Goal: Task Accomplishment & Management: Use online tool/utility

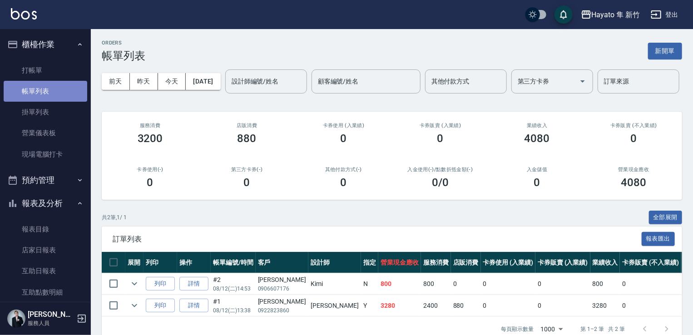
click at [51, 94] on link "帳單列表" at bounding box center [46, 91] width 84 height 21
click at [44, 91] on link "帳單列表" at bounding box center [46, 91] width 84 height 21
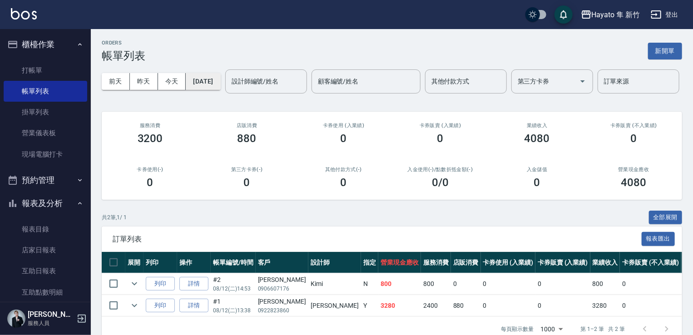
click at [205, 77] on button "[DATE]" at bounding box center [203, 81] width 35 height 17
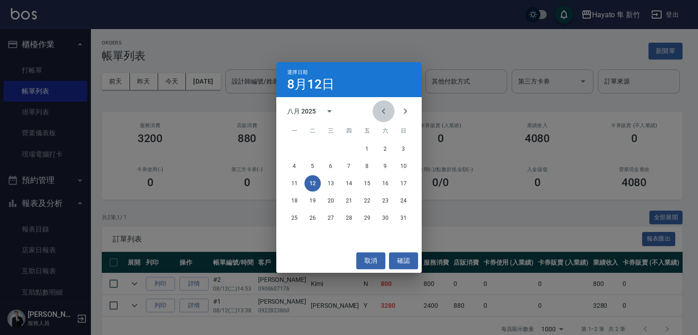
click at [382, 106] on icon "Previous month" at bounding box center [383, 111] width 11 height 11
click at [362, 165] on button "11" at bounding box center [367, 166] width 16 height 16
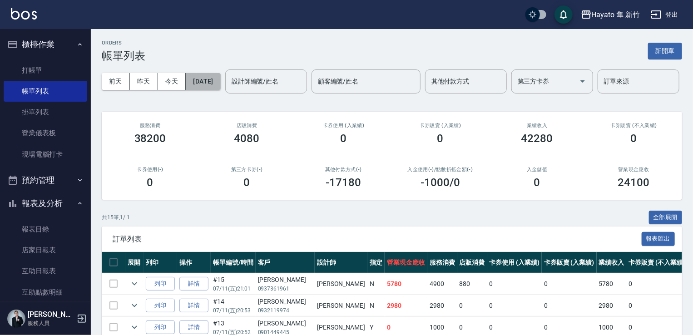
click at [216, 83] on button "[DATE]" at bounding box center [203, 81] width 35 height 17
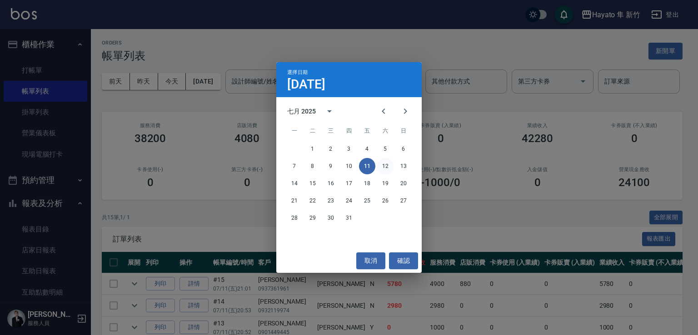
click at [386, 162] on button "12" at bounding box center [385, 166] width 16 height 16
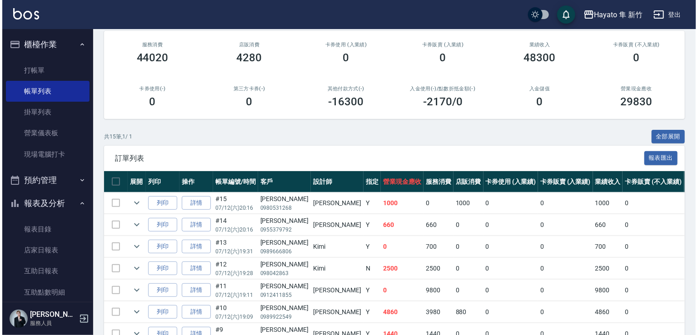
scroll to position [15, 0]
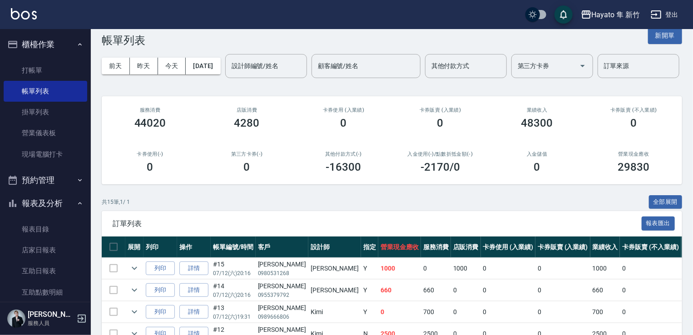
click at [223, 57] on div "[DATE] [DATE] [DATE] [DATE] 設計師編號/姓名 設計師編號/姓名 顧客編號/姓名 顧客編號/姓名 其他付款方式 其他付款方式 第三方…" at bounding box center [392, 66] width 581 height 39
click at [220, 67] on button "[DATE]" at bounding box center [203, 66] width 35 height 17
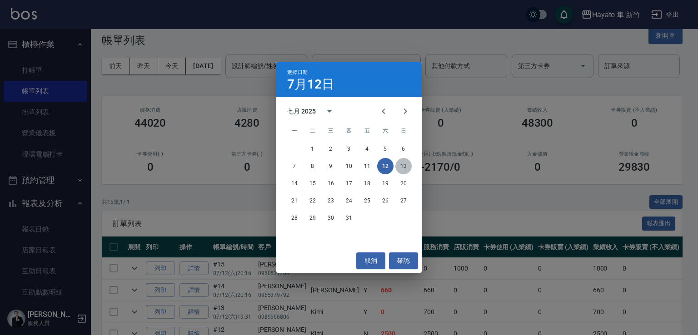
click at [402, 169] on button "13" at bounding box center [403, 166] width 16 height 16
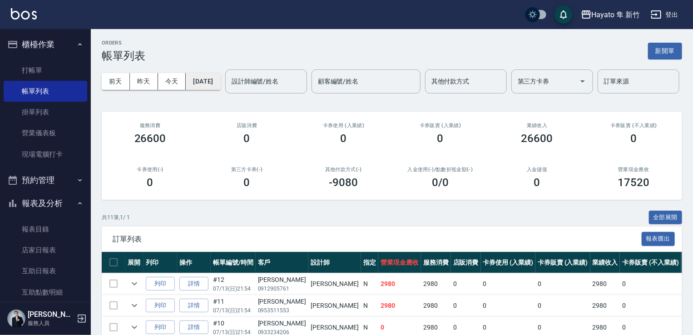
click at [220, 77] on button "[DATE]" at bounding box center [203, 81] width 35 height 17
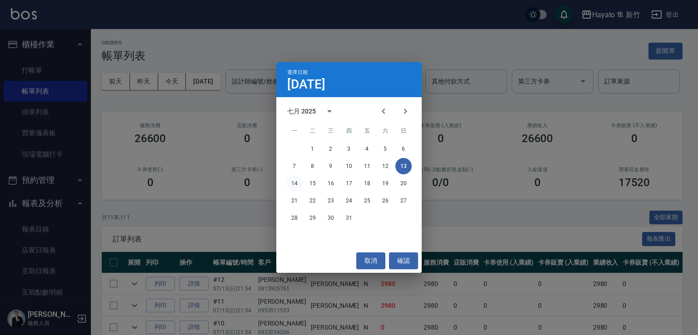
click at [292, 184] on button "14" at bounding box center [294, 183] width 16 height 16
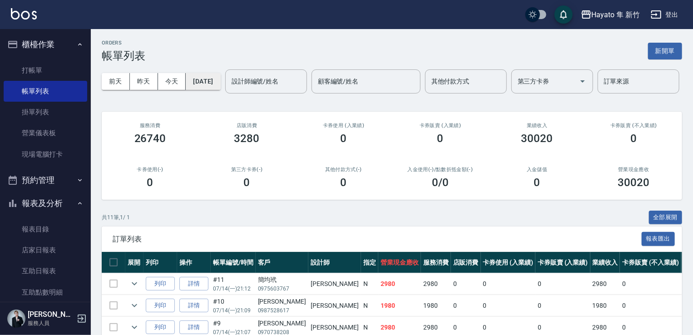
drag, startPoint x: 199, startPoint y: 79, endPoint x: 206, endPoint y: 89, distance: 11.4
click at [206, 89] on button "[DATE]" at bounding box center [203, 81] width 35 height 17
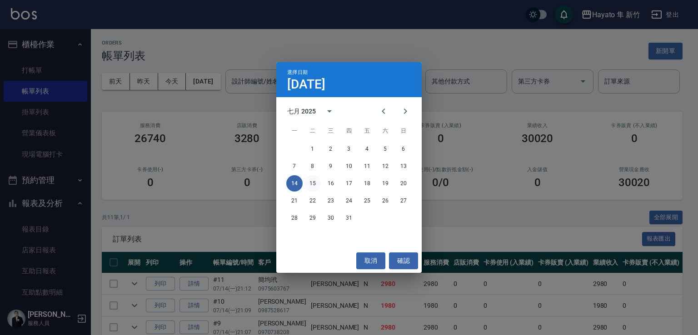
click at [314, 183] on button "15" at bounding box center [312, 183] width 16 height 16
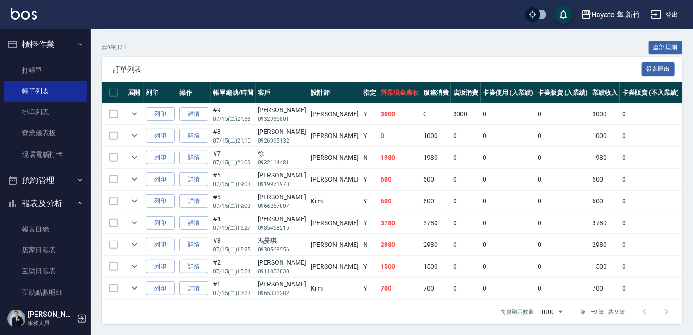
scroll to position [204, 0]
drag, startPoint x: 333, startPoint y: 109, endPoint x: 355, endPoint y: 107, distance: 22.4
click at [378, 107] on td "3000" at bounding box center [399, 114] width 43 height 21
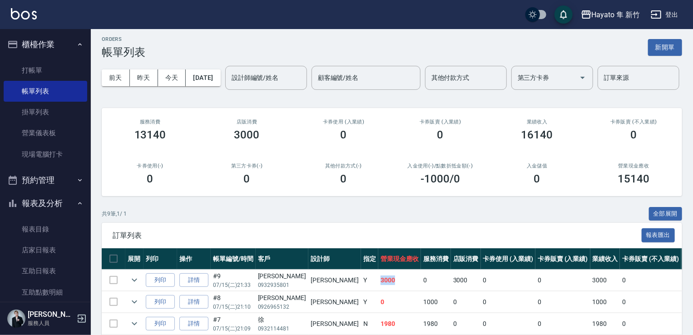
scroll to position [0, 0]
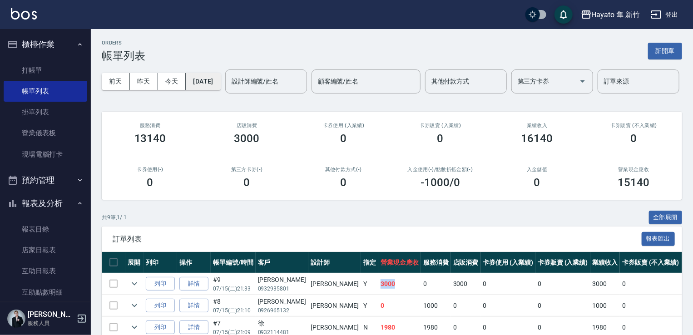
click at [216, 82] on button "[DATE]" at bounding box center [203, 81] width 35 height 17
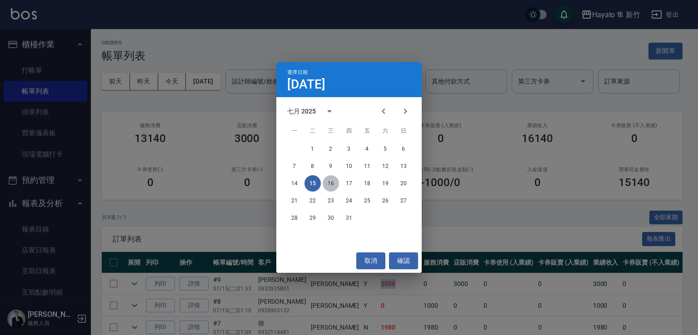
click at [332, 183] on button "16" at bounding box center [331, 183] width 16 height 16
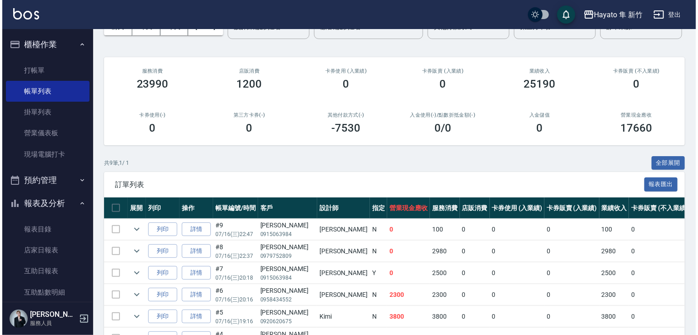
scroll to position [22, 0]
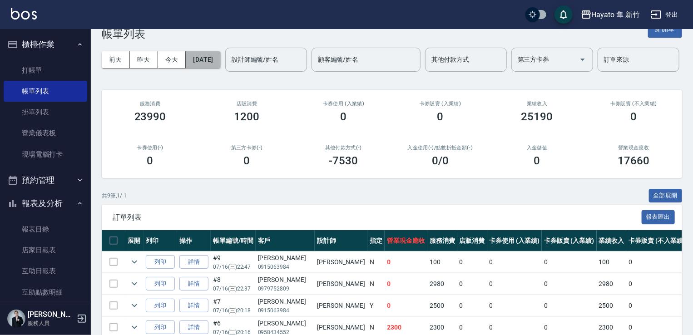
click at [208, 57] on button "[DATE]" at bounding box center [203, 59] width 35 height 17
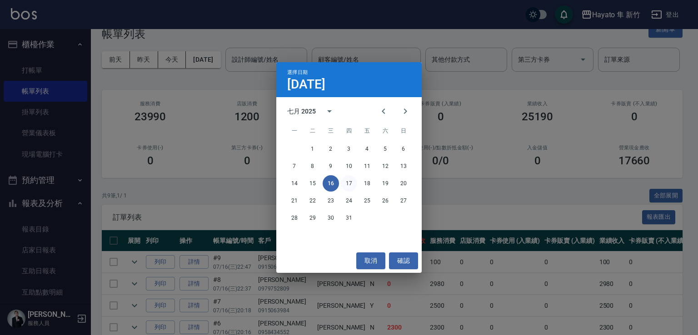
click at [348, 183] on button "17" at bounding box center [349, 183] width 16 height 16
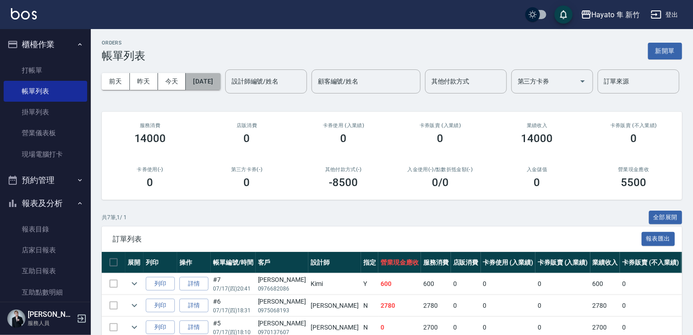
click at [197, 82] on button "[DATE]" at bounding box center [203, 81] width 35 height 17
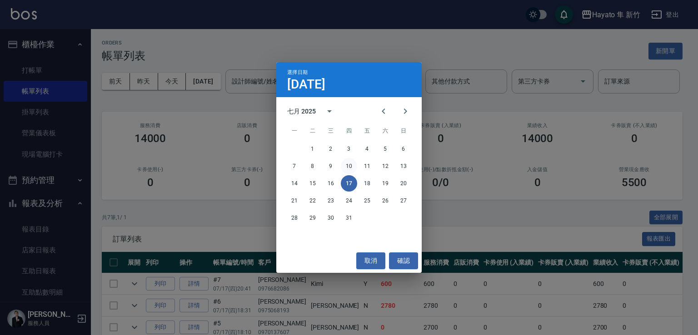
click at [353, 162] on button "10" at bounding box center [349, 166] width 16 height 16
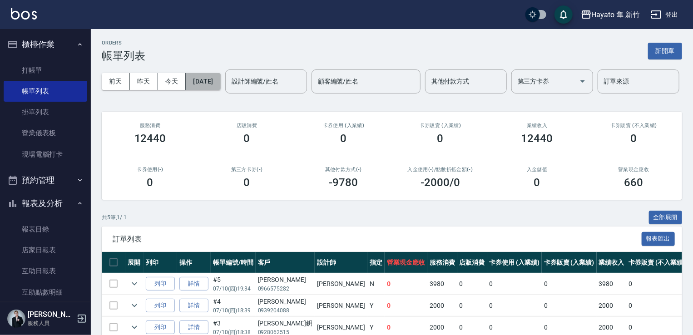
click at [220, 80] on button "[DATE]" at bounding box center [203, 81] width 35 height 17
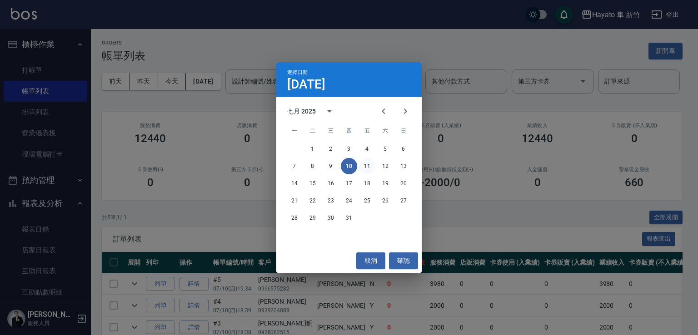
click at [367, 165] on button "11" at bounding box center [367, 166] width 16 height 16
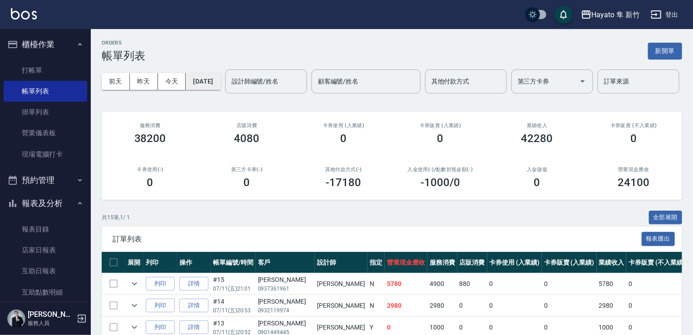
click at [197, 80] on button "[DATE]" at bounding box center [203, 81] width 35 height 17
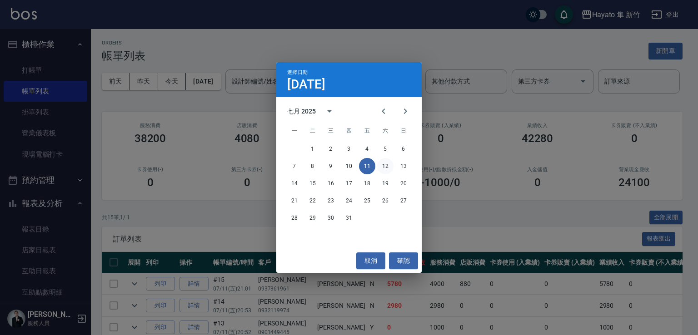
click at [388, 167] on button "12" at bounding box center [385, 166] width 16 height 16
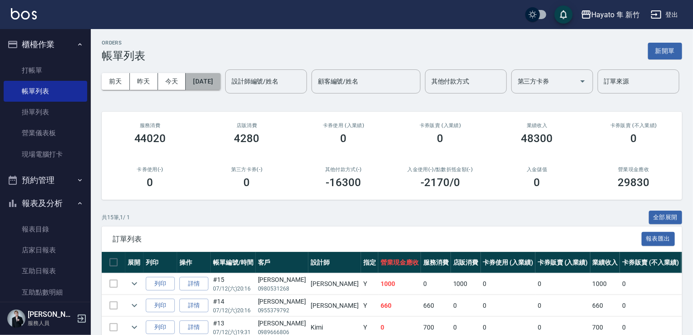
click at [207, 79] on button "[DATE]" at bounding box center [203, 81] width 35 height 17
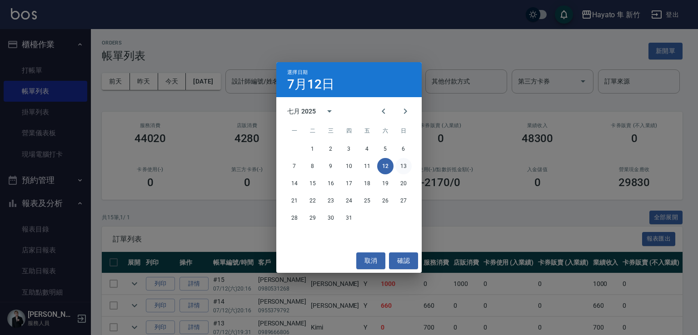
click at [407, 169] on button "13" at bounding box center [403, 166] width 16 height 16
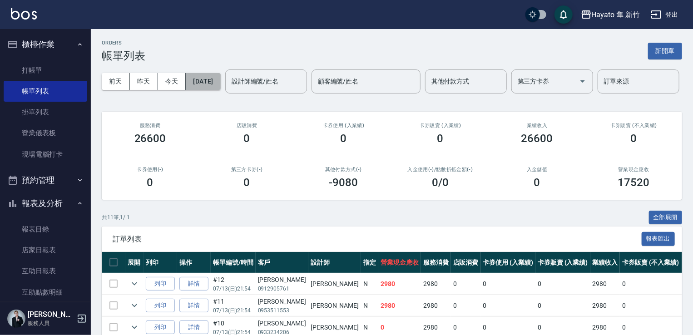
click at [220, 81] on button "[DATE]" at bounding box center [203, 81] width 35 height 17
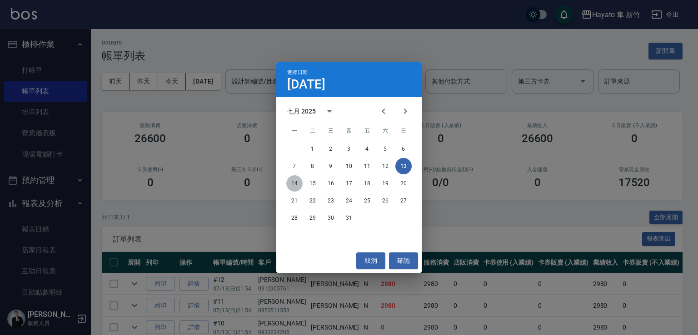
click at [291, 183] on button "14" at bounding box center [294, 183] width 16 height 16
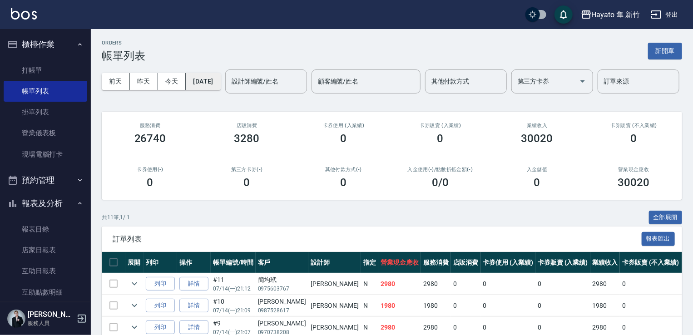
click at [219, 84] on button "[DATE]" at bounding box center [203, 81] width 35 height 17
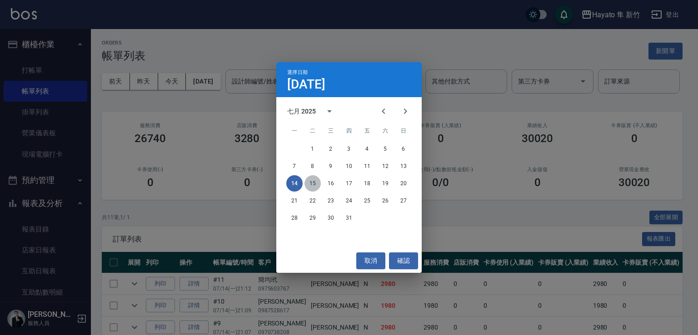
click at [312, 181] on button "15" at bounding box center [312, 183] width 16 height 16
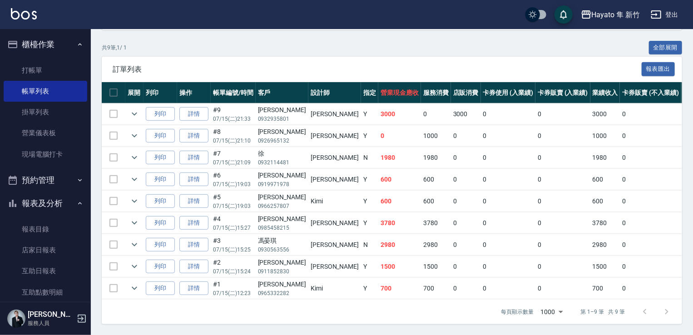
scroll to position [204, 0]
drag, startPoint x: 343, startPoint y: 110, endPoint x: 442, endPoint y: 110, distance: 99.9
click at [442, 110] on tr "列印 詳情 #9 07/15 (二) 21:33 [PERSON_NAME]0932935801 [PERSON_NAME] Y 3000 0 3000 0 …" at bounding box center [537, 114] width 871 height 21
click at [481, 110] on td "0" at bounding box center [508, 114] width 55 height 21
click at [200, 107] on link "詳情" at bounding box center [193, 114] width 29 height 14
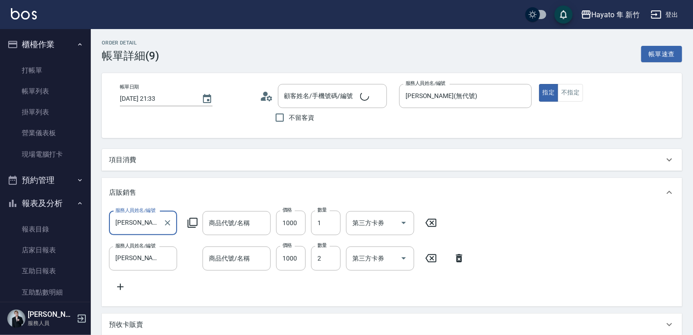
type input "[DATE] 21:33"
type input "[PERSON_NAME](無代號)"
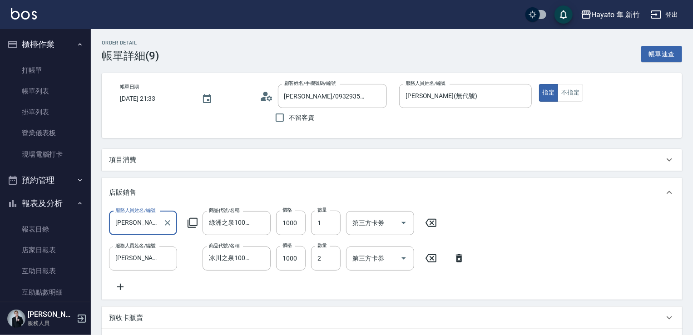
type input "[PERSON_NAME]/0932935801/"
type input "綠洲之泉1000ML"
type input "冰川之泉1000ML"
click at [146, 162] on div "項目消費" at bounding box center [386, 160] width 555 height 10
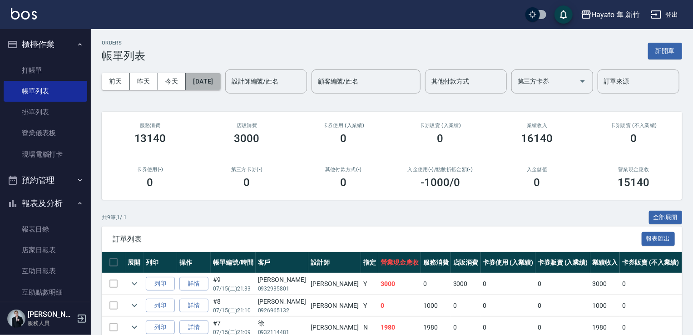
click at [220, 76] on button "[DATE]" at bounding box center [203, 81] width 35 height 17
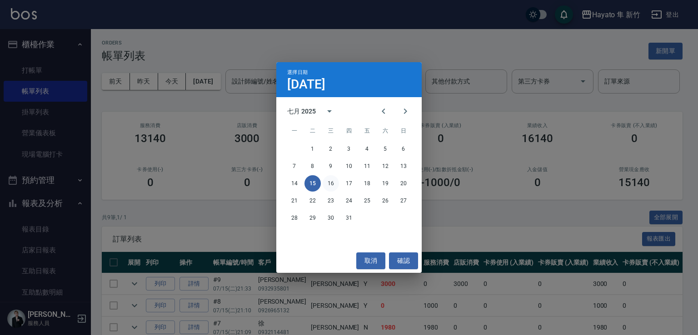
click at [331, 184] on button "16" at bounding box center [331, 183] width 16 height 16
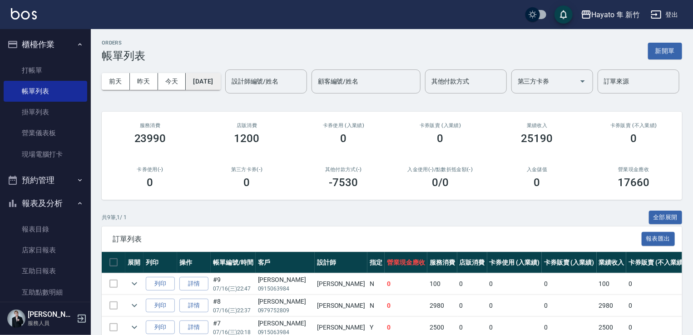
click at [194, 82] on button "[DATE]" at bounding box center [203, 81] width 35 height 17
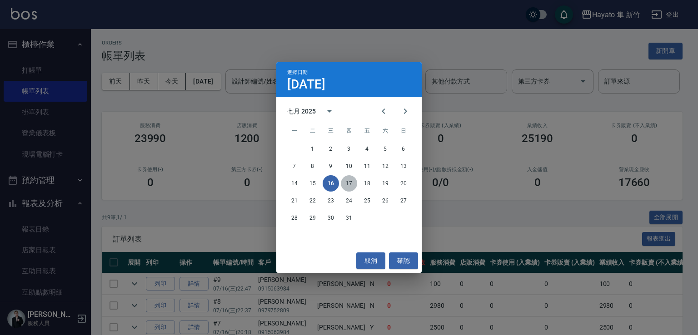
click at [353, 184] on button "17" at bounding box center [349, 183] width 16 height 16
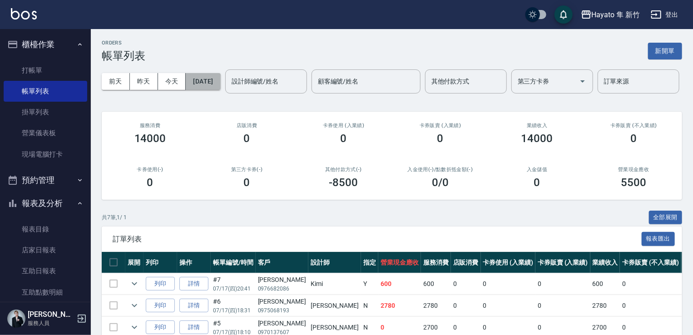
click at [214, 74] on button "[DATE]" at bounding box center [203, 81] width 35 height 17
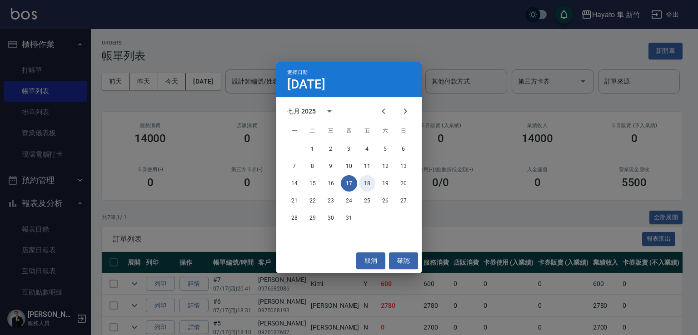
click at [367, 178] on button "18" at bounding box center [367, 183] width 16 height 16
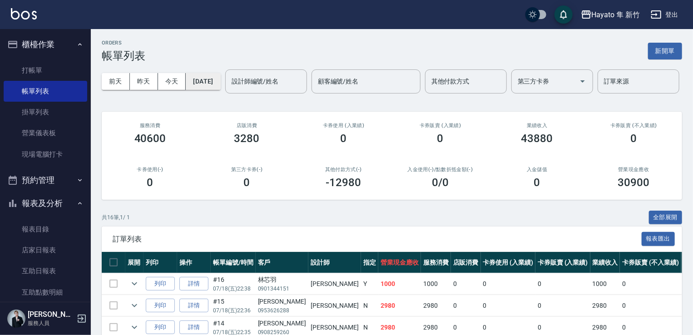
click at [194, 79] on button "[DATE]" at bounding box center [203, 81] width 35 height 17
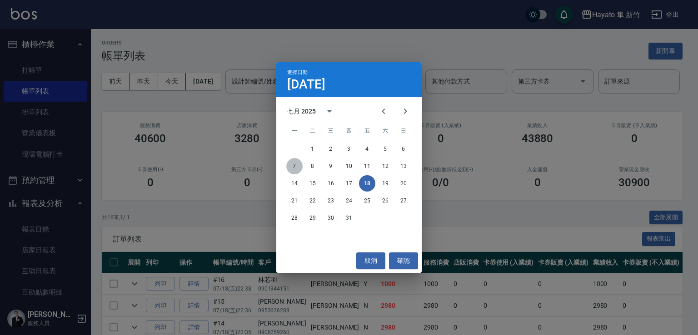
click at [297, 164] on button "7" at bounding box center [294, 166] width 16 height 16
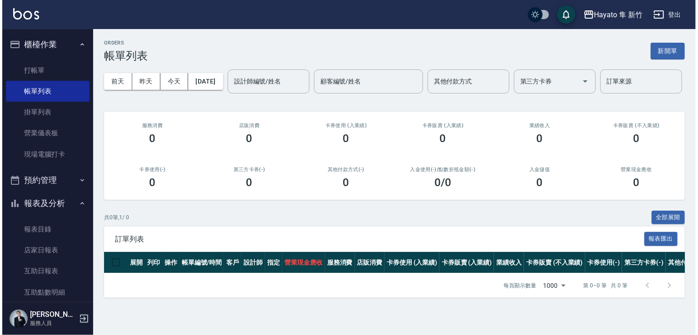
scroll to position [9, 0]
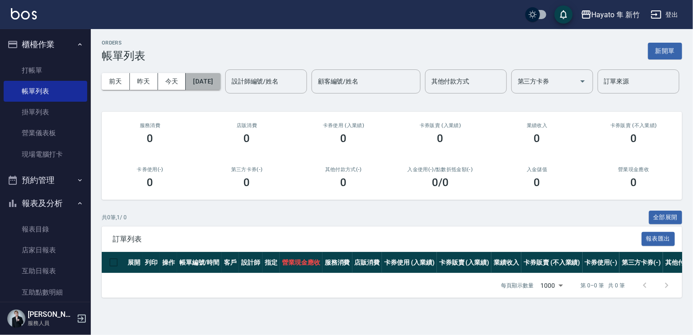
click at [220, 73] on button "[DATE]" at bounding box center [203, 81] width 35 height 17
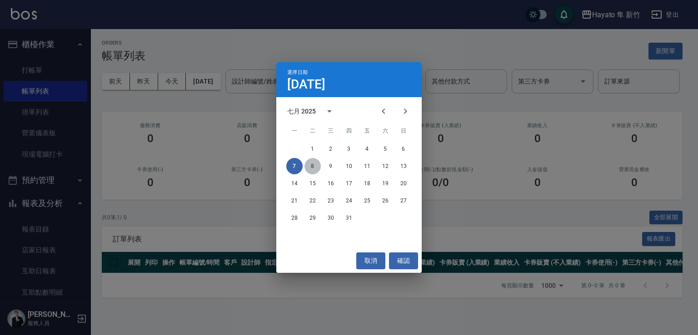
click at [308, 167] on button "8" at bounding box center [312, 166] width 16 height 16
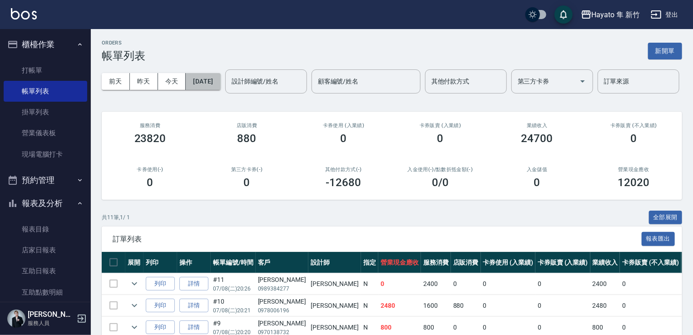
drag, startPoint x: 216, startPoint y: 88, endPoint x: 227, endPoint y: 101, distance: 16.5
click at [216, 93] on div "[DATE] [DATE] [DATE] [DATE] 設計師編號/姓名 設計師編號/姓名 顧客編號/姓名 顧客編號/姓名 其他付款方式 其他付款方式 第三方…" at bounding box center [392, 81] width 581 height 39
click at [220, 80] on button "[DATE]" at bounding box center [203, 81] width 35 height 17
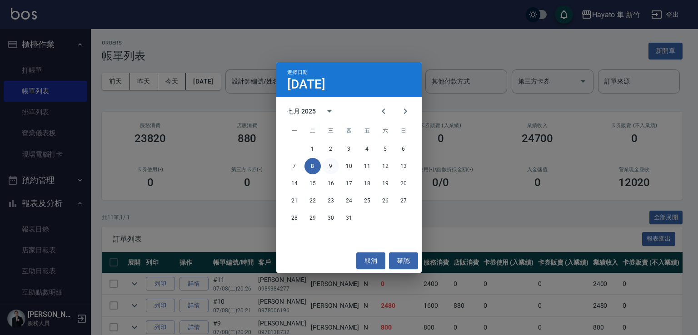
click at [328, 167] on button "9" at bounding box center [331, 166] width 16 height 16
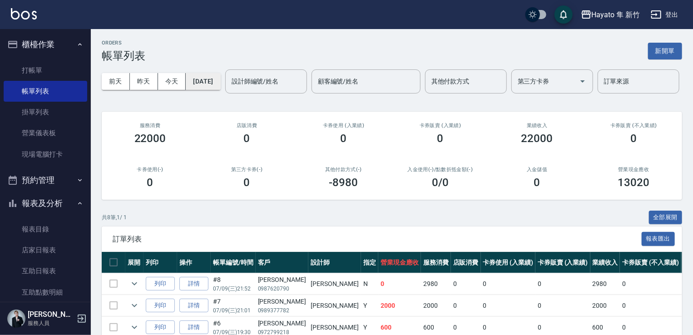
click at [219, 77] on button "[DATE]" at bounding box center [203, 81] width 35 height 17
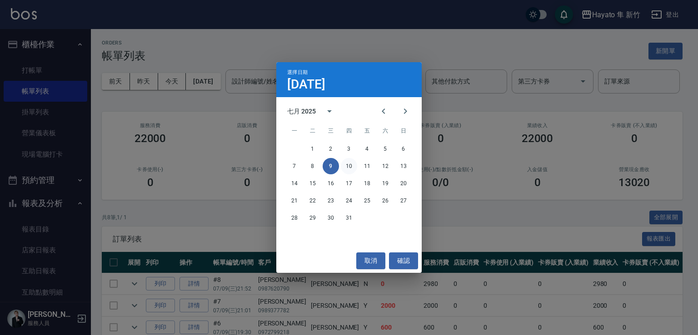
click at [344, 166] on button "10" at bounding box center [349, 166] width 16 height 16
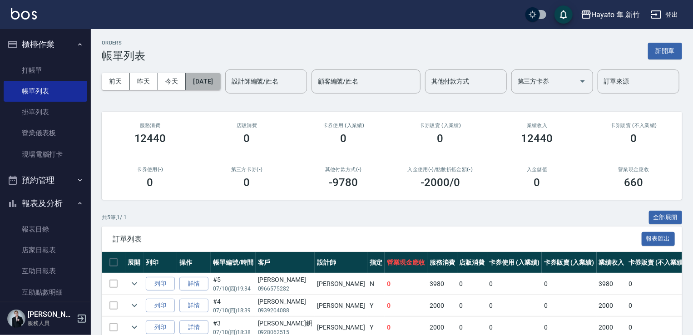
click at [220, 84] on button "[DATE]" at bounding box center [203, 81] width 35 height 17
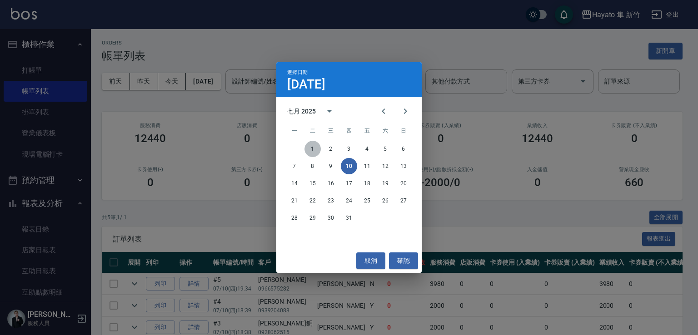
click at [310, 149] on button "1" at bounding box center [312, 149] width 16 height 16
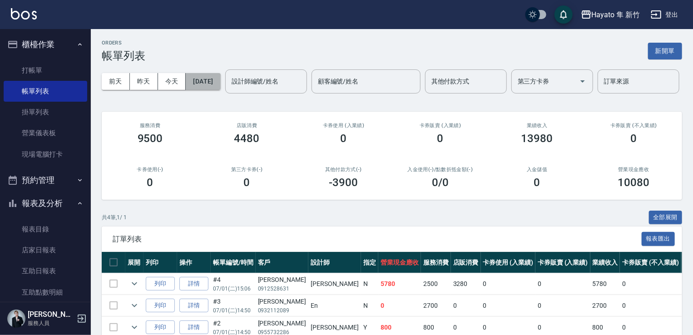
click at [213, 78] on button "[DATE]" at bounding box center [203, 81] width 35 height 17
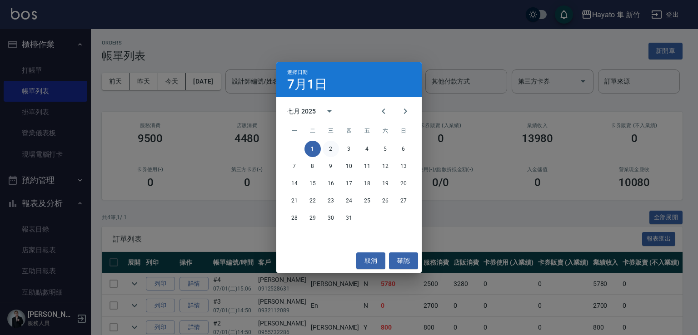
click at [332, 151] on button "2" at bounding box center [331, 149] width 16 height 16
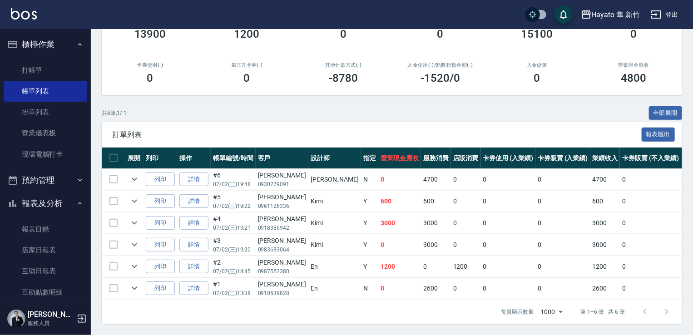
scroll to position [136, 0]
drag, startPoint x: 262, startPoint y: 238, endPoint x: 447, endPoint y: 246, distance: 184.6
click at [447, 246] on tr "列印 詳情 #3 07/02 (三) 19:20 [PERSON_NAME]0983633064 Kimi Y 0 3000 0 0 0 3000 0 0 0…" at bounding box center [537, 244] width 871 height 21
click at [421, 237] on td "3000" at bounding box center [436, 244] width 30 height 21
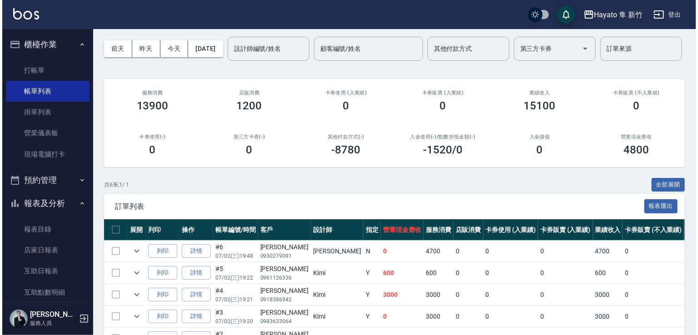
scroll to position [3, 0]
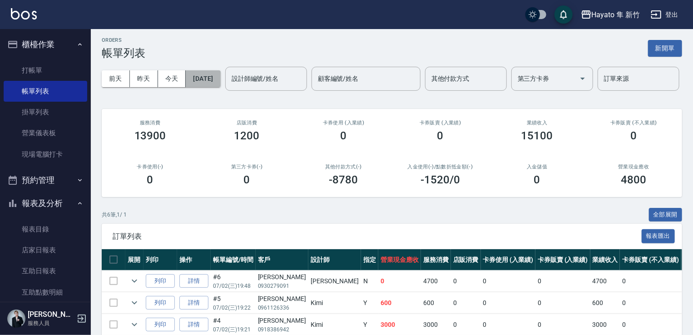
click at [211, 77] on button "[DATE]" at bounding box center [203, 78] width 35 height 17
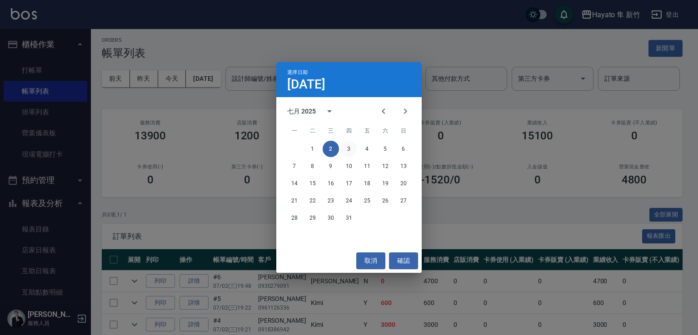
click at [348, 147] on button "3" at bounding box center [349, 149] width 16 height 16
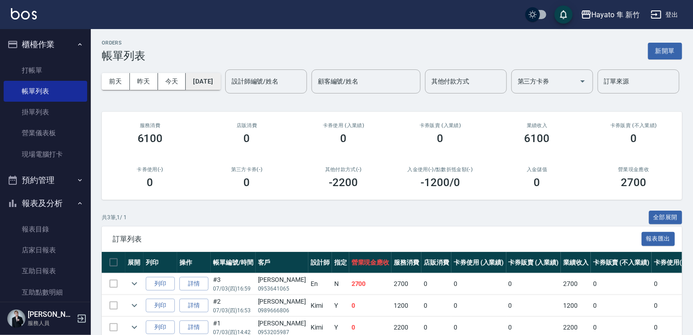
click at [220, 86] on button "[DATE]" at bounding box center [203, 81] width 35 height 17
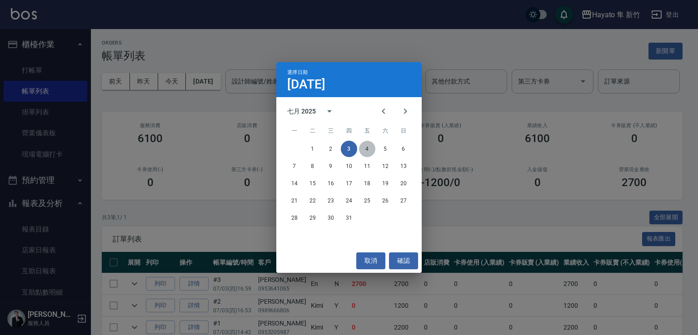
click at [369, 148] on button "4" at bounding box center [367, 149] width 16 height 16
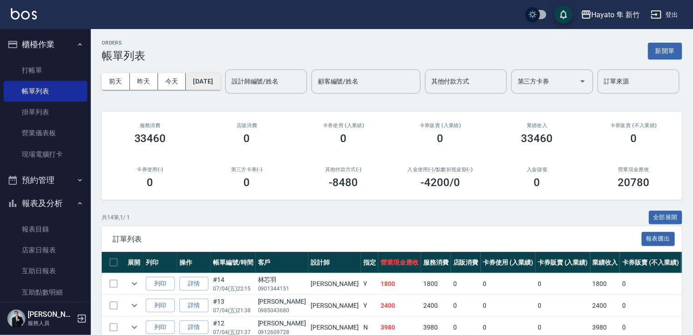
click at [220, 80] on button "[DATE]" at bounding box center [203, 81] width 35 height 17
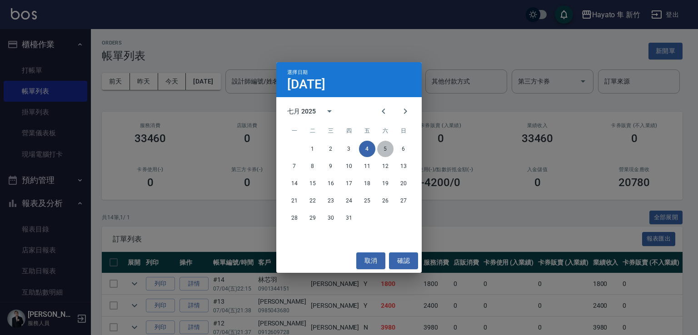
click at [380, 151] on button "5" at bounding box center [385, 149] width 16 height 16
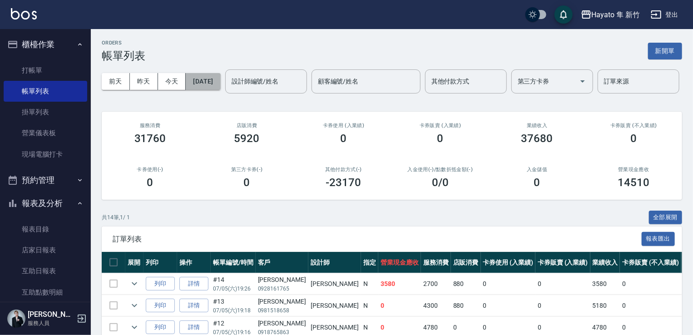
click at [204, 80] on button "[DATE]" at bounding box center [203, 81] width 35 height 17
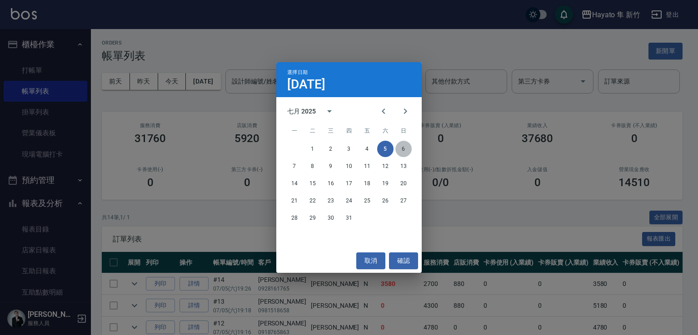
click at [408, 151] on button "6" at bounding box center [403, 149] width 16 height 16
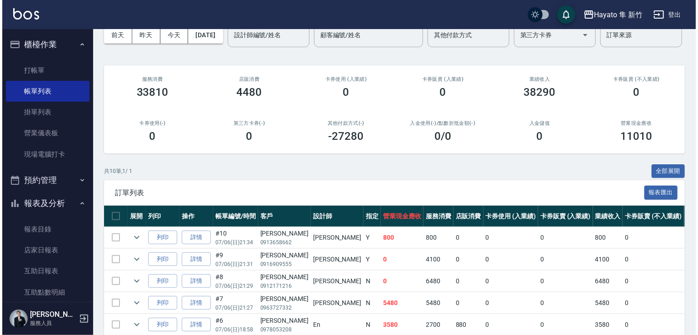
scroll to position [44, 0]
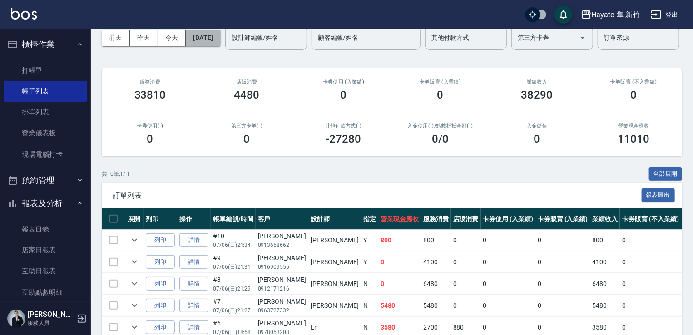
click at [208, 38] on button "[DATE]" at bounding box center [203, 38] width 35 height 17
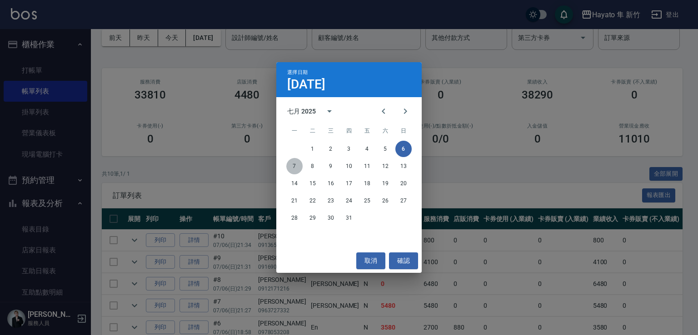
click at [293, 164] on button "7" at bounding box center [294, 166] width 16 height 16
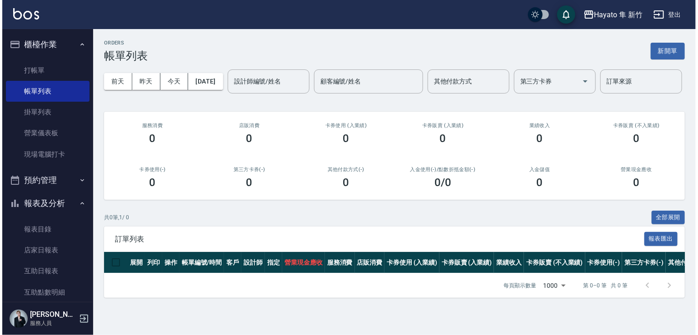
scroll to position [9, 0]
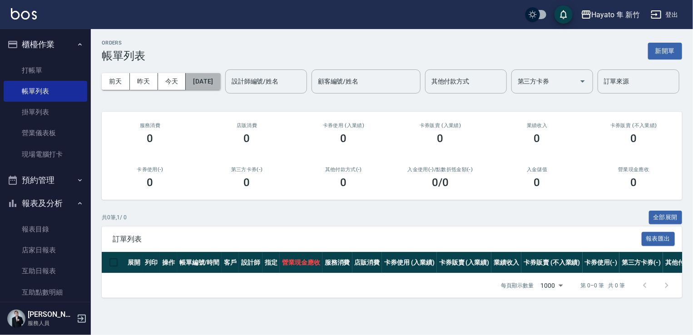
click at [220, 73] on button "[DATE]" at bounding box center [203, 81] width 35 height 17
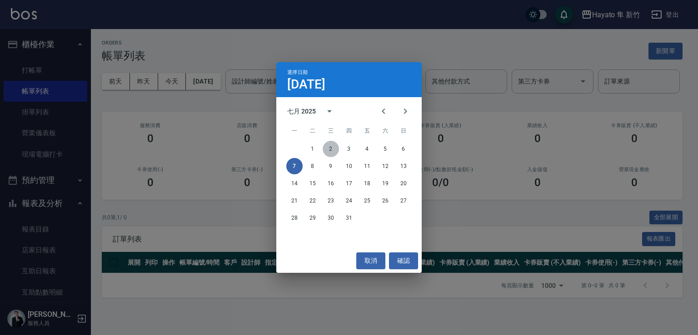
click at [326, 146] on button "2" at bounding box center [331, 149] width 16 height 16
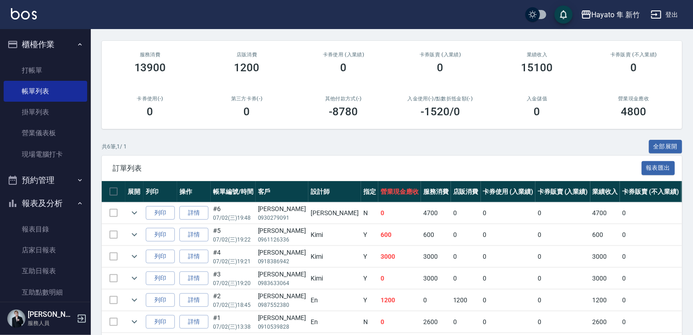
scroll to position [139, 0]
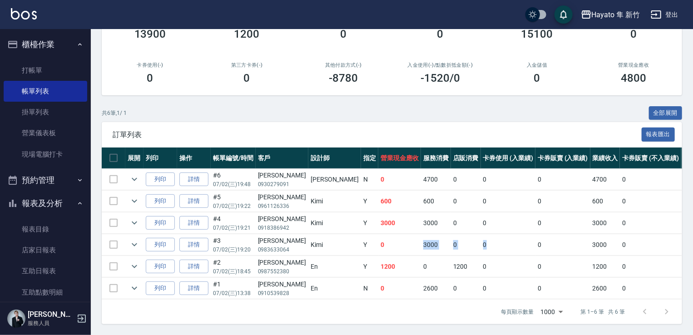
drag, startPoint x: 358, startPoint y: 238, endPoint x: 463, endPoint y: 233, distance: 105.5
click at [463, 234] on tr "列印 詳情 #3 07/02 (三) 19:20 [PERSON_NAME]0983633064 Kimi Y 0 3000 0 0 0 3000 0 0 0…" at bounding box center [537, 244] width 871 height 21
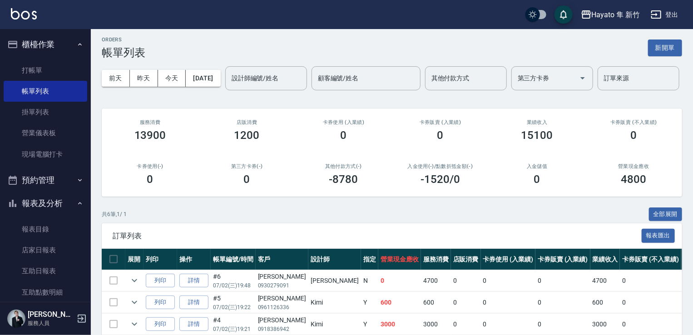
scroll to position [0, 0]
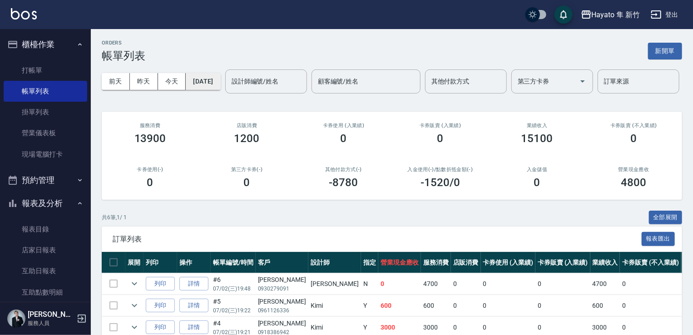
click at [205, 87] on button "[DATE]" at bounding box center [203, 81] width 35 height 17
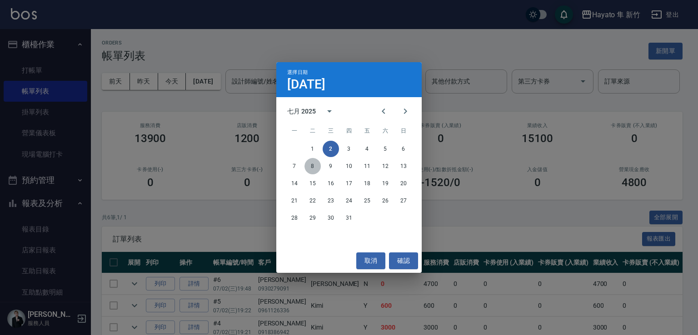
click at [312, 172] on button "8" at bounding box center [312, 166] width 16 height 16
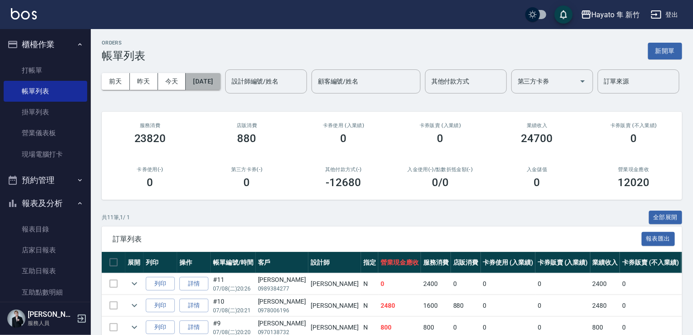
click at [220, 84] on button "[DATE]" at bounding box center [203, 81] width 35 height 17
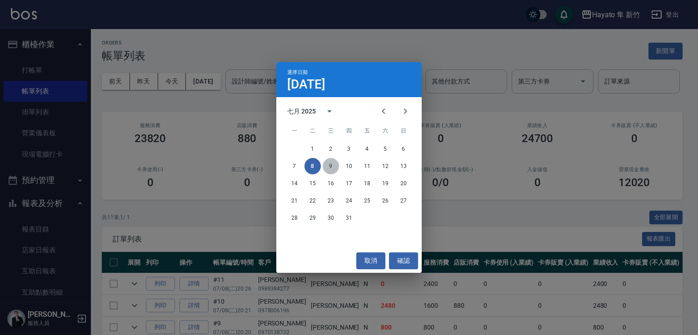
click at [328, 162] on button "9" at bounding box center [331, 166] width 16 height 16
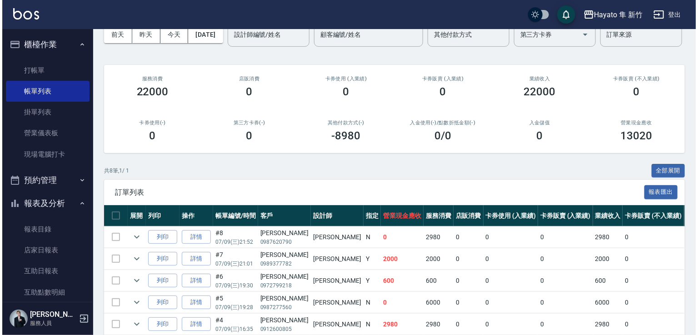
scroll to position [45, 0]
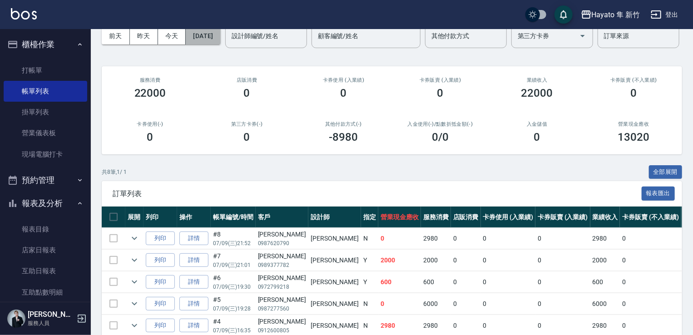
click at [215, 34] on button "[DATE]" at bounding box center [203, 36] width 35 height 17
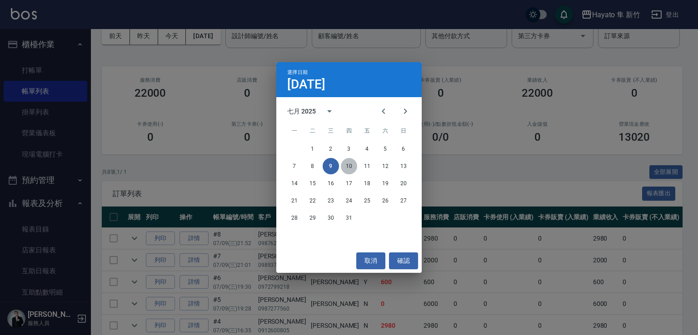
click at [347, 167] on button "10" at bounding box center [349, 166] width 16 height 16
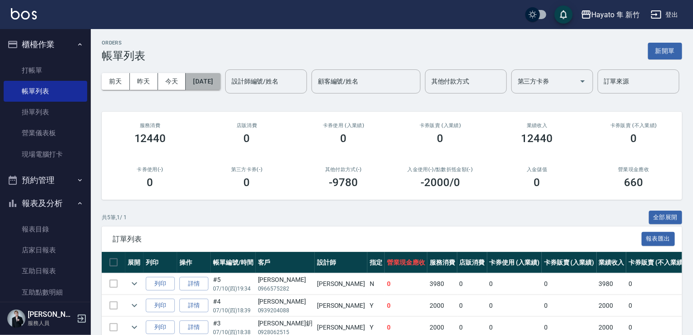
click at [218, 85] on button "[DATE]" at bounding box center [203, 81] width 35 height 17
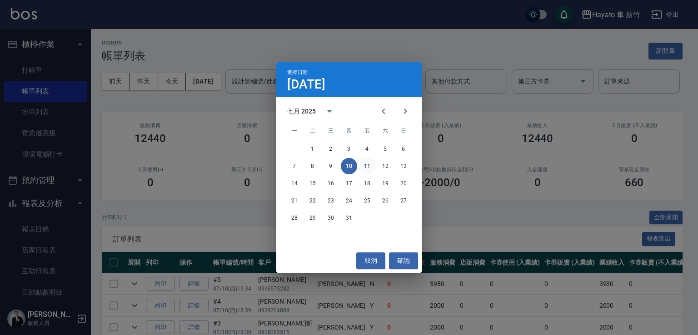
click at [366, 166] on button "11" at bounding box center [367, 166] width 16 height 16
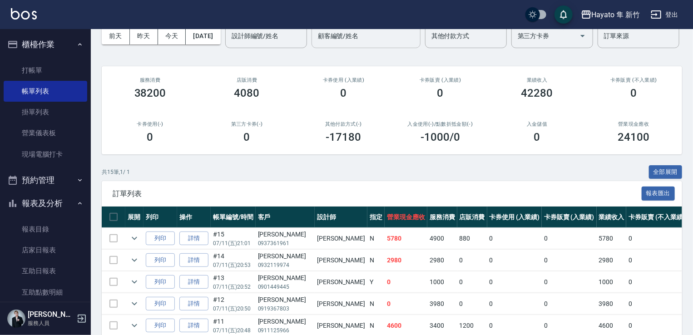
scroll to position [45, 0]
click at [220, 40] on button "[DATE]" at bounding box center [203, 36] width 35 height 17
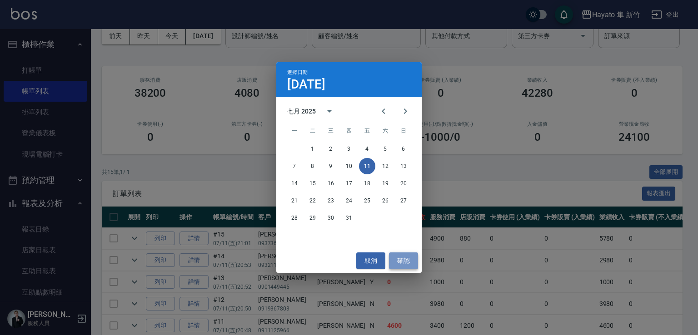
click at [392, 258] on button "確認" at bounding box center [403, 261] width 29 height 17
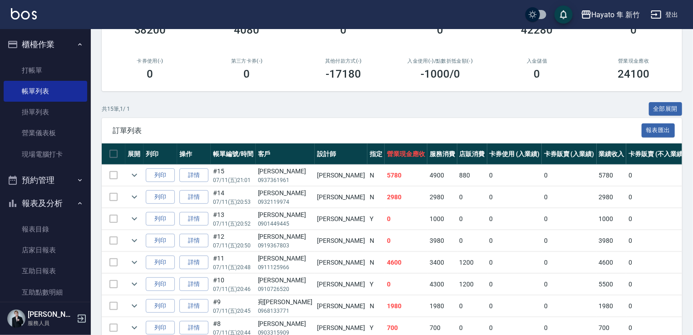
scroll to position [0, 0]
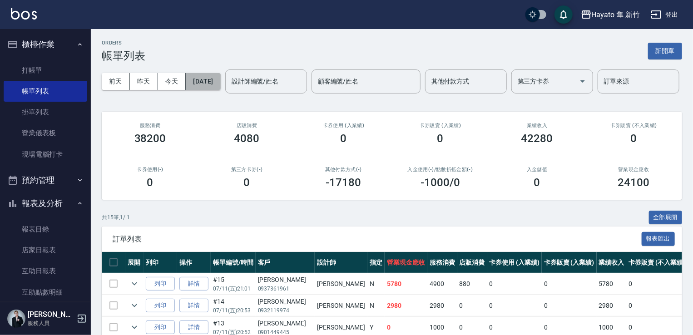
click at [220, 89] on button "[DATE]" at bounding box center [203, 81] width 35 height 17
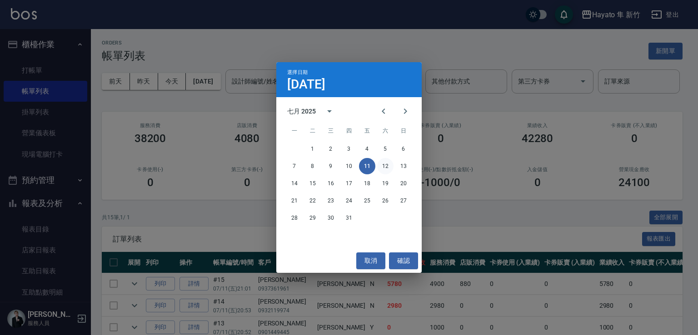
click at [386, 169] on button "12" at bounding box center [385, 166] width 16 height 16
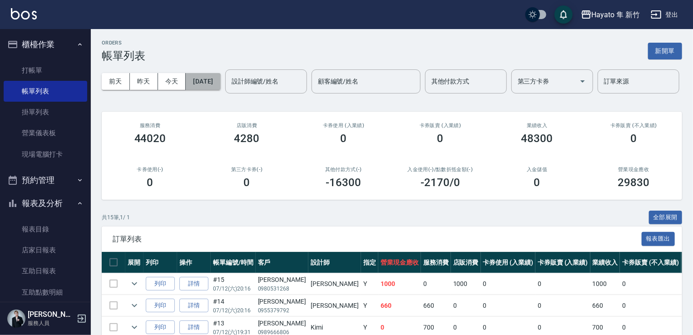
click at [220, 79] on button "[DATE]" at bounding box center [203, 81] width 35 height 17
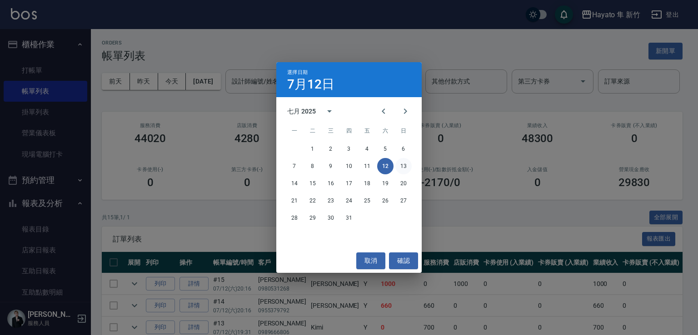
click at [402, 166] on button "13" at bounding box center [403, 166] width 16 height 16
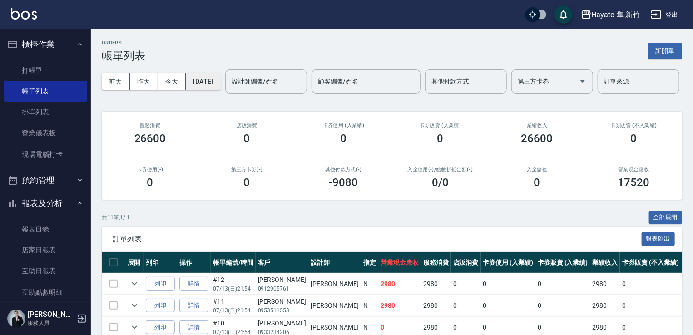
click at [202, 81] on button "[DATE]" at bounding box center [203, 81] width 35 height 17
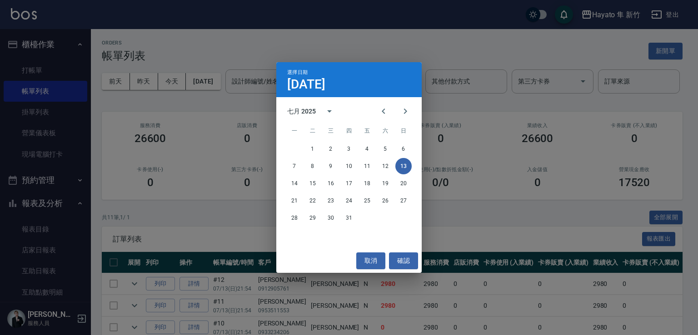
click at [320, 154] on div "1 2 3 4 5 6" at bounding box center [348, 149] width 145 height 16
click at [309, 152] on button "1" at bounding box center [312, 149] width 16 height 16
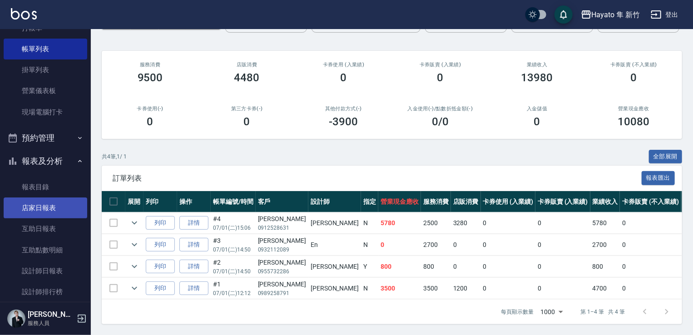
scroll to position [91, 0]
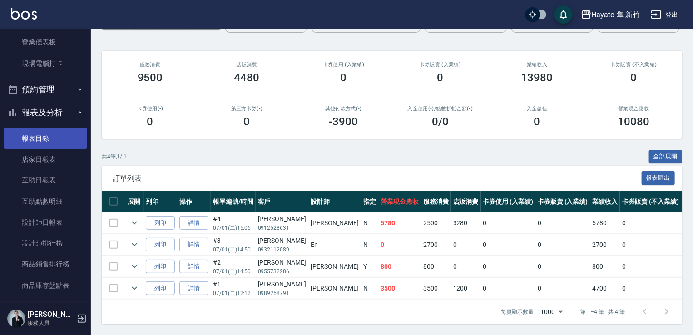
click at [61, 135] on link "報表目錄" at bounding box center [46, 138] width 84 height 21
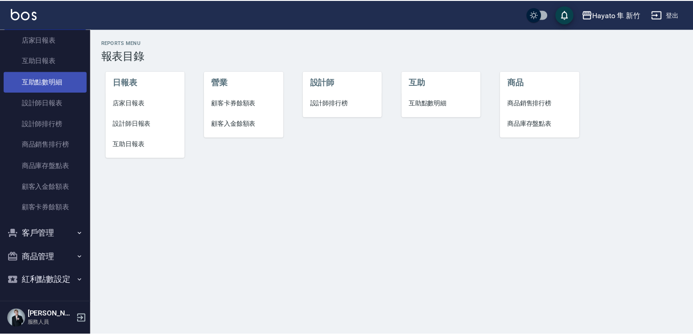
scroll to position [211, 0]
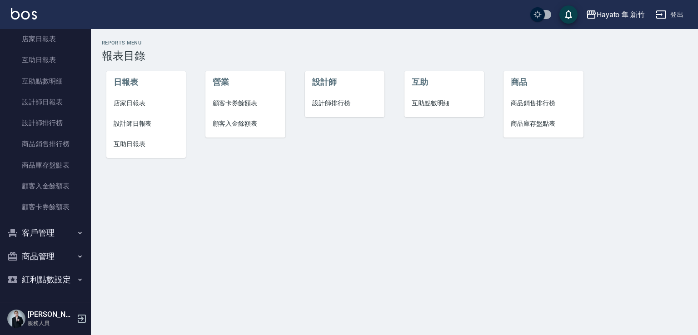
click at [129, 103] on span "店家日報表" at bounding box center [146, 104] width 65 height 10
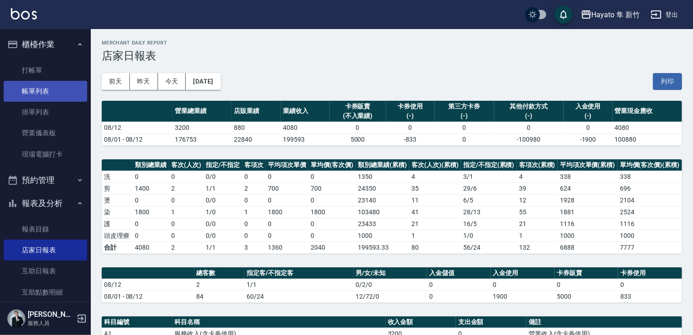
click at [72, 86] on link "帳單列表" at bounding box center [46, 91] width 84 height 21
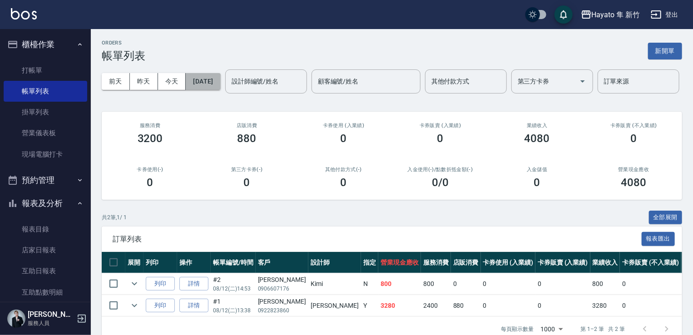
click at [214, 83] on button "[DATE]" at bounding box center [203, 81] width 35 height 17
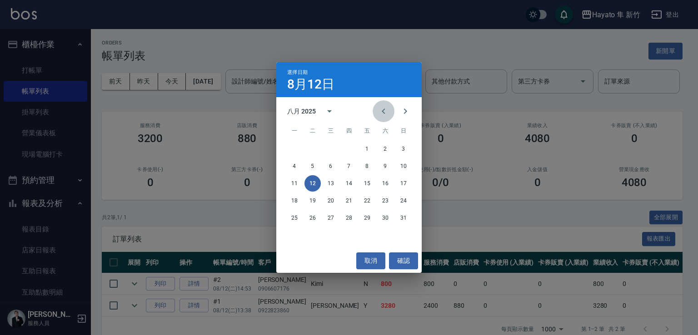
click at [384, 113] on icon "Previous month" at bounding box center [383, 111] width 3 height 5
click at [314, 149] on button "1" at bounding box center [312, 149] width 16 height 16
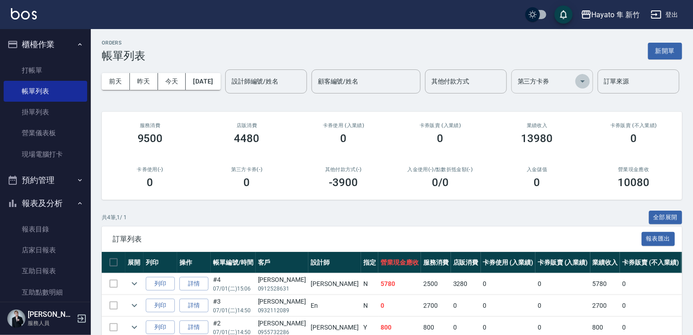
click at [577, 87] on icon "Open" at bounding box center [582, 81] width 11 height 11
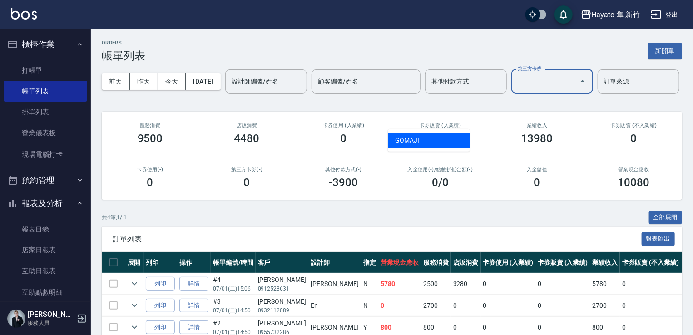
click at [576, 89] on button "Close" at bounding box center [583, 81] width 15 height 15
click at [429, 89] on input "其他付款方式" at bounding box center [466, 82] width 74 height 16
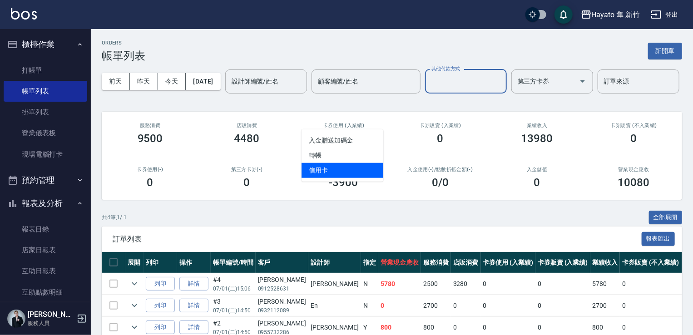
click at [333, 177] on span "信用卡" at bounding box center [343, 170] width 82 height 15
type input "信用卡"
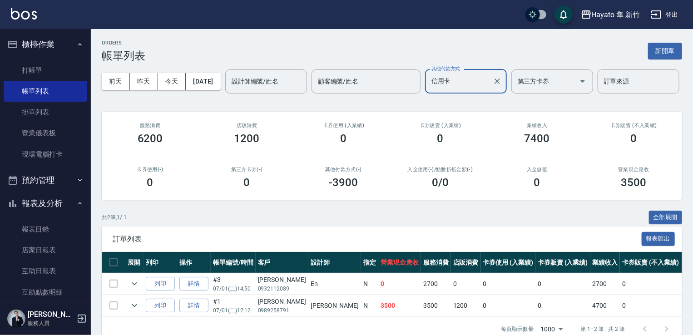
click at [196, 70] on div "[DATE] [DATE] [DATE] [DATE] 設計師編號/姓名 設計師編號/姓名 顧客編號/姓名 顧客編號/姓名 其他付款方式 信用卡 其他付款方式…" at bounding box center [392, 81] width 581 height 39
click at [209, 82] on button "[DATE]" at bounding box center [203, 81] width 35 height 17
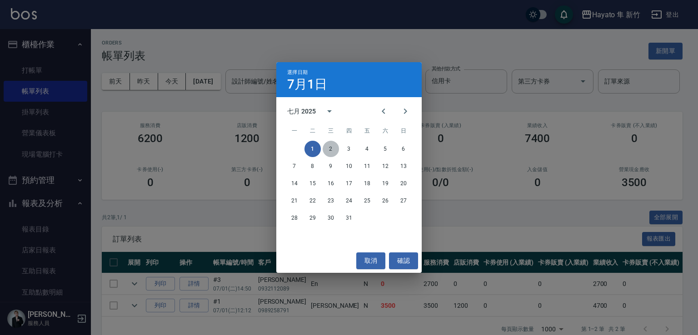
click at [332, 144] on button "2" at bounding box center [331, 149] width 16 height 16
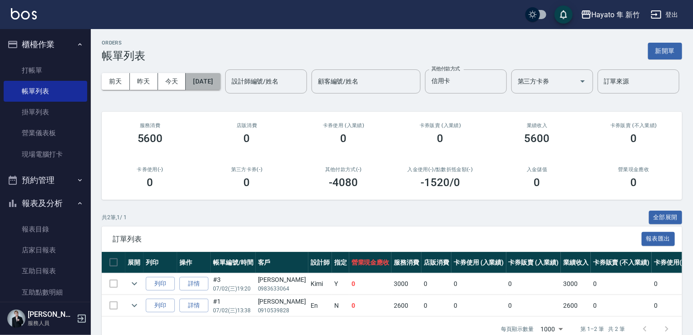
click at [216, 87] on button "[DATE]" at bounding box center [203, 81] width 35 height 17
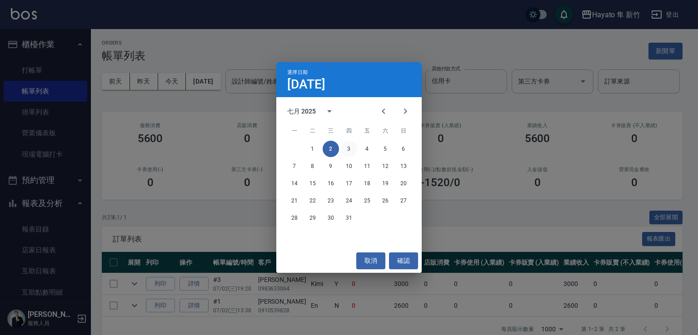
click at [344, 148] on button "3" at bounding box center [349, 149] width 16 height 16
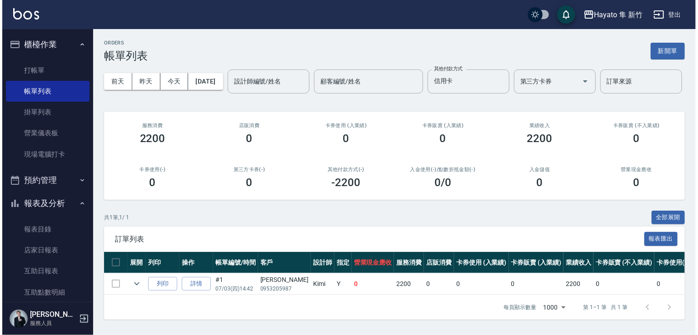
scroll to position [31, 0]
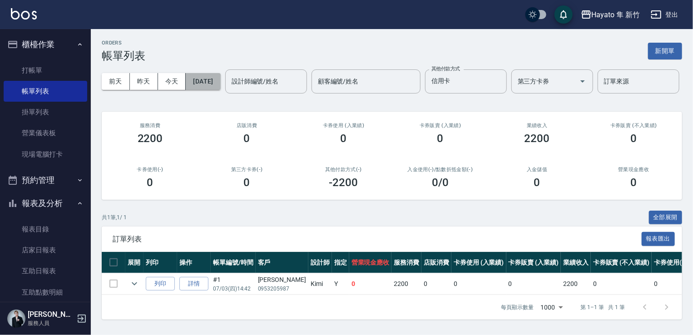
click at [194, 73] on button "[DATE]" at bounding box center [203, 81] width 35 height 17
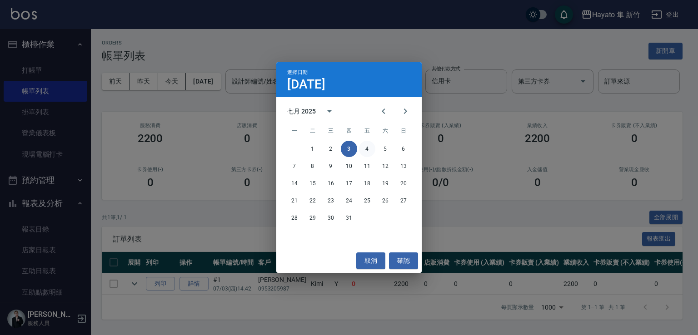
click at [366, 152] on button "4" at bounding box center [367, 149] width 16 height 16
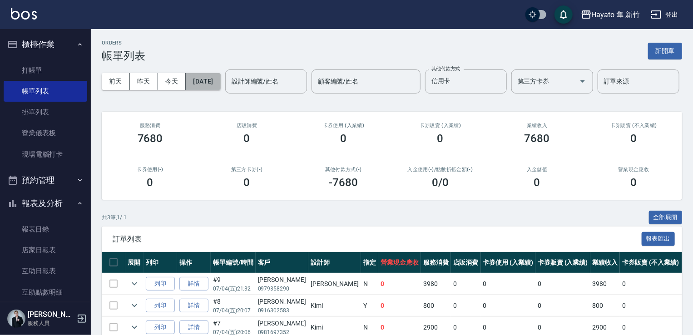
click at [220, 80] on button "[DATE]" at bounding box center [203, 81] width 35 height 17
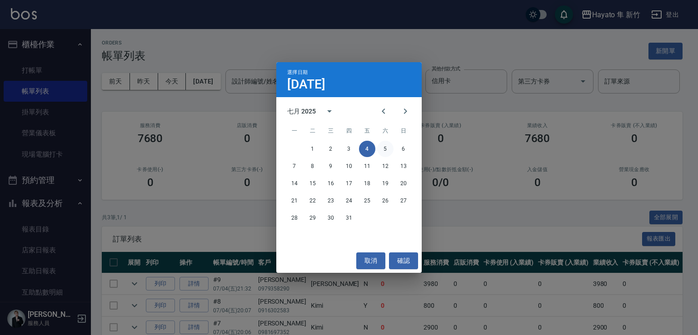
click at [387, 149] on button "5" at bounding box center [385, 149] width 16 height 16
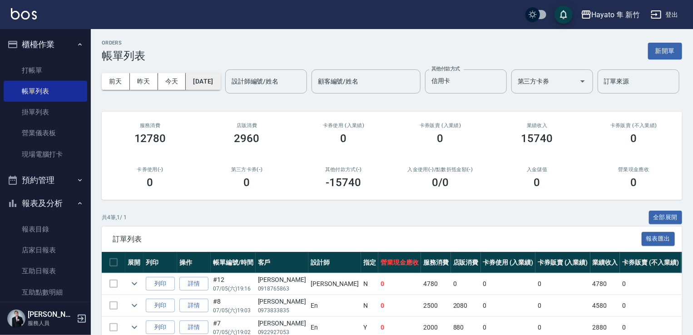
click at [214, 79] on button "[DATE]" at bounding box center [203, 81] width 35 height 17
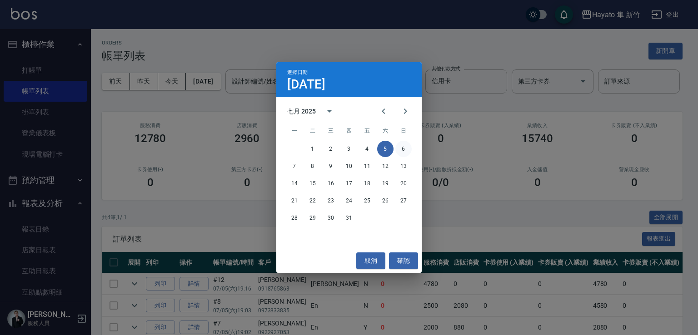
click at [406, 149] on button "6" at bounding box center [403, 149] width 16 height 16
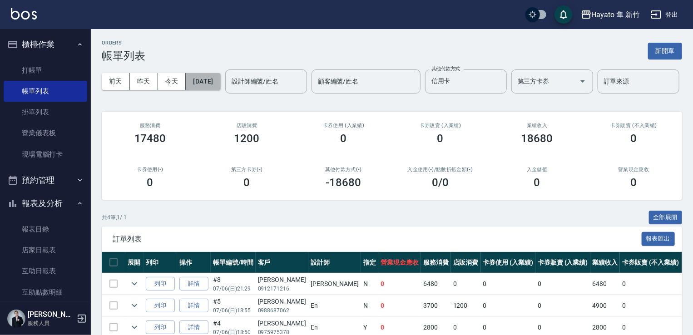
click at [198, 75] on button "[DATE]" at bounding box center [203, 81] width 35 height 17
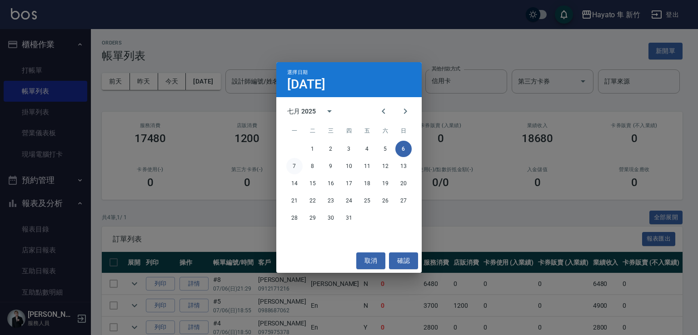
click at [289, 170] on button "7" at bounding box center [294, 166] width 16 height 16
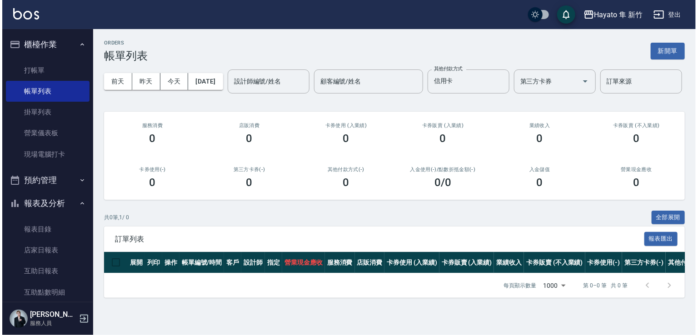
scroll to position [9, 0]
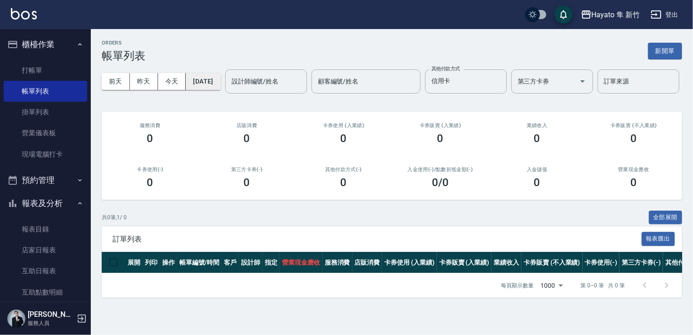
click at [220, 74] on button "[DATE]" at bounding box center [203, 81] width 35 height 17
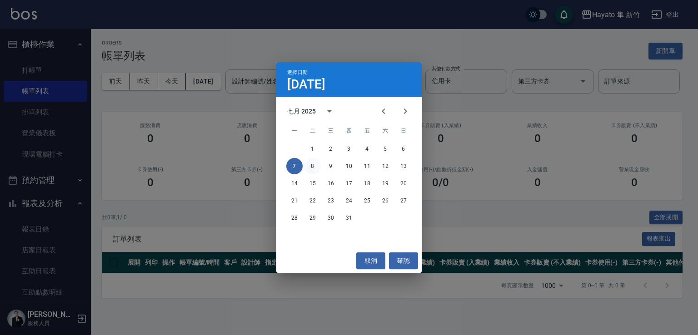
click at [312, 167] on button "8" at bounding box center [312, 166] width 16 height 16
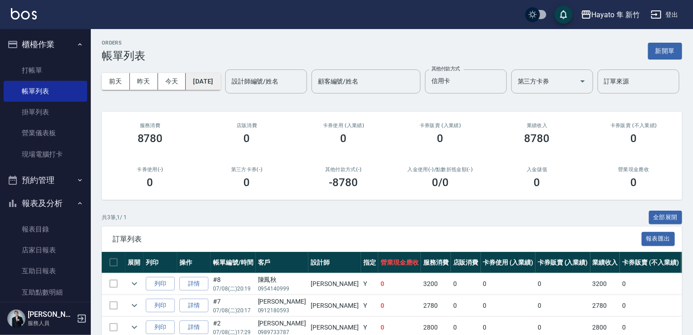
click at [220, 88] on button "[DATE]" at bounding box center [203, 81] width 35 height 17
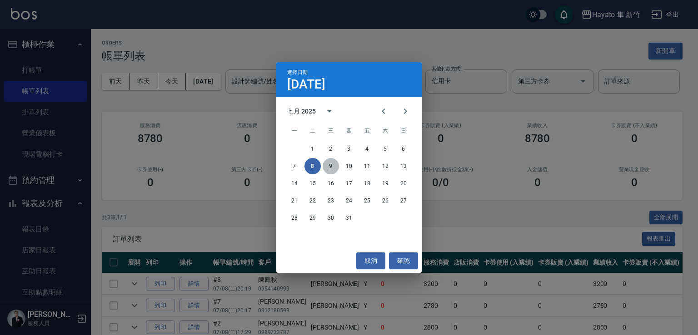
click at [331, 168] on button "9" at bounding box center [331, 166] width 16 height 16
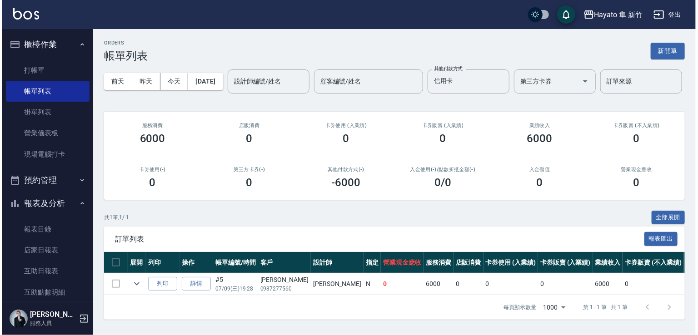
scroll to position [31, 0]
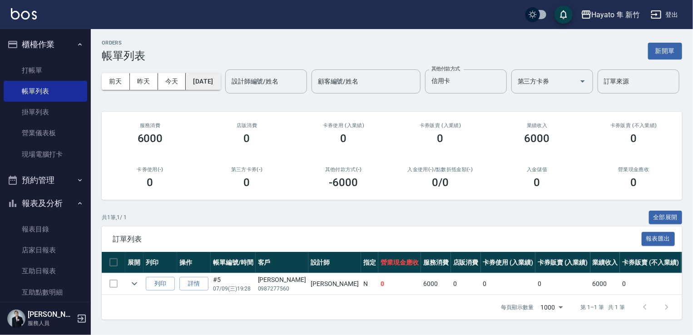
click at [213, 73] on button "[DATE]" at bounding box center [203, 81] width 35 height 17
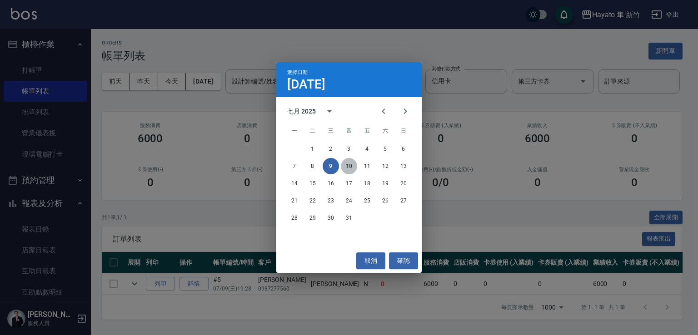
click at [349, 166] on button "10" at bounding box center [349, 166] width 16 height 16
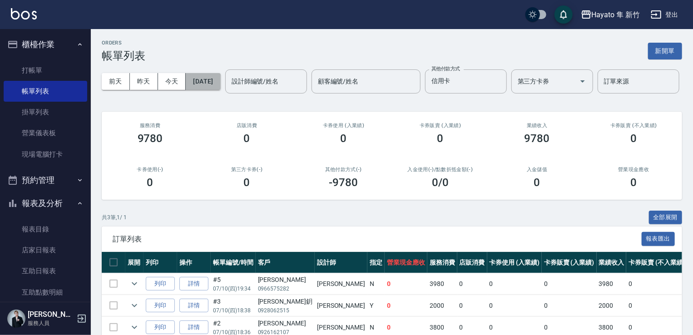
click at [204, 86] on button "[DATE]" at bounding box center [203, 81] width 35 height 17
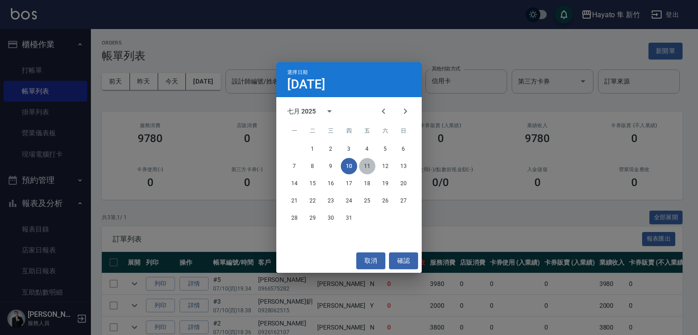
click at [368, 168] on button "11" at bounding box center [367, 166] width 16 height 16
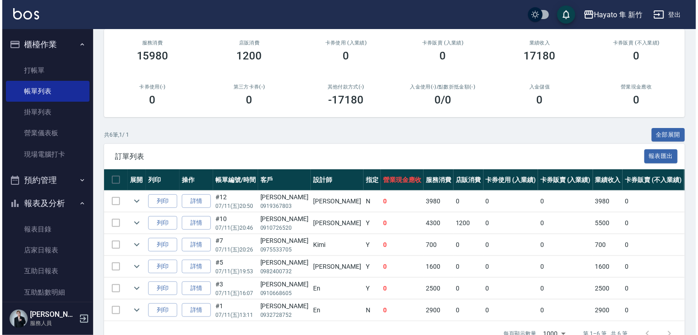
scroll to position [45, 0]
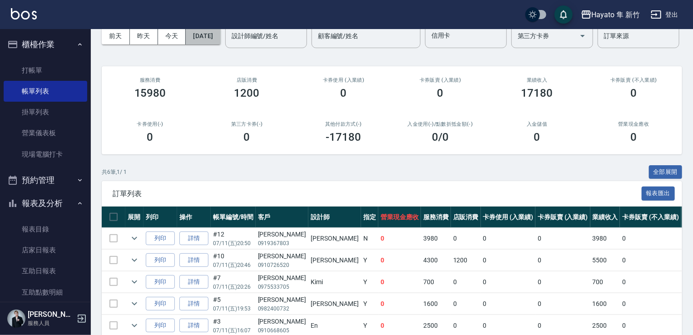
drag, startPoint x: 227, startPoint y: 42, endPoint x: 234, endPoint y: 50, distance: 10.3
click at [229, 46] on div "[DATE] [DATE] [DATE] [DATE] 設計師編號/姓名 設計師編號/姓名 顧客編號/姓名 顧客編號/姓名 其他付款方式 信用卡 其他付款方式…" at bounding box center [392, 36] width 581 height 39
click at [216, 35] on button "[DATE]" at bounding box center [203, 36] width 35 height 17
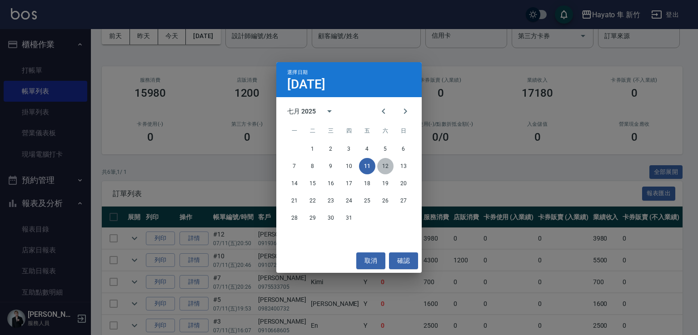
click at [387, 164] on button "12" at bounding box center [385, 166] width 16 height 16
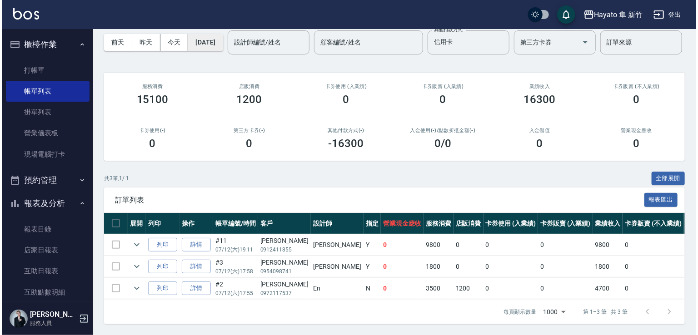
scroll to position [45, 0]
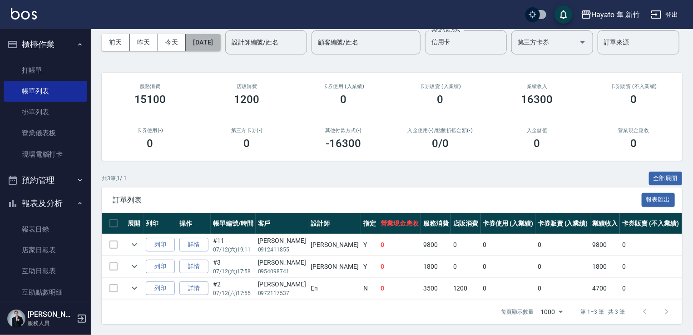
click at [216, 36] on button "[DATE]" at bounding box center [203, 42] width 35 height 17
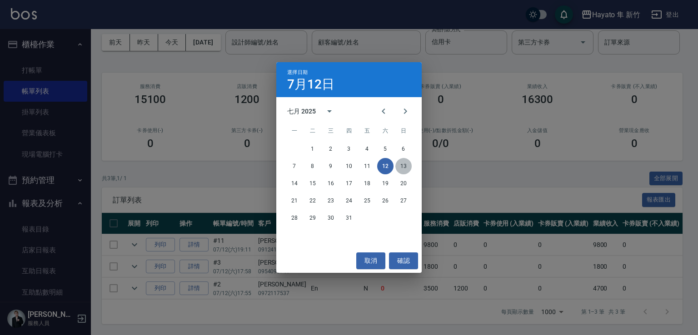
click at [407, 164] on button "13" at bounding box center [403, 166] width 16 height 16
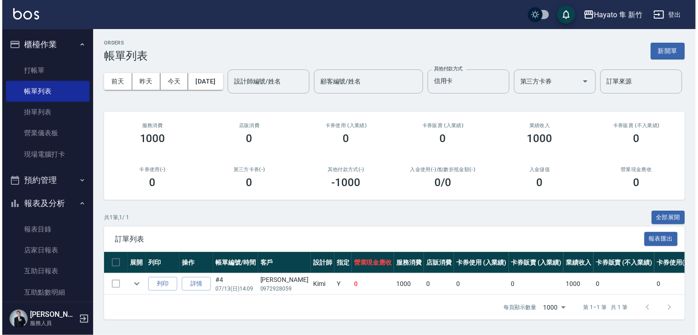
scroll to position [31, 0]
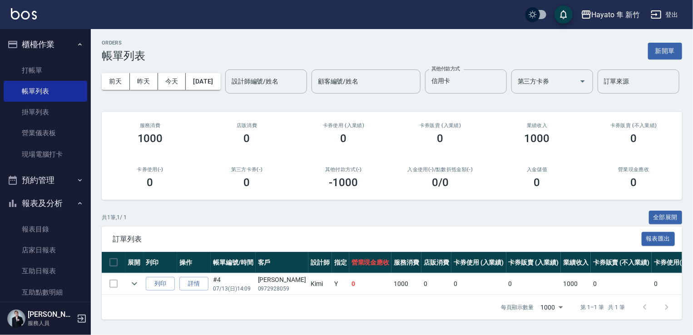
click at [223, 62] on div "[DATE] [DATE] [DATE] [DATE] 設計師編號/姓名 設計師編號/姓名 顧客編號/姓名 顧客編號/姓名 其他付款方式 信用卡 其他付款方式…" at bounding box center [392, 81] width 581 height 39
click at [220, 73] on button "[DATE]" at bounding box center [203, 81] width 35 height 17
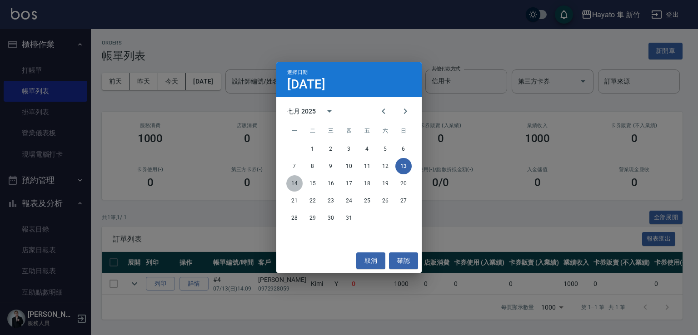
click at [296, 188] on button "14" at bounding box center [294, 183] width 16 height 16
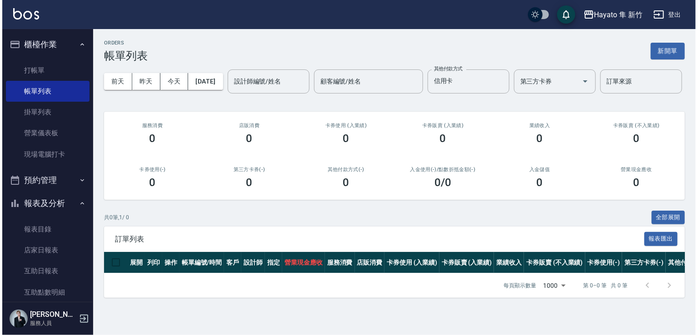
scroll to position [9, 0]
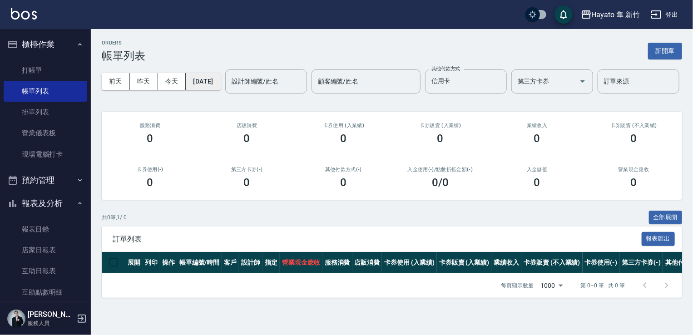
click at [216, 73] on button "[DATE]" at bounding box center [203, 81] width 35 height 17
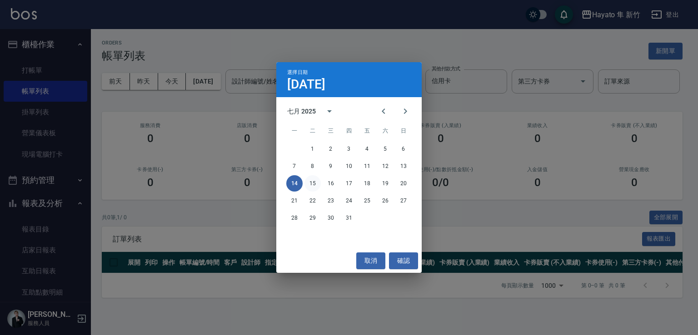
click at [311, 184] on button "15" at bounding box center [312, 183] width 16 height 16
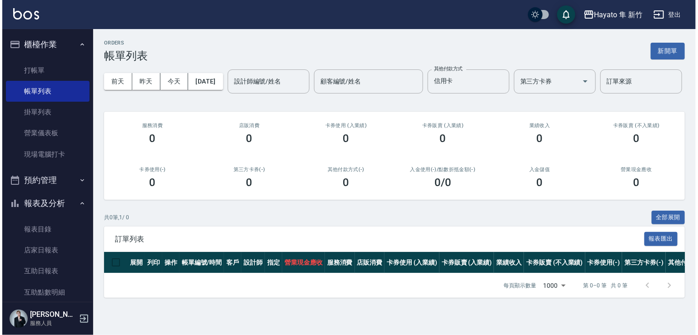
scroll to position [9, 0]
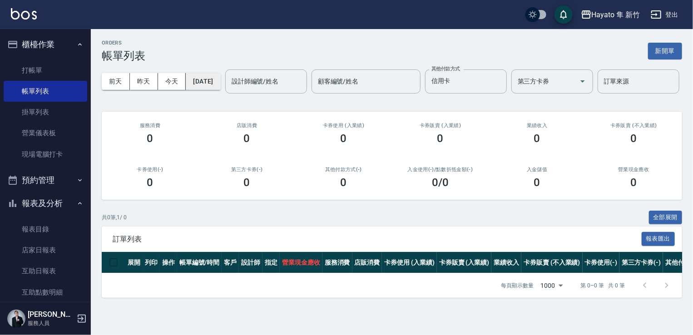
click at [211, 75] on button "[DATE]" at bounding box center [203, 81] width 35 height 17
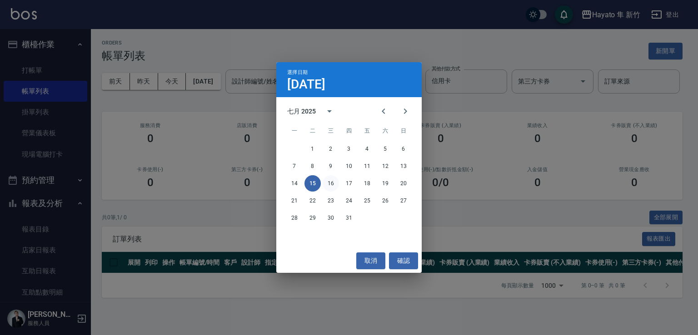
click at [331, 184] on button "16" at bounding box center [331, 183] width 16 height 16
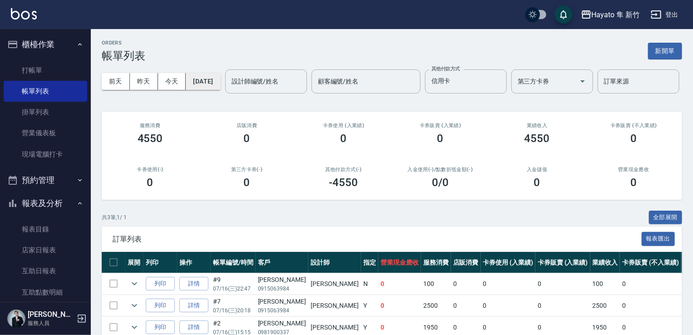
click at [204, 75] on button "[DATE]" at bounding box center [203, 81] width 35 height 17
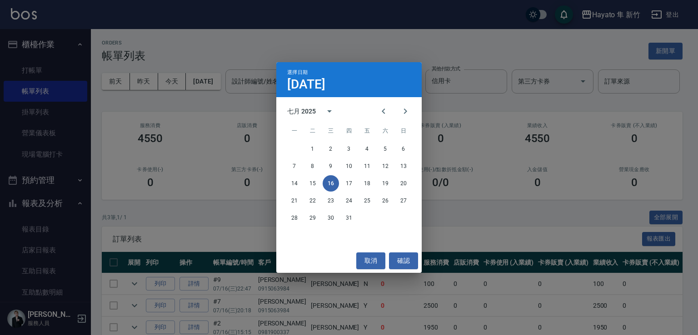
click at [476, 79] on div "選擇日期 [DATE] 七月 2025 一 二 三 四 五 六 日 1 2 3 4 5 6 7 8 9 10 11 12 13 14 15 16 17 18 …" at bounding box center [349, 167] width 698 height 335
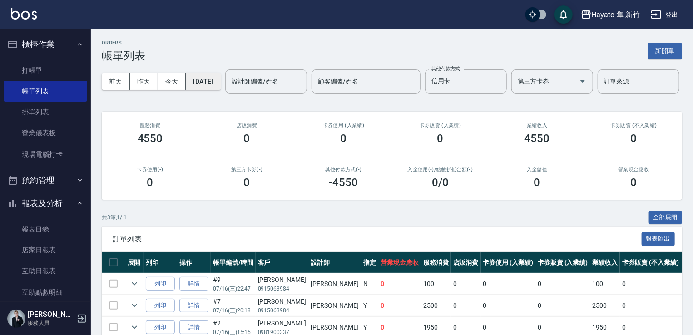
click at [220, 83] on button "[DATE]" at bounding box center [203, 81] width 35 height 17
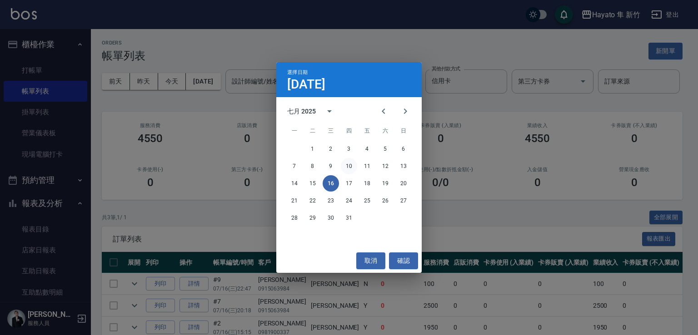
click at [343, 170] on button "10" at bounding box center [349, 166] width 16 height 16
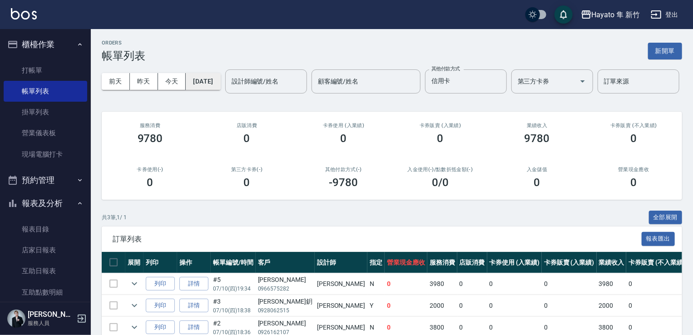
click at [211, 81] on button "[DATE]" at bounding box center [203, 81] width 35 height 17
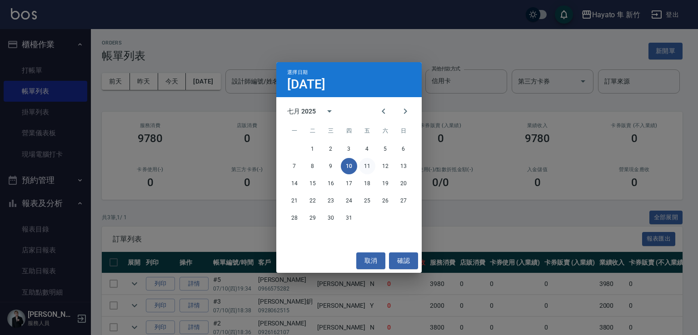
click at [367, 168] on button "11" at bounding box center [367, 166] width 16 height 16
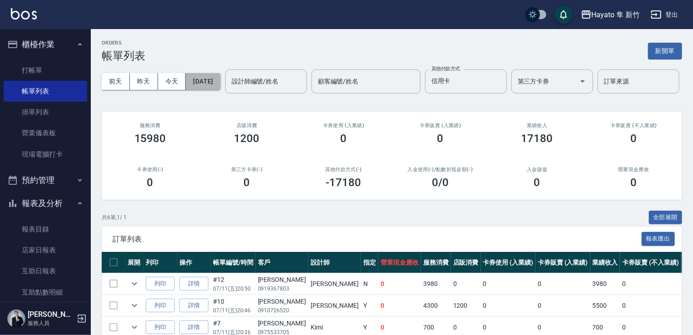
click at [218, 82] on button "[DATE]" at bounding box center [203, 81] width 35 height 17
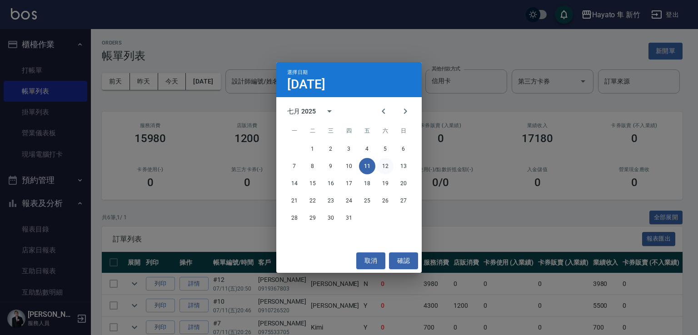
click at [390, 164] on button "12" at bounding box center [385, 166] width 16 height 16
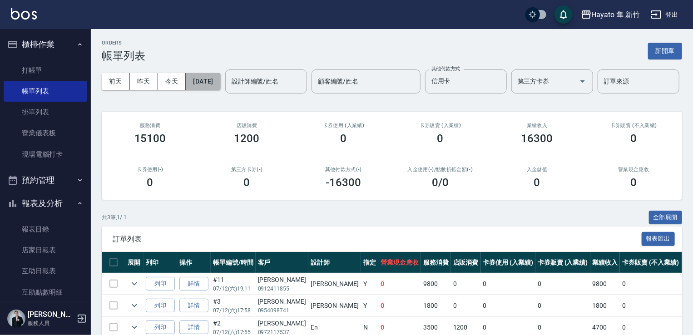
click at [217, 80] on button "[DATE]" at bounding box center [203, 81] width 35 height 17
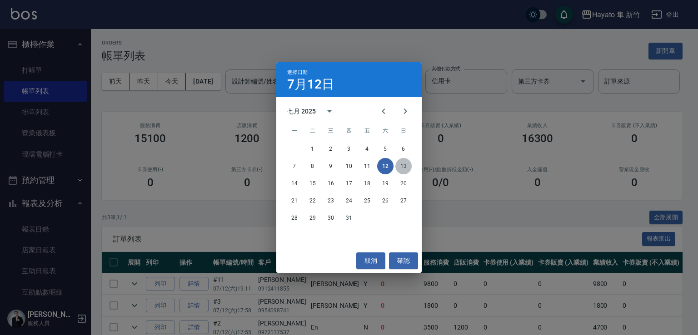
click at [405, 168] on button "13" at bounding box center [403, 166] width 16 height 16
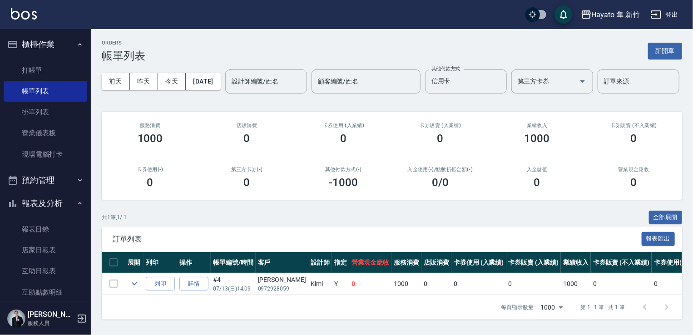
click at [223, 70] on div "[DATE] [DATE] [DATE] [DATE] 設計師編號/姓名 設計師編號/姓名 顧客編號/姓名 顧客編號/姓名 其他付款方式 信用卡 其他付款方式…" at bounding box center [392, 81] width 581 height 39
click at [220, 79] on button "[DATE]" at bounding box center [203, 81] width 35 height 17
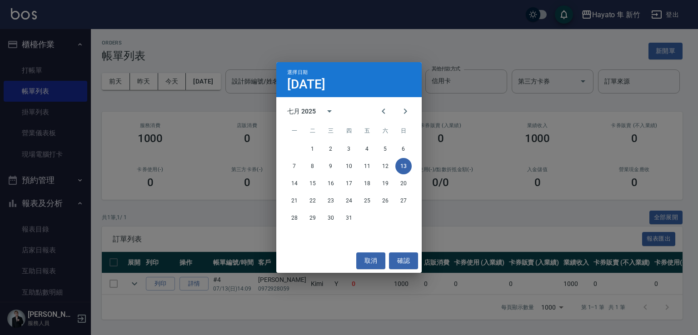
click at [322, 180] on div "14 15 16 17 18 19 20" at bounding box center [348, 183] width 145 height 16
click at [314, 184] on button "15" at bounding box center [312, 183] width 16 height 16
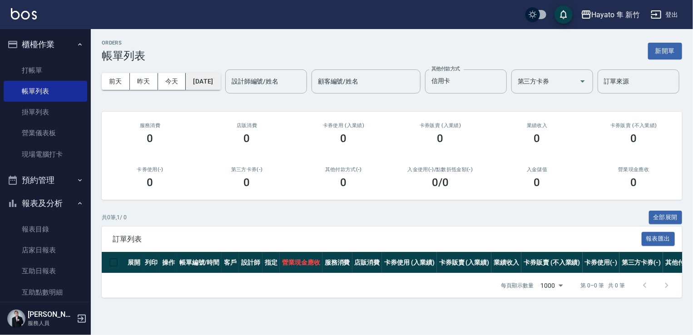
click at [207, 82] on button "[DATE]" at bounding box center [203, 81] width 35 height 17
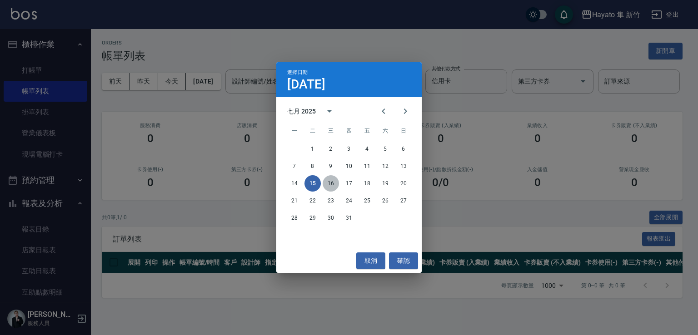
click at [335, 183] on button "16" at bounding box center [331, 183] width 16 height 16
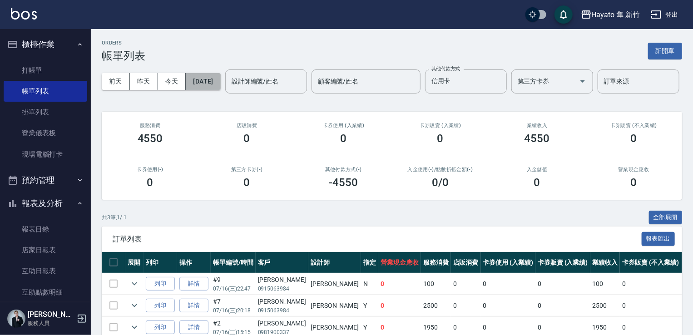
click at [207, 86] on button "[DATE]" at bounding box center [203, 81] width 35 height 17
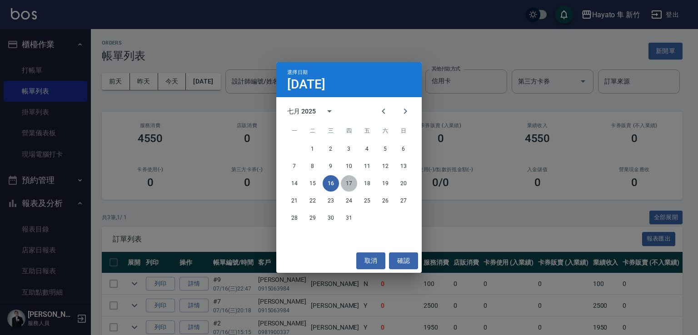
click at [343, 184] on button "17" at bounding box center [349, 183] width 16 height 16
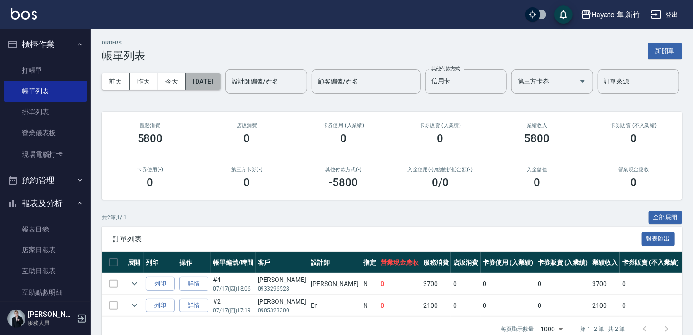
click at [220, 80] on button "[DATE]" at bounding box center [203, 81] width 35 height 17
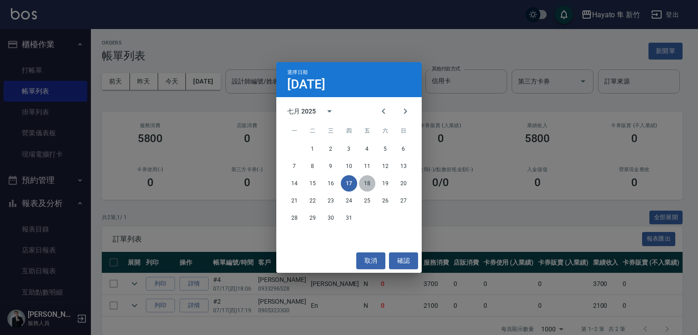
click at [367, 185] on button "18" at bounding box center [367, 183] width 16 height 16
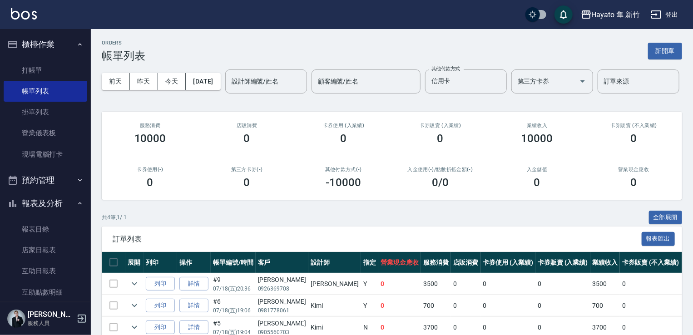
click at [208, 73] on div "[DATE] [DATE] [DATE] [DATE] 設計師編號/姓名 設計師編號/姓名 顧客編號/姓名 顧客編號/姓名 其他付款方式 信用卡 其他付款方式…" at bounding box center [392, 81] width 581 height 39
click at [211, 81] on button "[DATE]" at bounding box center [203, 81] width 35 height 17
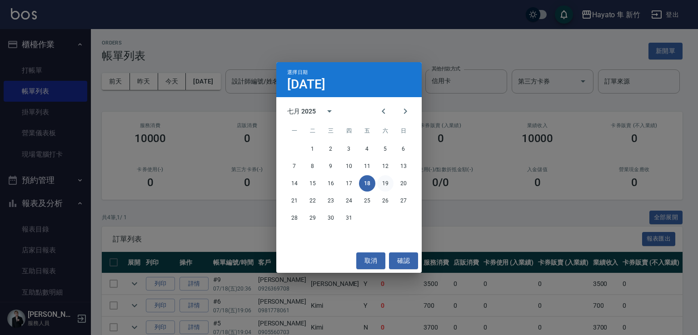
click at [383, 183] on button "19" at bounding box center [385, 183] width 16 height 16
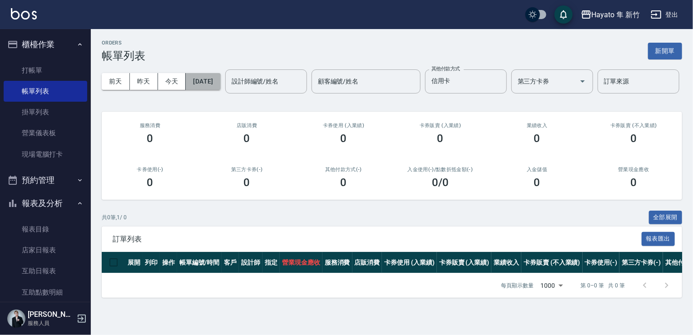
click at [210, 80] on button "[DATE]" at bounding box center [203, 81] width 35 height 17
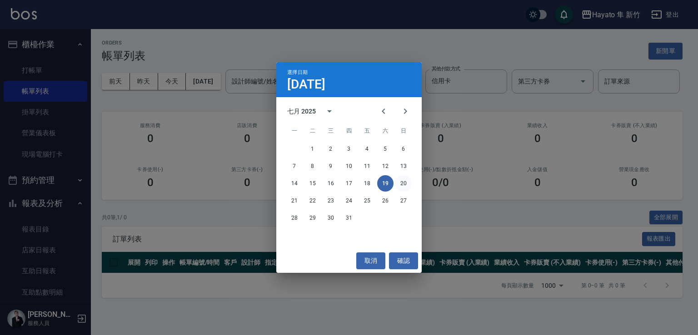
click at [400, 186] on button "20" at bounding box center [403, 183] width 16 height 16
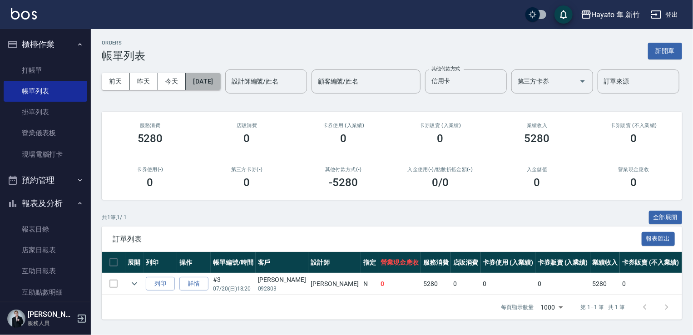
click at [218, 82] on button "[DATE]" at bounding box center [203, 81] width 35 height 17
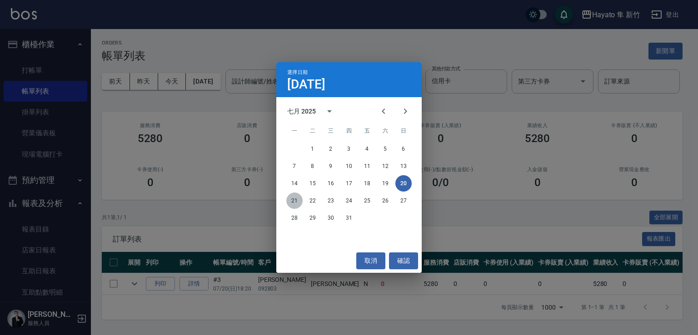
click at [294, 206] on button "21" at bounding box center [294, 201] width 16 height 16
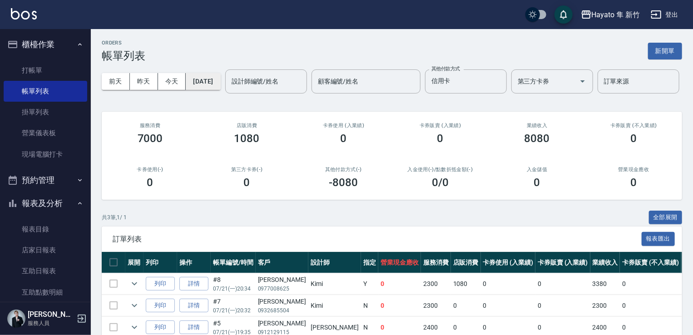
click at [220, 74] on button "[DATE]" at bounding box center [203, 81] width 35 height 17
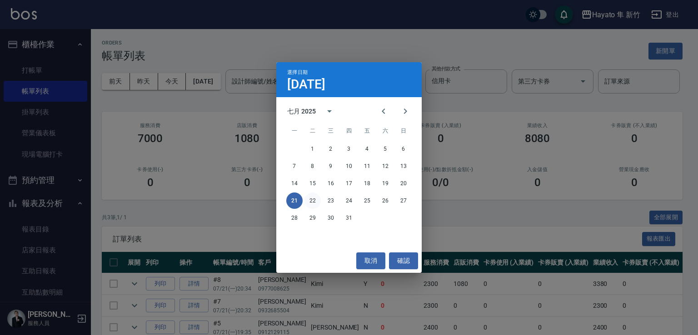
click at [313, 200] on button "22" at bounding box center [312, 201] width 16 height 16
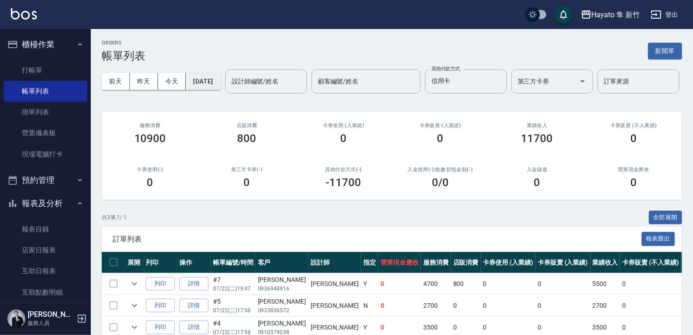
click at [205, 75] on button "[DATE]" at bounding box center [203, 81] width 35 height 17
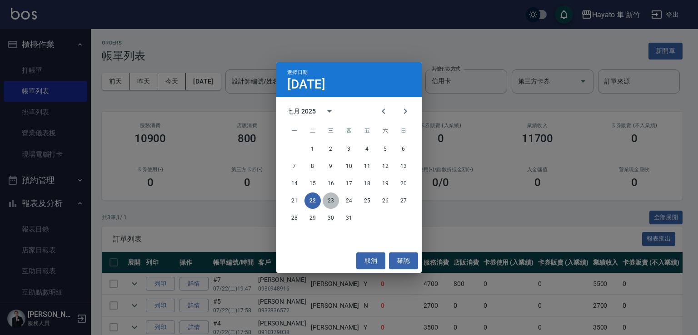
click at [329, 203] on button "23" at bounding box center [331, 201] width 16 height 16
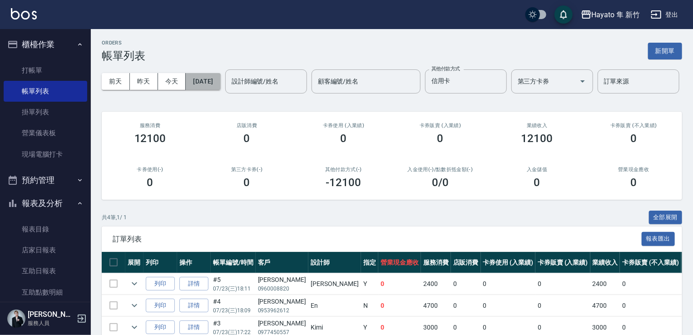
click at [208, 79] on button "[DATE]" at bounding box center [203, 81] width 35 height 17
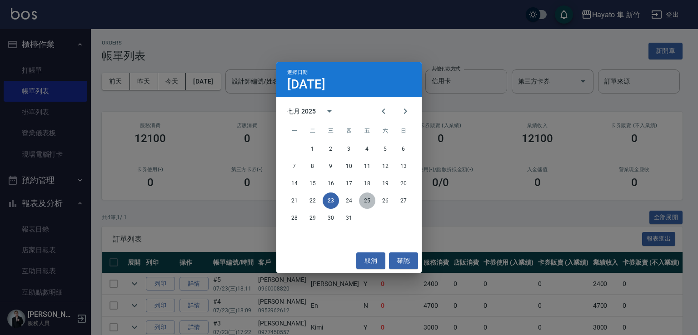
click at [361, 202] on button "25" at bounding box center [367, 201] width 16 height 16
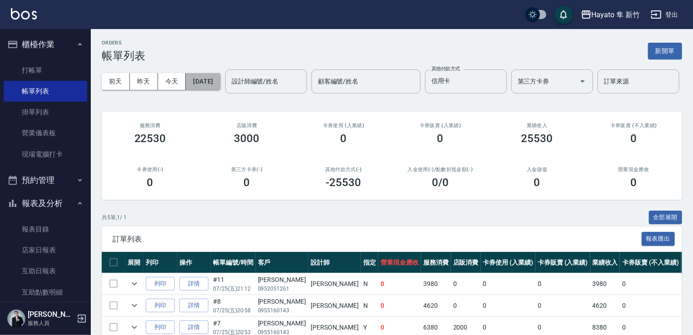
click at [220, 84] on button "[DATE]" at bounding box center [203, 81] width 35 height 17
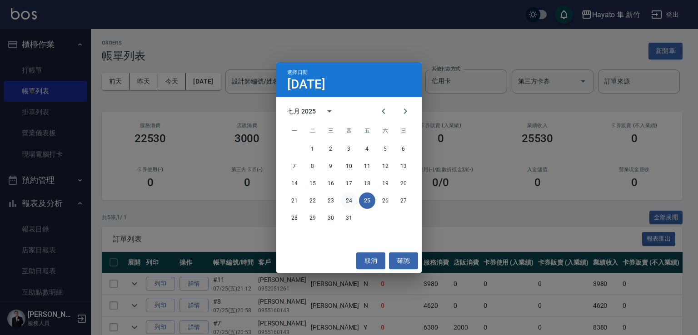
click at [351, 199] on button "24" at bounding box center [349, 201] width 16 height 16
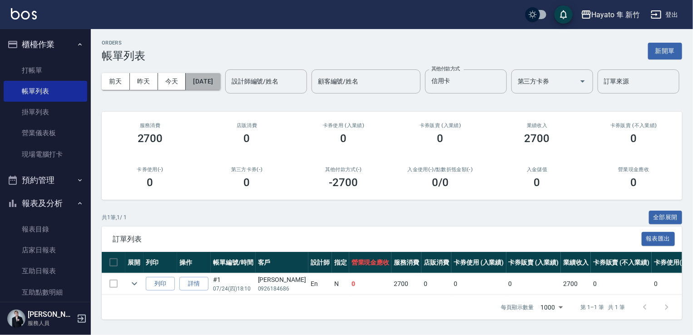
click at [208, 76] on button "[DATE]" at bounding box center [203, 81] width 35 height 17
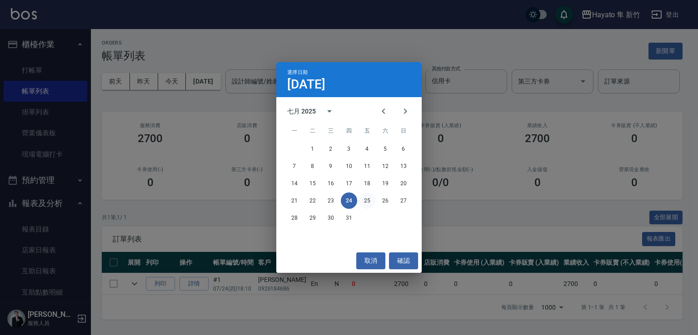
click at [368, 203] on button "25" at bounding box center [367, 201] width 16 height 16
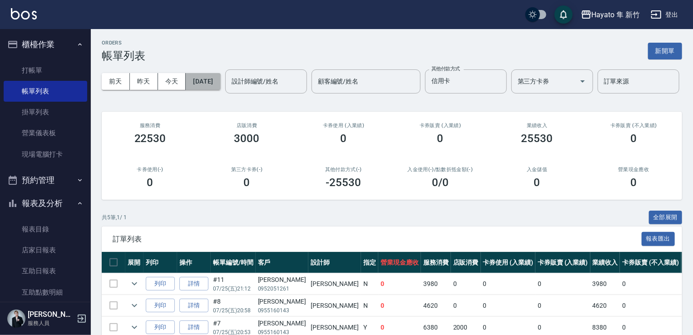
click at [220, 75] on button "[DATE]" at bounding box center [203, 81] width 35 height 17
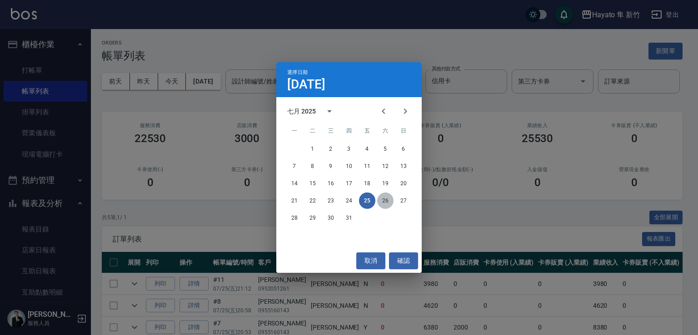
click at [384, 201] on button "26" at bounding box center [385, 201] width 16 height 16
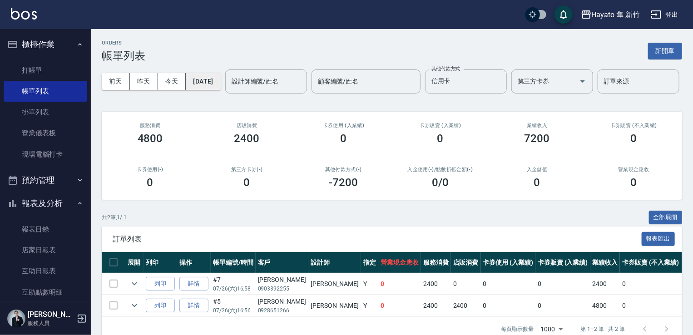
click at [220, 85] on button "[DATE]" at bounding box center [203, 81] width 35 height 17
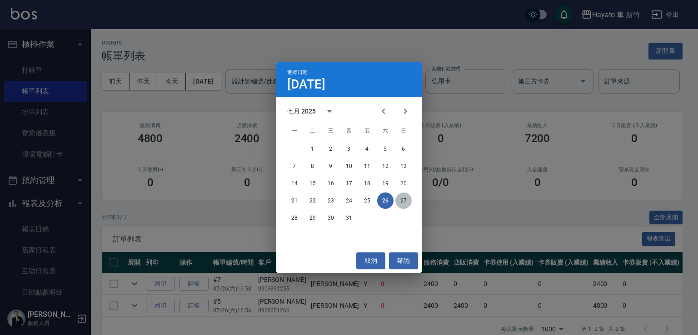
click at [407, 198] on button "27" at bounding box center [403, 201] width 16 height 16
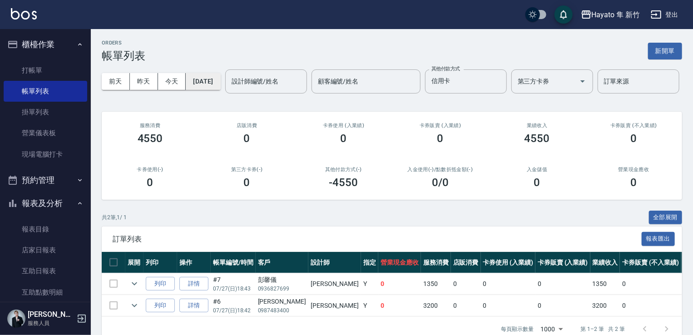
click at [220, 83] on button "[DATE]" at bounding box center [203, 81] width 35 height 17
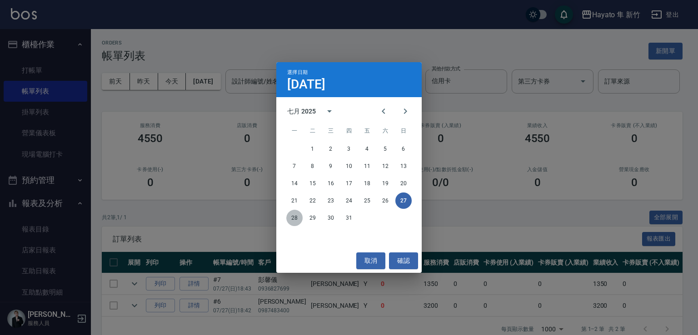
click at [298, 219] on button "28" at bounding box center [294, 218] width 16 height 16
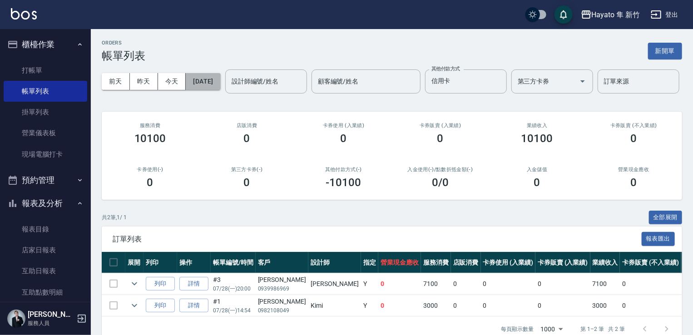
click at [215, 84] on button "[DATE]" at bounding box center [203, 81] width 35 height 17
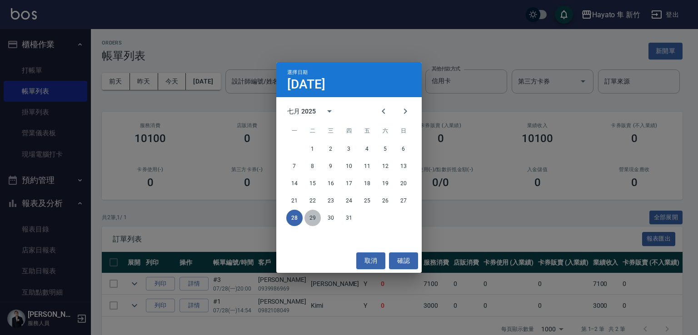
click at [310, 216] on button "29" at bounding box center [312, 218] width 16 height 16
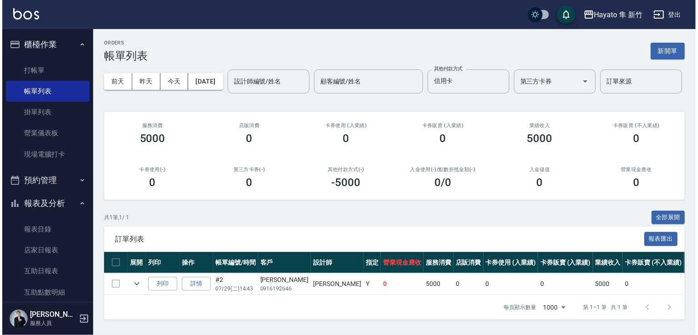
scroll to position [31, 0]
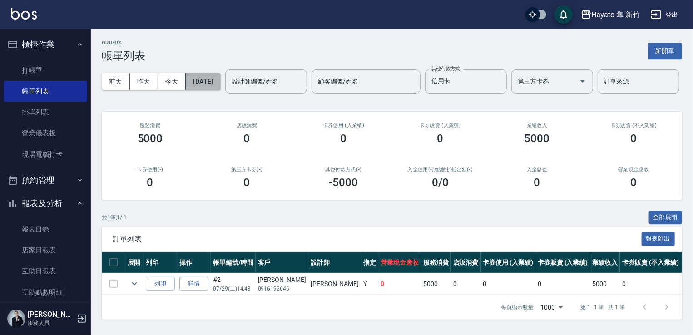
click at [220, 73] on button "[DATE]" at bounding box center [203, 81] width 35 height 17
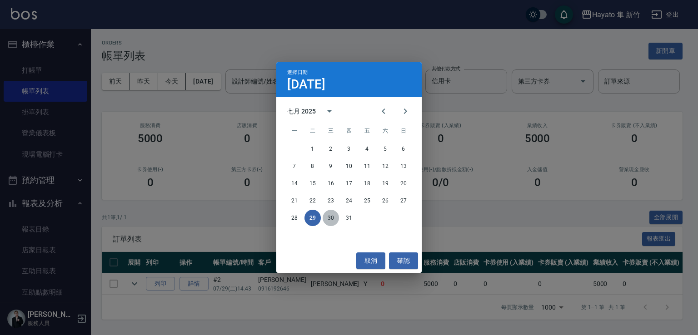
click at [325, 222] on button "30" at bounding box center [331, 218] width 16 height 16
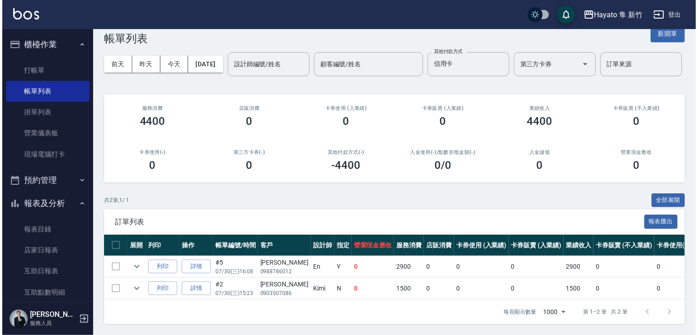
scroll to position [53, 0]
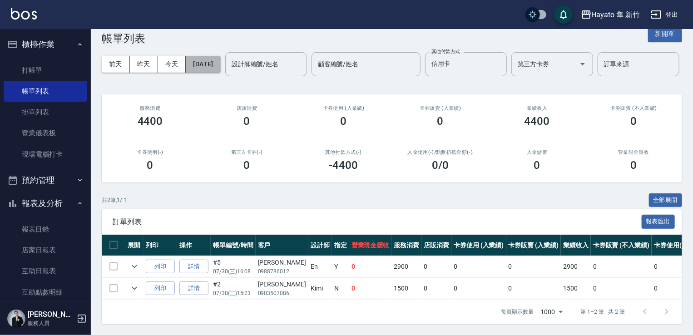
click at [220, 56] on button "[DATE]" at bounding box center [203, 64] width 35 height 17
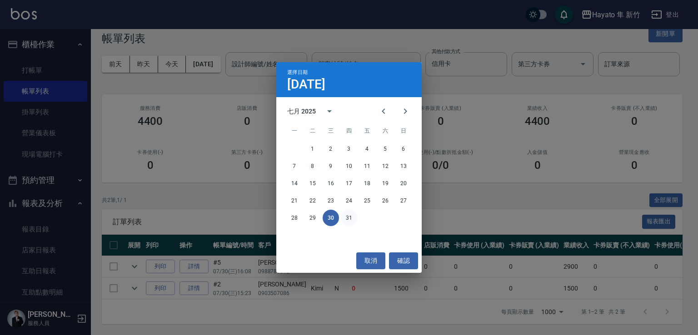
click at [352, 218] on button "31" at bounding box center [349, 218] width 16 height 16
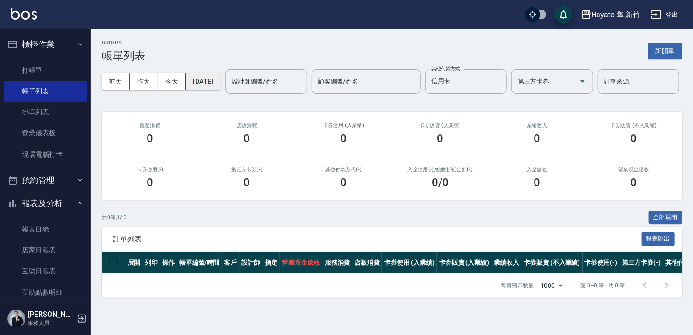
click at [211, 80] on button "[DATE]" at bounding box center [203, 81] width 35 height 17
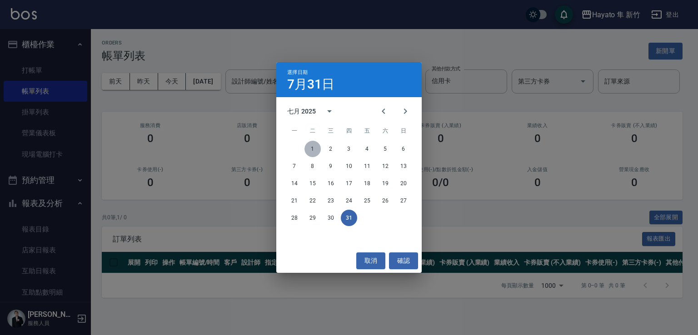
click at [314, 155] on button "1" at bounding box center [312, 149] width 16 height 16
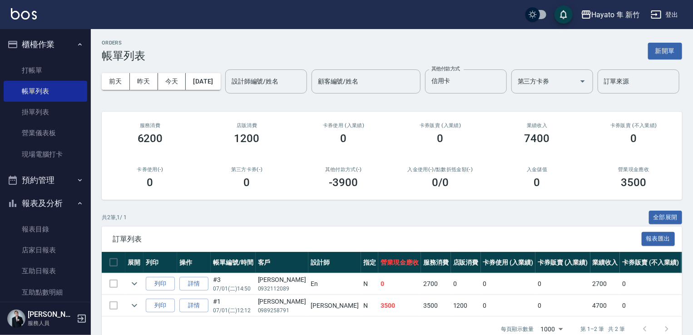
click at [236, 80] on div "[DATE] [DATE] [DATE] [DATE] 設計師編號/姓名 設計師編號/姓名 顧客編號/姓名 顧客編號/姓名 其他付款方式 信用卡 其他付款方式…" at bounding box center [392, 81] width 581 height 39
click at [237, 84] on div "[DATE] [DATE] [DATE] [DATE] 設計師編號/姓名 設計師編號/姓名 顧客編號/姓名 顧客編號/姓名 其他付款方式 信用卡 其他付款方式…" at bounding box center [392, 81] width 581 height 39
click at [220, 86] on button "[DATE]" at bounding box center [203, 81] width 35 height 17
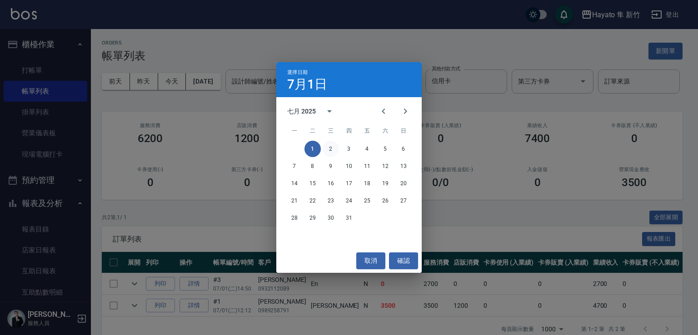
click at [332, 148] on button "2" at bounding box center [331, 149] width 16 height 16
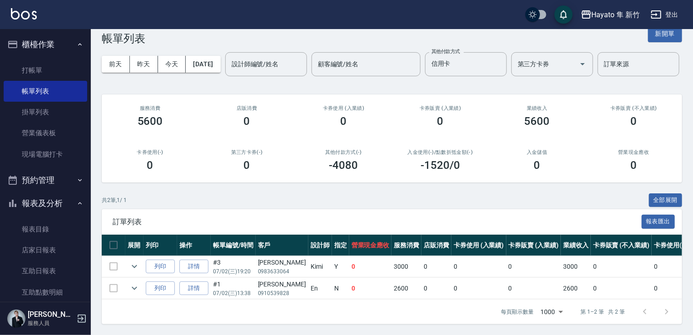
scroll to position [53, 0]
click at [136, 265] on button "expand row" at bounding box center [135, 267] width 14 height 14
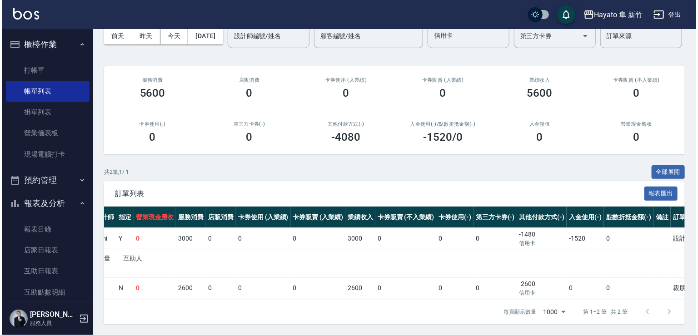
scroll to position [35, 0]
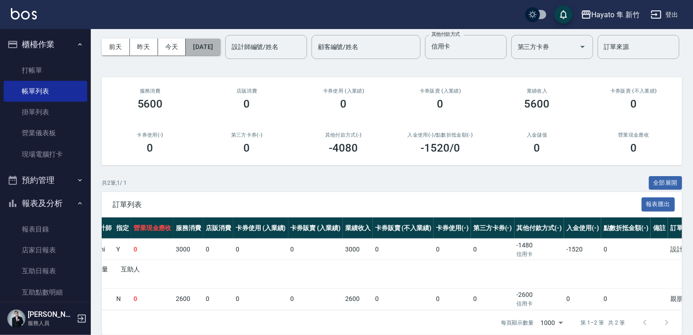
click at [216, 44] on button "[DATE]" at bounding box center [203, 47] width 35 height 17
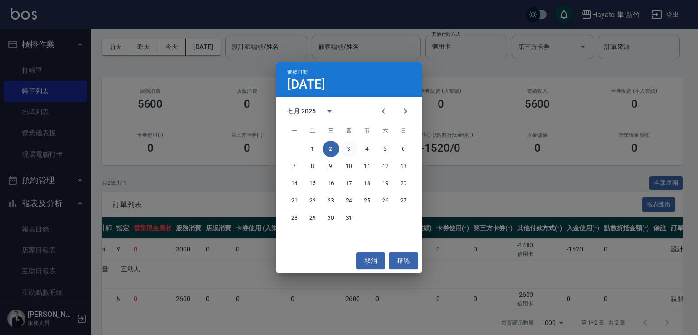
click at [353, 149] on button "3" at bounding box center [349, 149] width 16 height 16
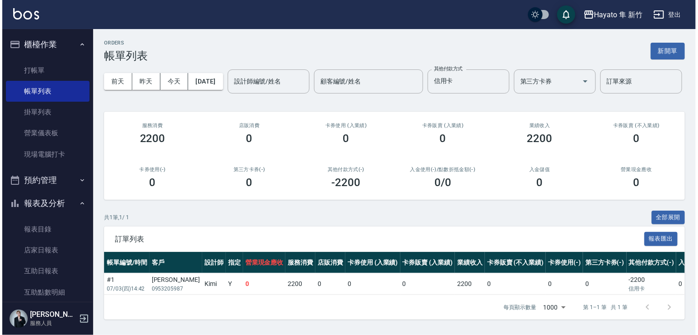
scroll to position [0, 110]
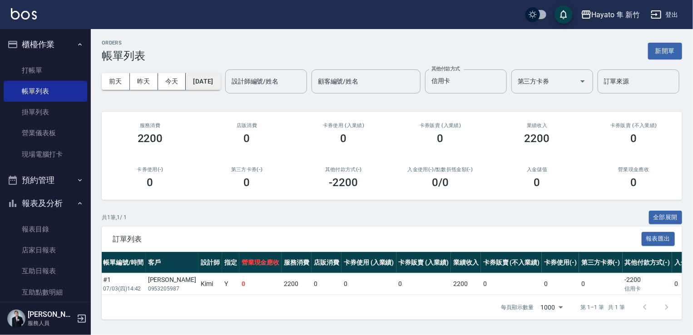
click at [220, 73] on button "[DATE]" at bounding box center [203, 81] width 35 height 17
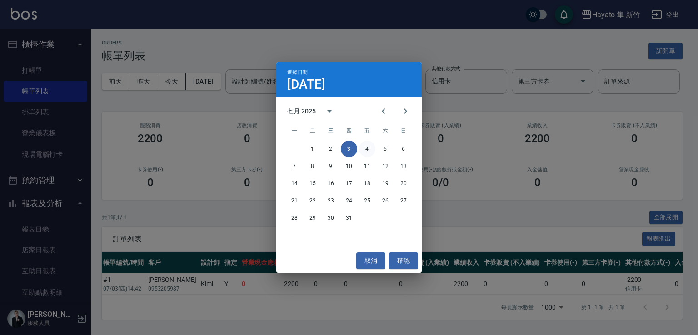
click at [369, 149] on button "4" at bounding box center [367, 149] width 16 height 16
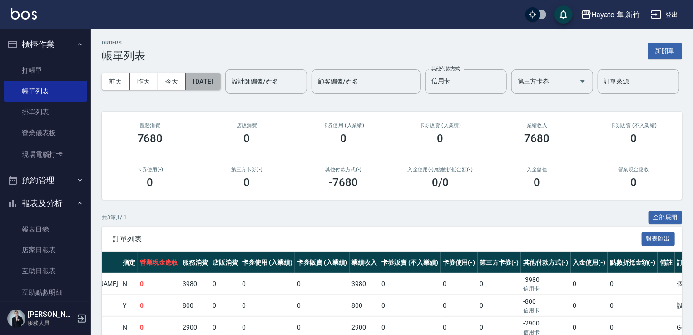
click at [215, 77] on button "[DATE]" at bounding box center [203, 81] width 35 height 17
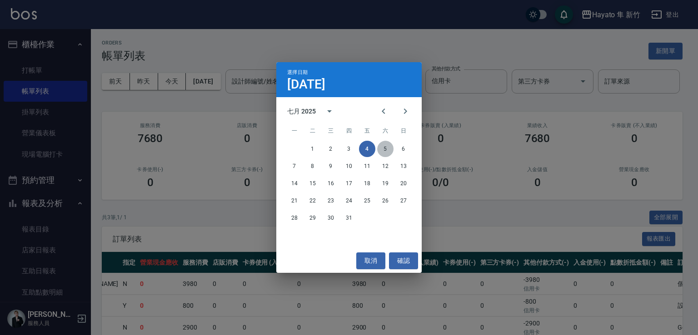
click at [384, 152] on button "5" at bounding box center [385, 149] width 16 height 16
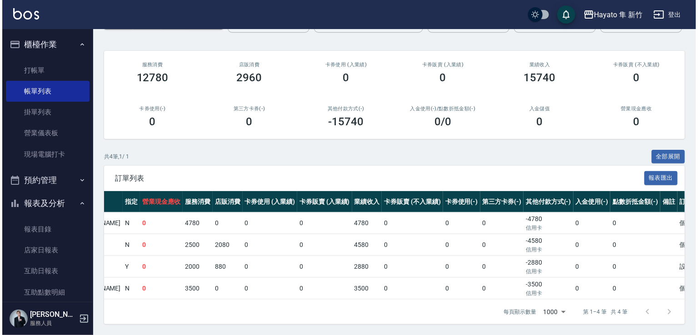
scroll to position [5, 0]
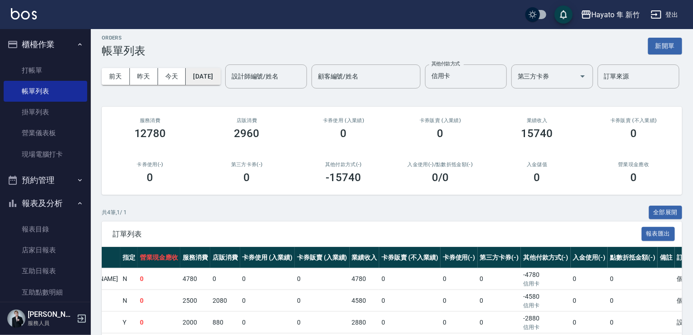
click at [220, 79] on button "[DATE]" at bounding box center [203, 76] width 35 height 17
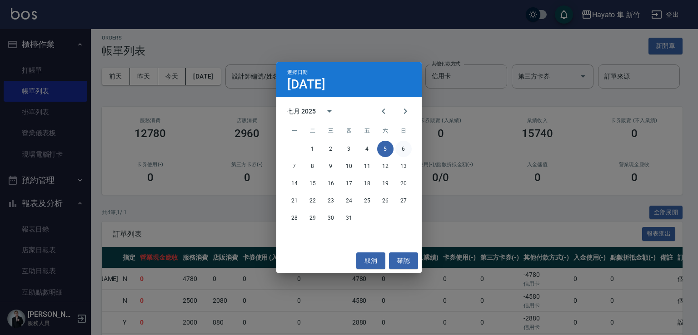
click at [402, 151] on button "6" at bounding box center [403, 149] width 16 height 16
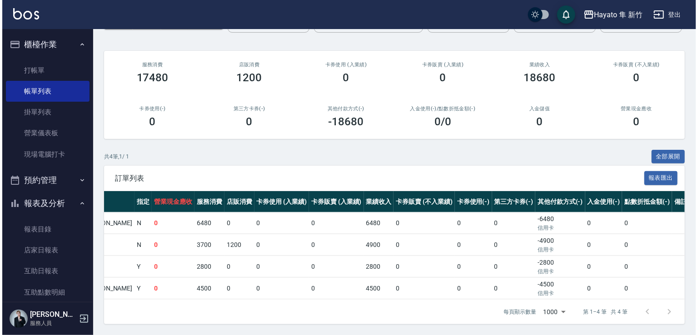
scroll to position [5, 0]
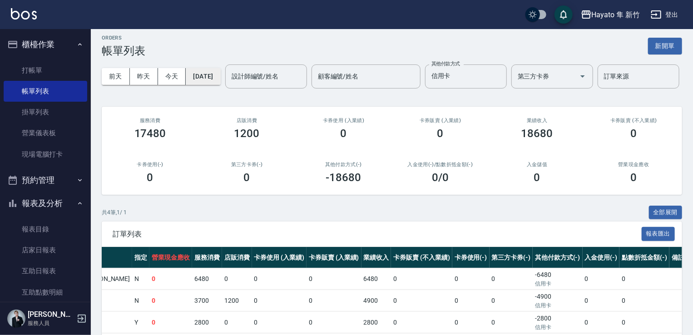
click at [218, 75] on button "[DATE]" at bounding box center [203, 76] width 35 height 17
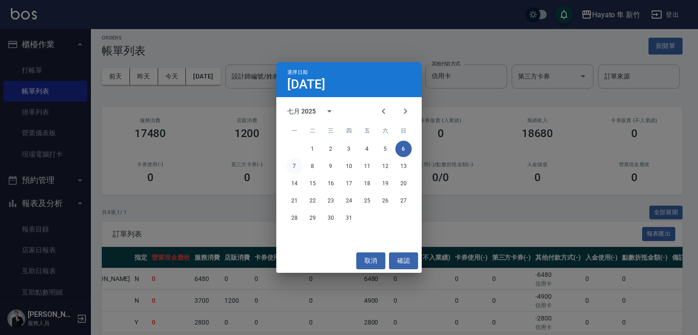
click at [293, 167] on button "7" at bounding box center [294, 166] width 16 height 16
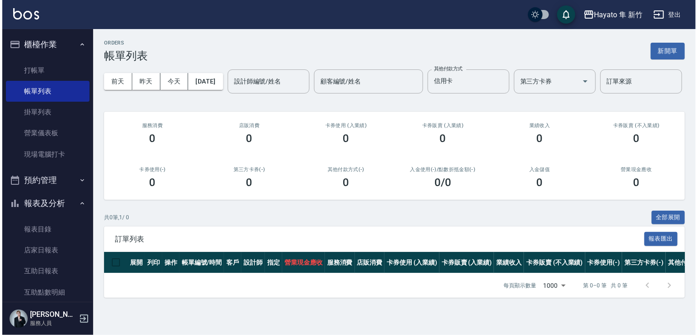
scroll to position [9, 0]
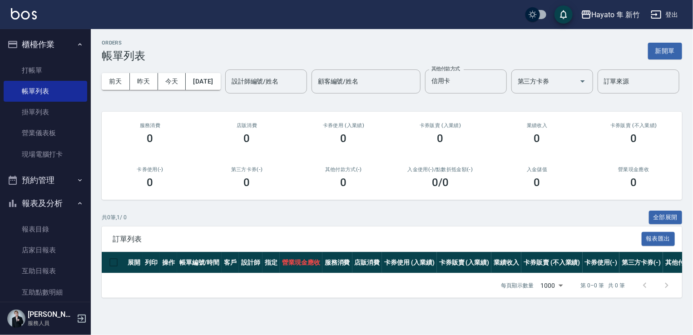
click at [208, 62] on div "[DATE] [DATE] [DATE] [DATE] 設計師編號/姓名 設計師編號/姓名 顧客編號/姓名 顧客編號/姓名 其他付款方式 信用卡 其他付款方式…" at bounding box center [392, 81] width 581 height 39
click at [214, 73] on button "[DATE]" at bounding box center [203, 81] width 35 height 17
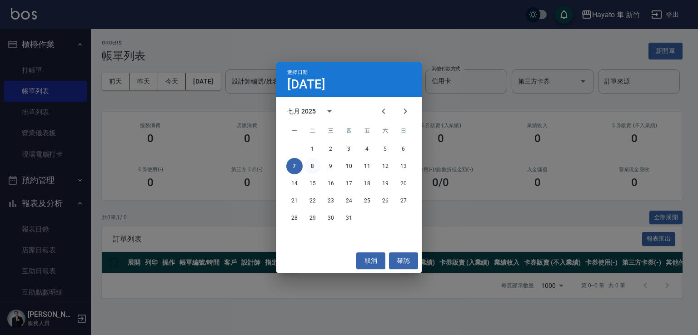
click at [314, 169] on button "8" at bounding box center [312, 166] width 16 height 16
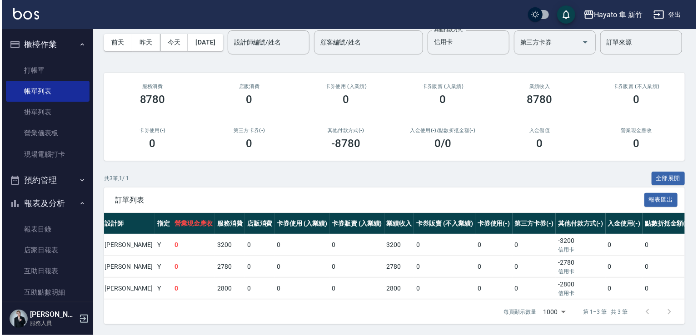
scroll to position [29, 0]
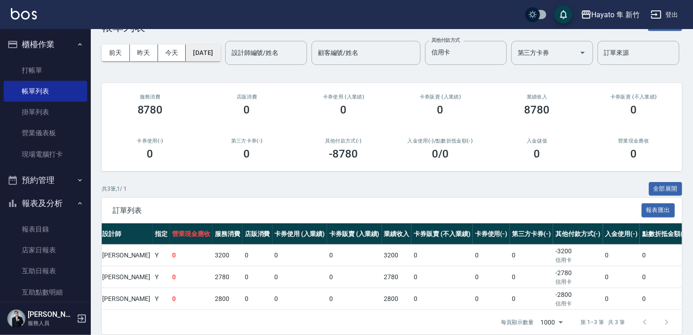
click at [220, 47] on button "[DATE]" at bounding box center [203, 53] width 35 height 17
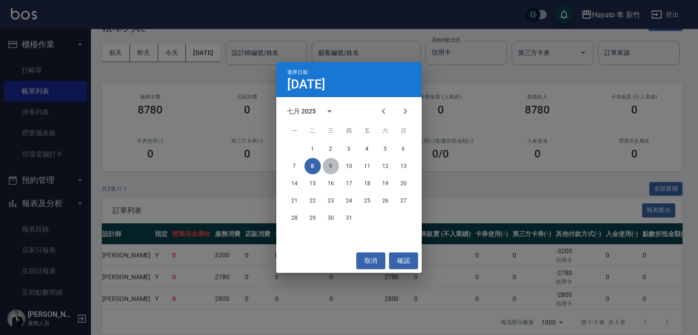
click at [335, 165] on button "9" at bounding box center [331, 166] width 16 height 16
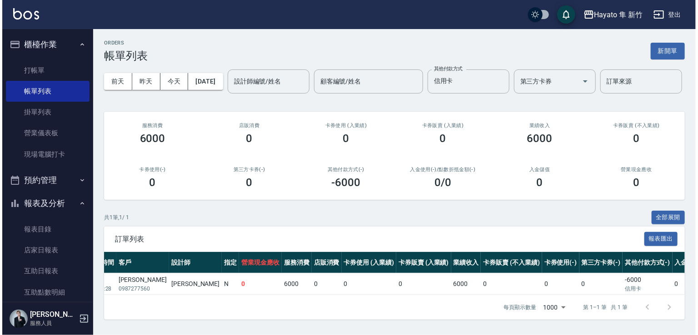
scroll to position [0, 209]
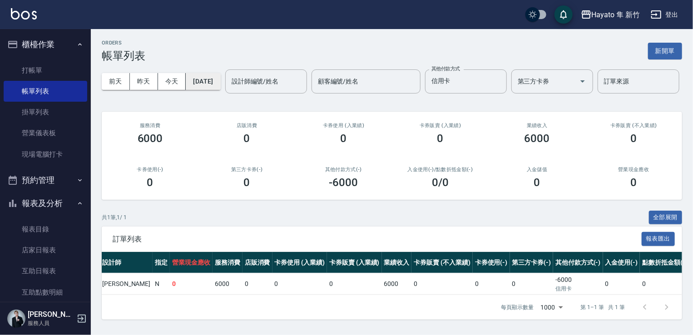
click at [220, 73] on button "[DATE]" at bounding box center [203, 81] width 35 height 17
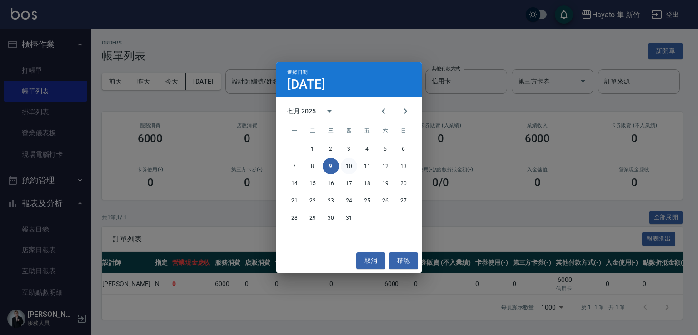
click at [349, 172] on button "10" at bounding box center [349, 166] width 16 height 16
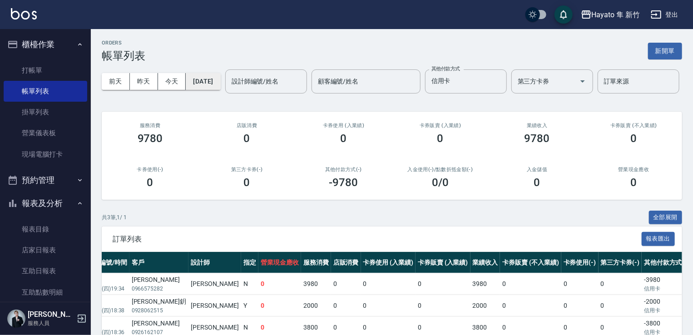
click at [208, 88] on button "[DATE]" at bounding box center [203, 81] width 35 height 17
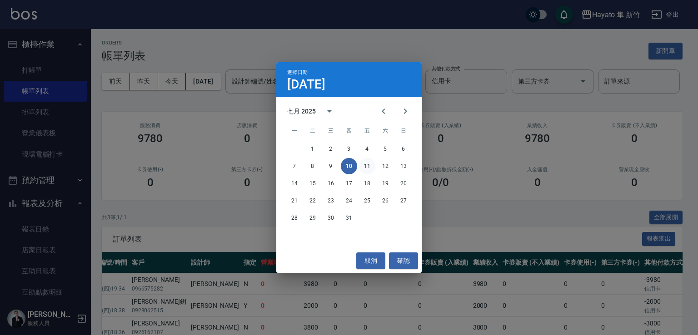
click at [368, 163] on button "11" at bounding box center [367, 166] width 16 height 16
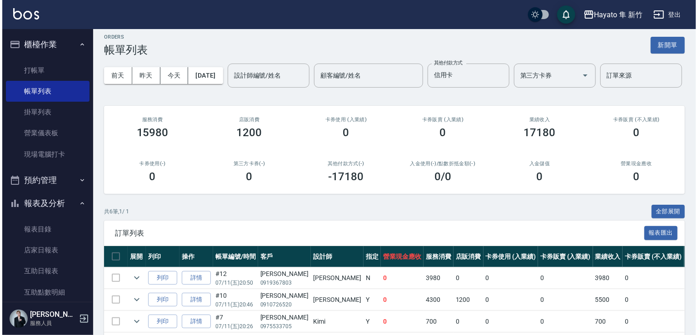
scroll to position [3, 0]
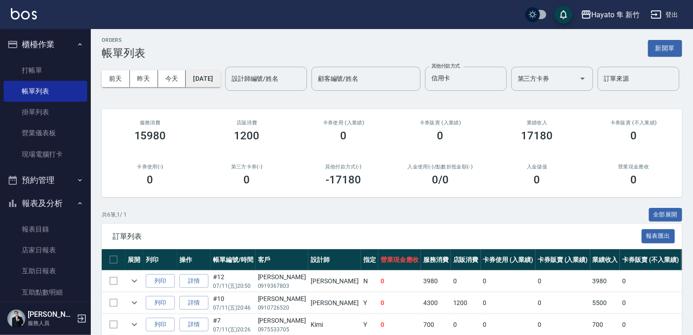
click at [220, 74] on button "[DATE]" at bounding box center [203, 78] width 35 height 17
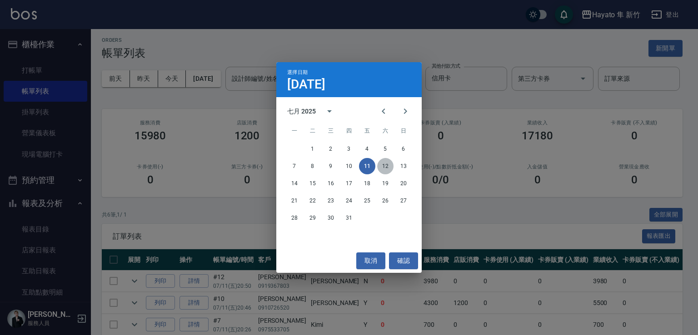
click at [387, 162] on button "12" at bounding box center [385, 166] width 16 height 16
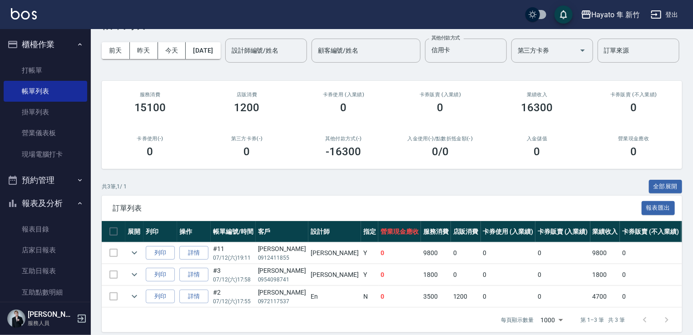
scroll to position [74, 0]
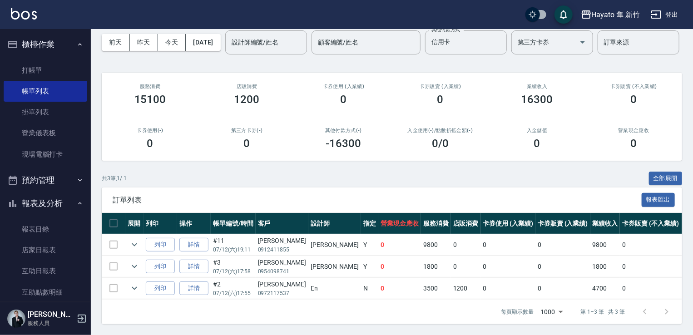
drag, startPoint x: 498, startPoint y: 300, endPoint x: 504, endPoint y: 299, distance: 6.4
click at [504, 300] on div "每頁顯示數量 1000 1000 第 1–3 筆 共 3 筆" at bounding box center [584, 312] width 189 height 25
click at [536, 287] on td "0" at bounding box center [563, 288] width 55 height 21
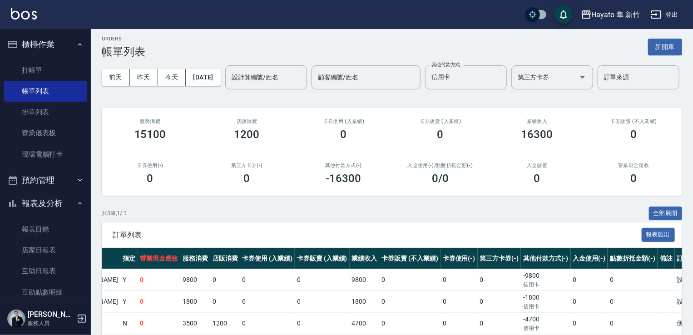
scroll to position [0, 0]
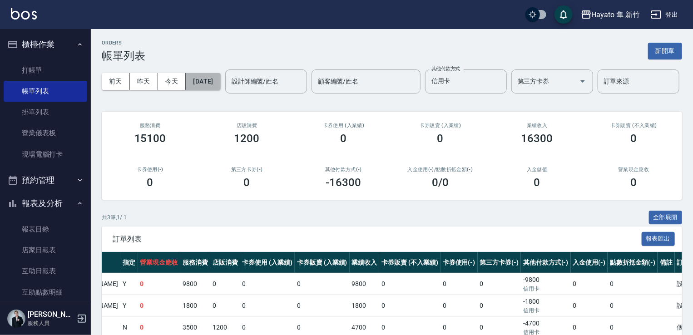
click at [210, 77] on button "[DATE]" at bounding box center [203, 81] width 35 height 17
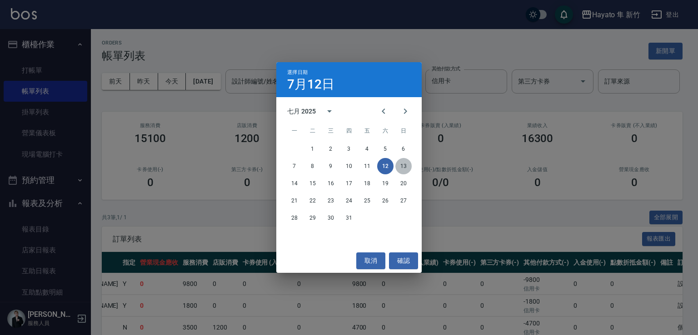
click at [409, 164] on button "13" at bounding box center [403, 166] width 16 height 16
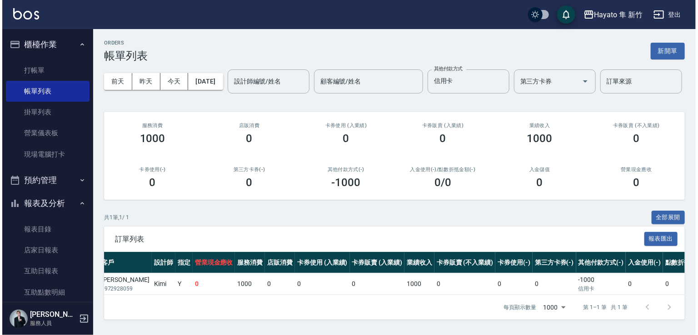
scroll to position [0, 234]
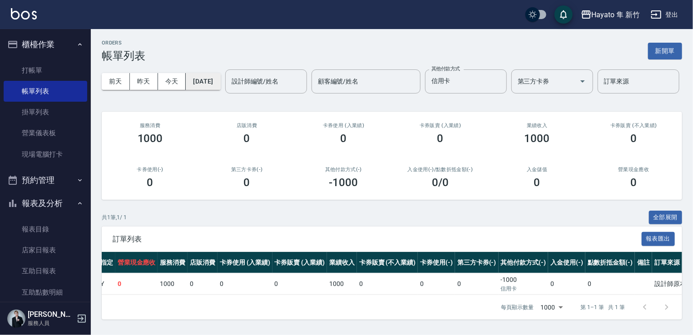
click at [219, 73] on button "[DATE]" at bounding box center [203, 81] width 35 height 17
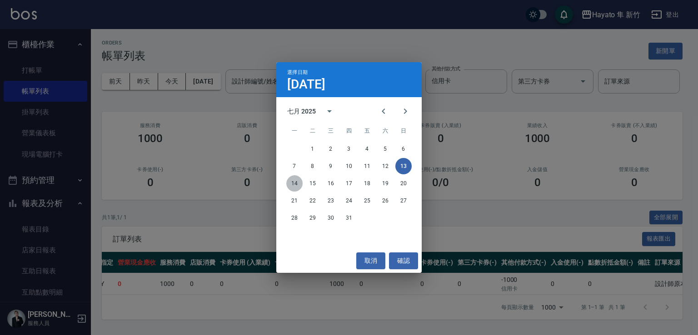
click at [295, 183] on button "14" at bounding box center [294, 183] width 16 height 16
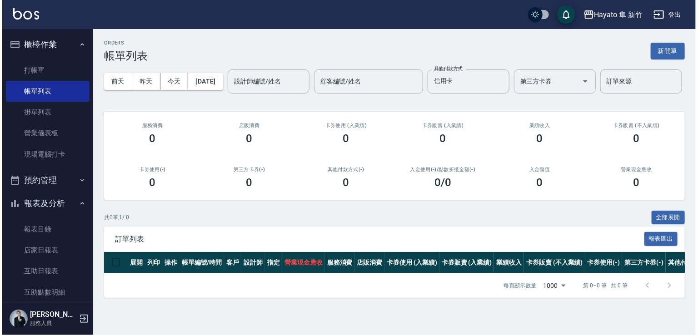
scroll to position [9, 0]
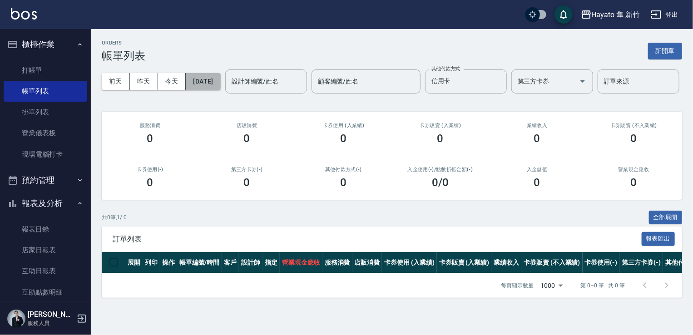
click at [206, 73] on button "[DATE]" at bounding box center [203, 81] width 35 height 17
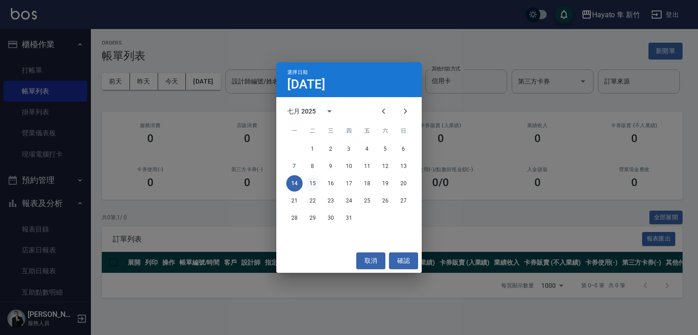
click at [318, 187] on div "14 15 16 17 18 19 20" at bounding box center [348, 183] width 145 height 16
click at [315, 186] on button "15" at bounding box center [312, 183] width 16 height 16
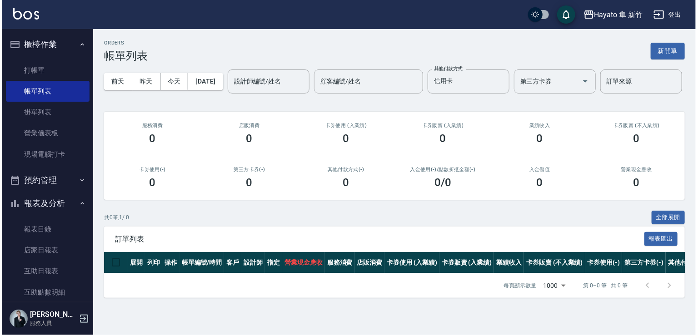
scroll to position [9, 0]
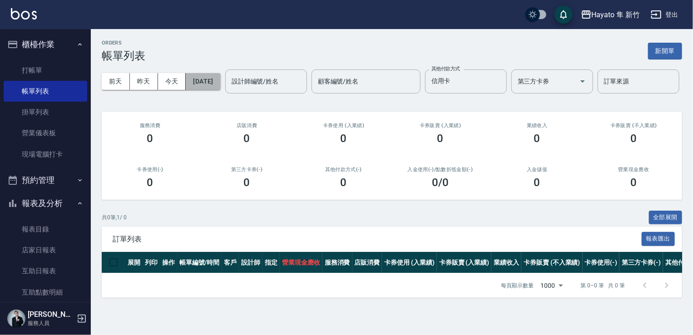
click at [220, 73] on button "[DATE]" at bounding box center [203, 81] width 35 height 17
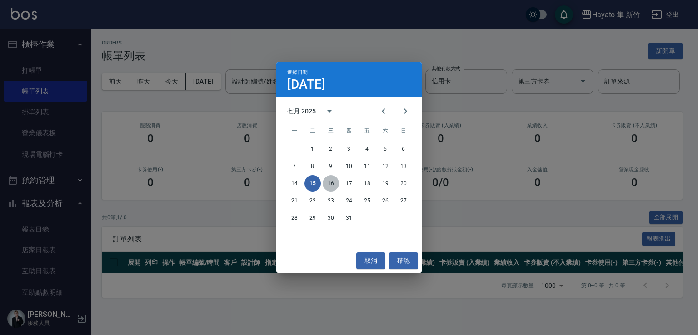
click at [335, 189] on button "16" at bounding box center [331, 183] width 16 height 16
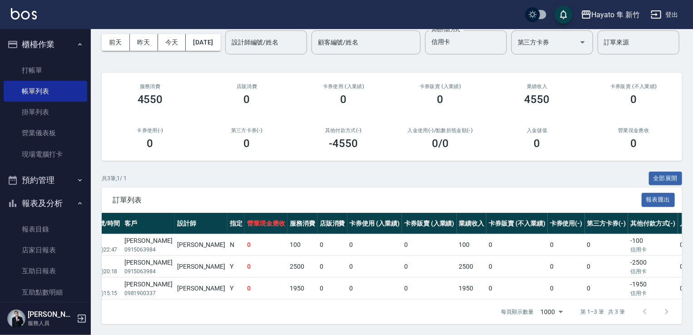
scroll to position [0, 140]
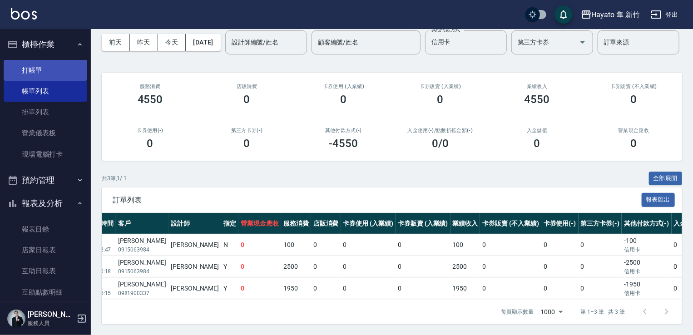
click at [55, 61] on link "打帳單" at bounding box center [46, 70] width 84 height 21
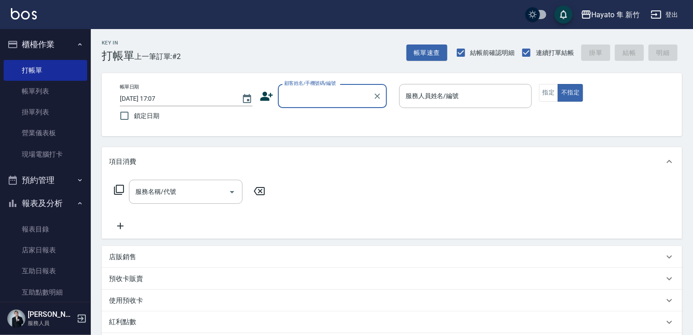
click at [269, 97] on icon at bounding box center [267, 96] width 14 height 14
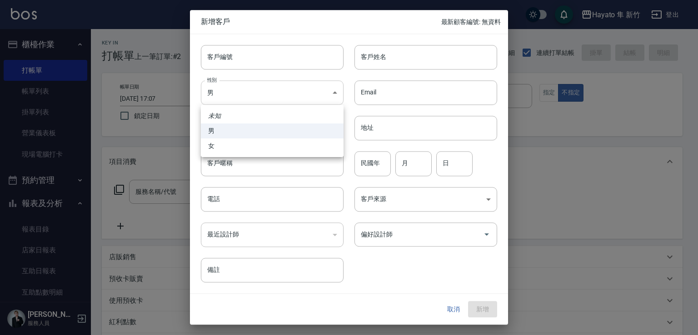
click at [234, 96] on body "Hayato 隼 新竹 登出 櫃檯作業 打帳單 帳單列表 掛單列表 營業儀表板 現場電腦打卡 預約管理 預約管理 報表及分析 報表目錄 店家日報表 互助日報表…" at bounding box center [349, 238] width 698 height 476
click at [239, 145] on li "女" at bounding box center [272, 146] width 143 height 15
type input "[DEMOGRAPHIC_DATA]"
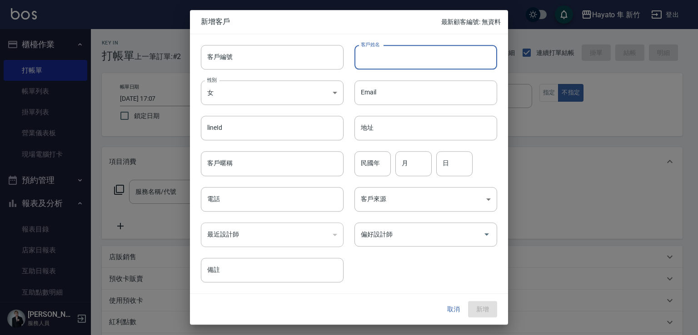
click at [391, 54] on input "客戶姓名" at bounding box center [425, 57] width 143 height 25
type input "[PERSON_NAME]"
click at [261, 193] on input "電話" at bounding box center [272, 199] width 143 height 25
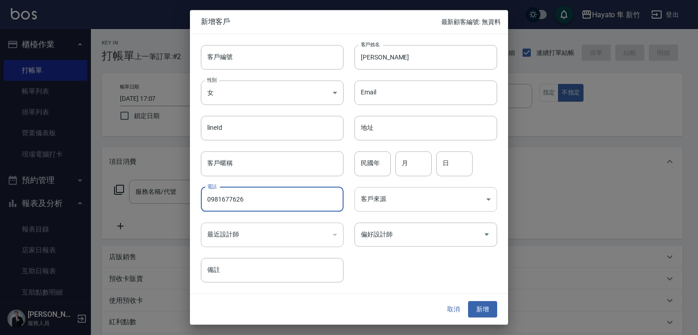
type input "0981677626"
click at [455, 208] on body "Hayato 隼 新竹 登出 櫃檯作業 打帳單 帳單列表 掛單列表 營業儀表板 現場電腦打卡 預約管理 預約管理 報表及分析 報表目錄 店家日報表 互助日報表…" at bounding box center [349, 238] width 698 height 476
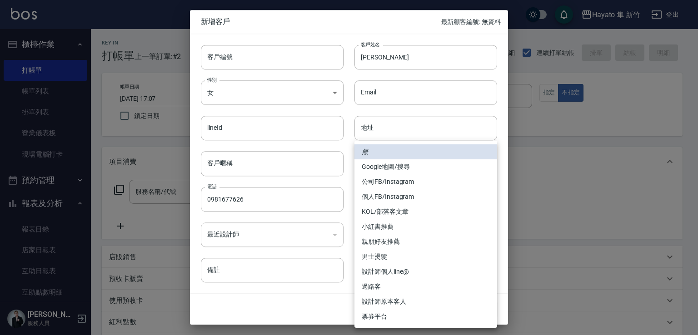
click at [412, 202] on li "個人FB/Instagram" at bounding box center [425, 196] width 143 height 15
type input "個人FB/Instagram"
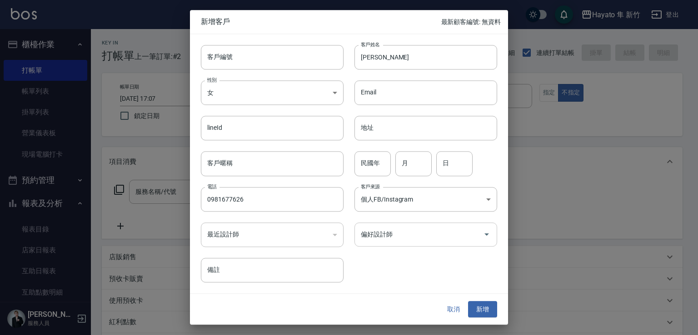
click at [379, 242] on input "偏好設計師" at bounding box center [418, 235] width 121 height 16
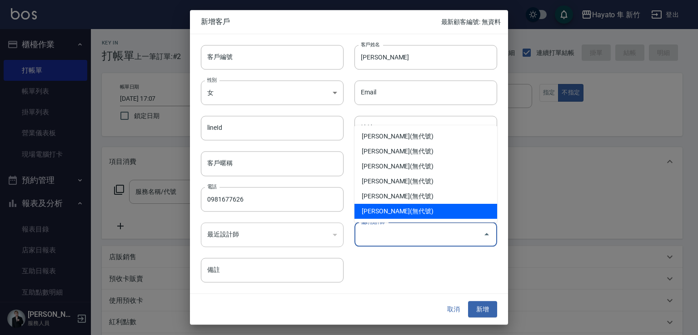
click at [392, 213] on li "[PERSON_NAME](無代號)" at bounding box center [425, 211] width 143 height 15
type input "[PERSON_NAME]"
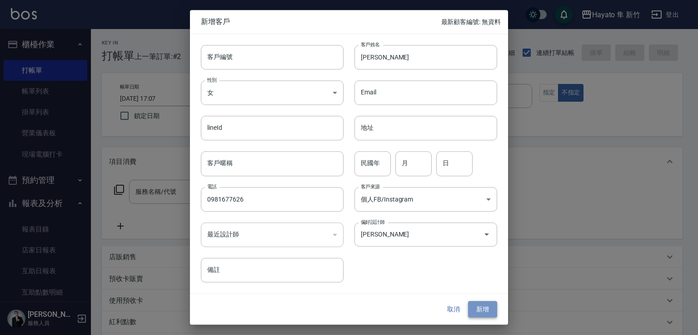
click at [486, 313] on button "新增" at bounding box center [482, 309] width 29 height 17
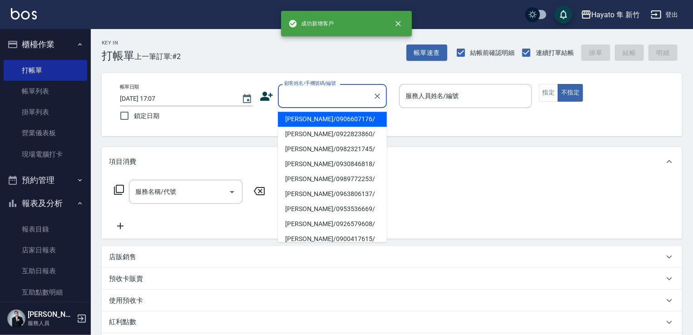
click at [296, 97] on input "顧客姓名/手機號碼/編號" at bounding box center [325, 96] width 87 height 16
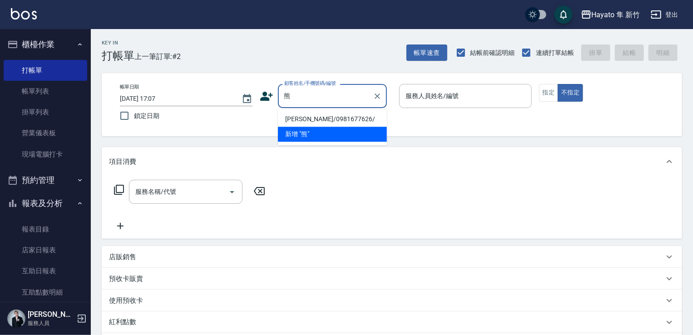
click at [314, 122] on li "[PERSON_NAME]/0981677626/" at bounding box center [332, 119] width 109 height 15
type input "[PERSON_NAME]/0981677626/"
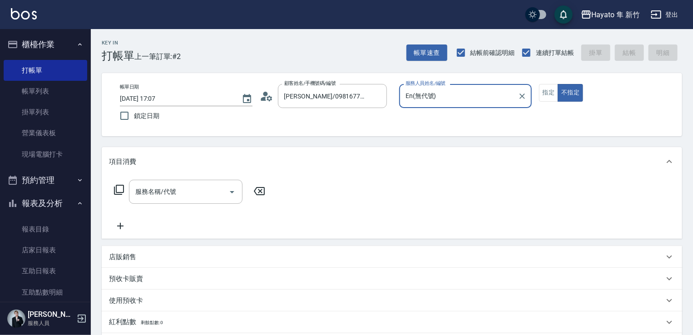
type input "En(無代號)"
click at [227, 188] on icon "Open" at bounding box center [232, 192] width 11 height 11
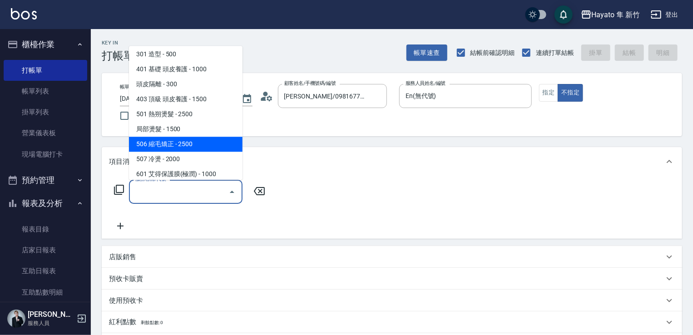
scroll to position [136, 0]
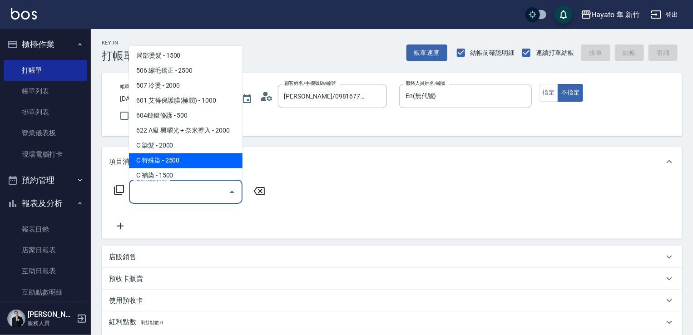
click at [199, 158] on span "C 特殊染 - 2500" at bounding box center [186, 160] width 114 height 15
type input "C 特殊染(703)"
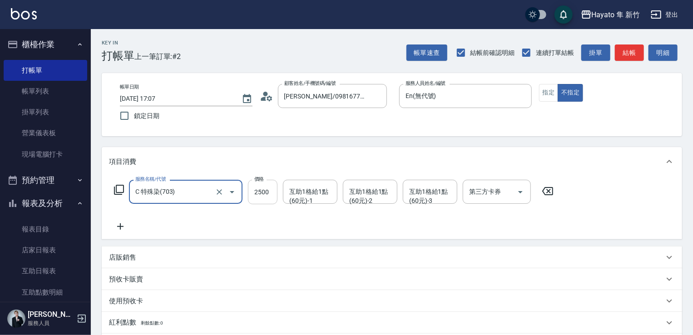
click at [270, 196] on input "2500" at bounding box center [263, 192] width 30 height 25
type input "3500"
click at [123, 228] on icon at bounding box center [120, 226] width 23 height 11
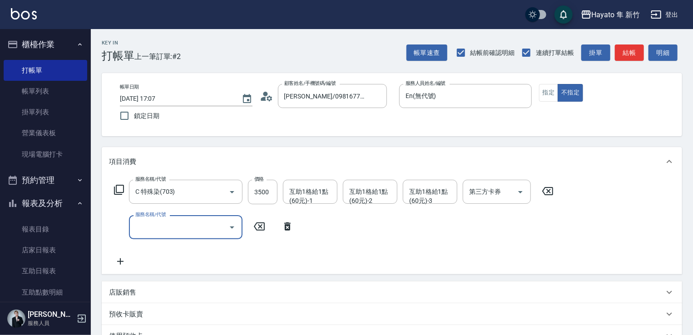
click at [225, 229] on button "Open" at bounding box center [232, 227] width 15 height 15
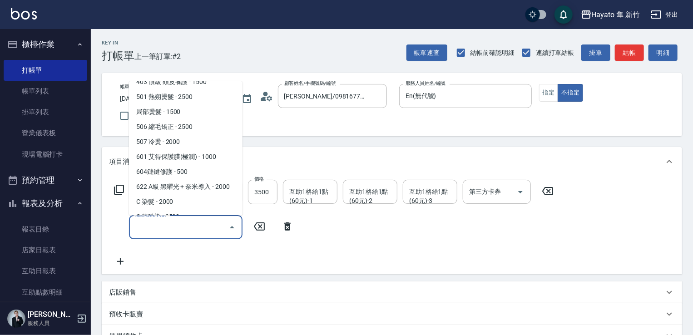
scroll to position [67, 0]
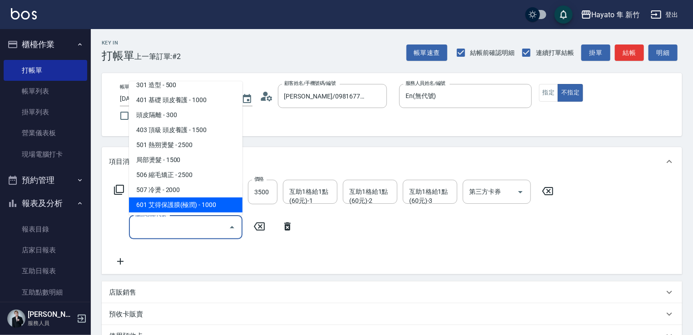
click at [202, 206] on span "601 艾得保護膜(極潤) - 1000" at bounding box center [186, 205] width 114 height 15
type input "601 艾得保護膜(極潤)(601)"
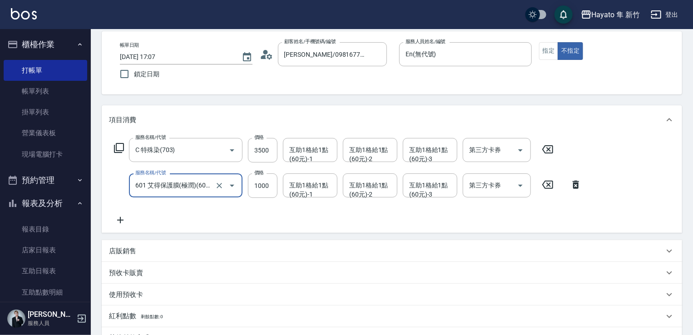
scroll to position [91, 0]
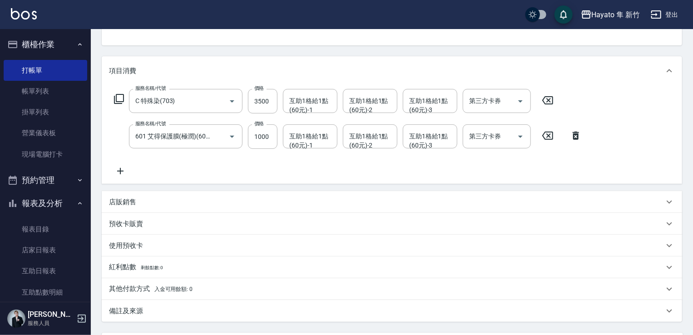
click at [138, 202] on div "店販銷售" at bounding box center [386, 203] width 555 height 10
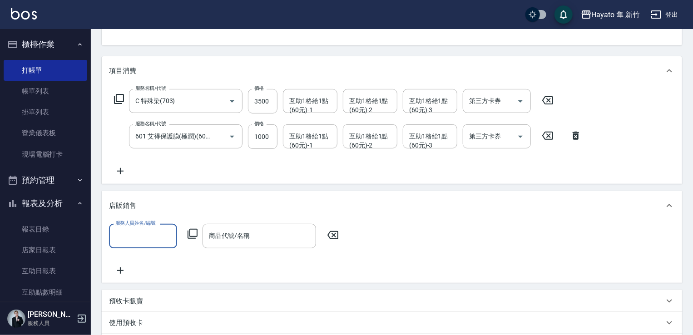
scroll to position [0, 0]
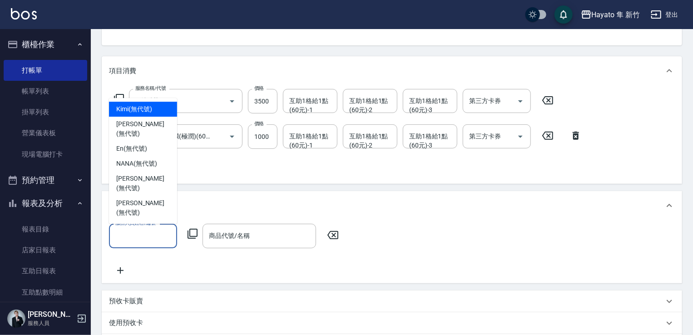
click at [147, 236] on input "服務人員姓名/編號" at bounding box center [143, 236] width 60 height 16
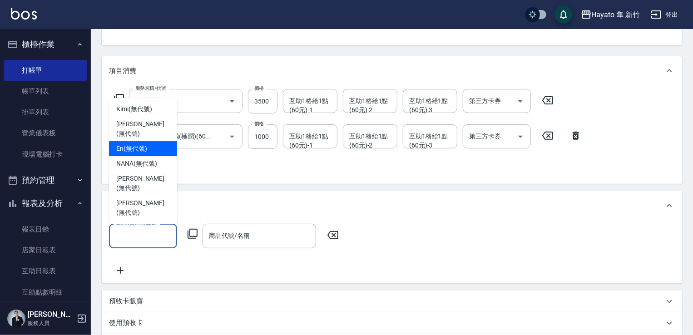
click at [144, 154] on span "En (無代號)" at bounding box center [131, 149] width 31 height 10
type input "En(無代號)"
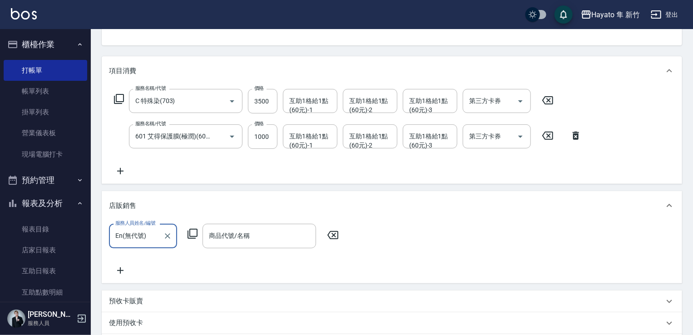
click at [119, 269] on icon at bounding box center [120, 270] width 23 height 11
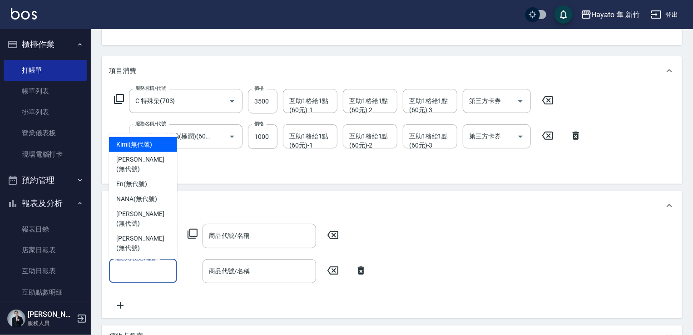
click at [132, 267] on input "服務人員姓名/編號" at bounding box center [143, 271] width 60 height 16
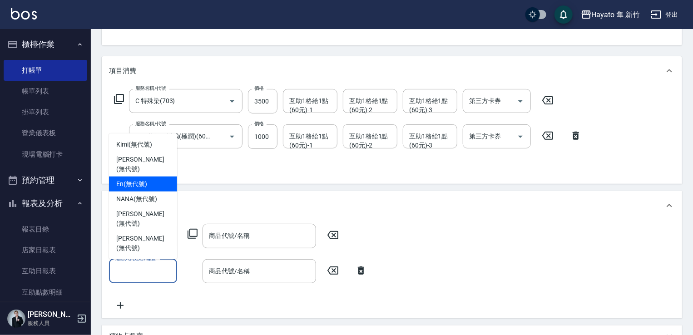
click at [152, 192] on div "En (無代號)" at bounding box center [143, 184] width 68 height 15
type input "En(無代號)"
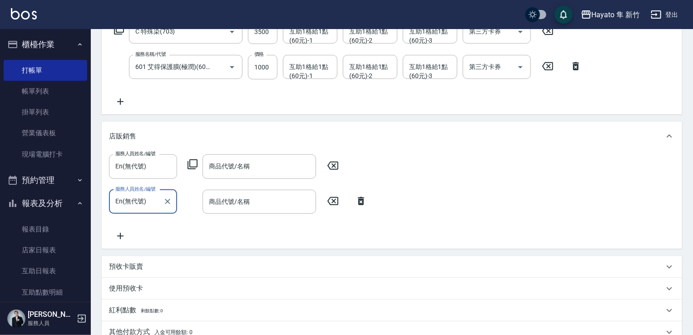
scroll to position [182, 0]
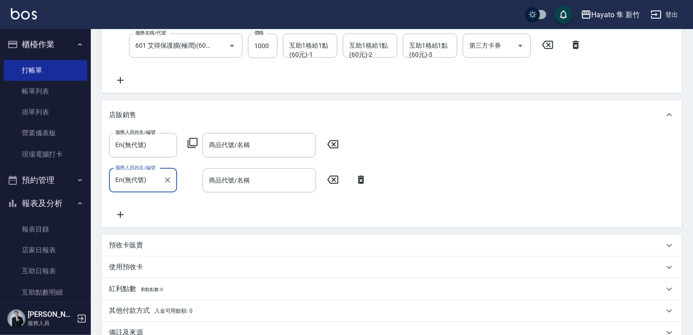
click at [120, 213] on icon at bounding box center [120, 215] width 6 height 6
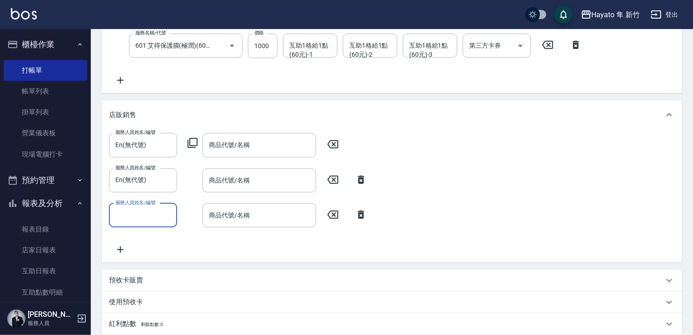
click at [132, 213] on input "服務人員姓名/編號" at bounding box center [143, 216] width 60 height 16
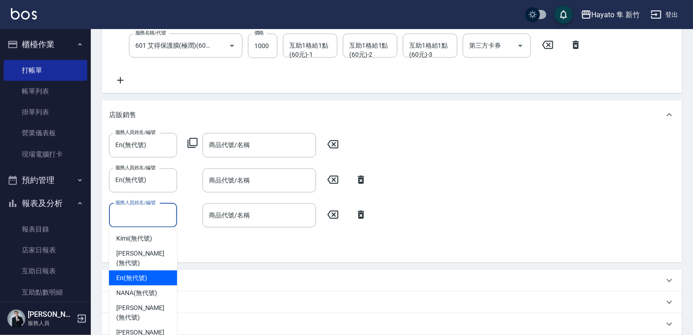
click at [144, 273] on span "En (無代號)" at bounding box center [131, 278] width 31 height 10
type input "En(無代號)"
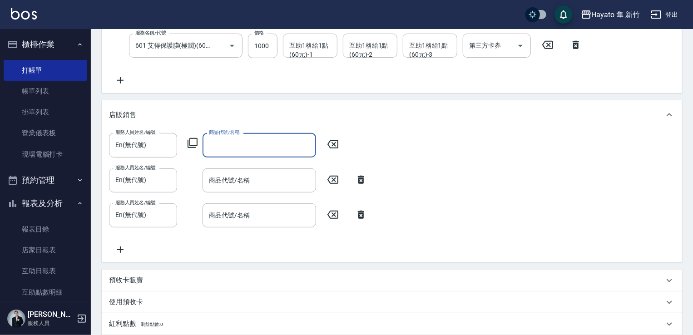
click at [260, 141] on input "商品代號/名稱" at bounding box center [259, 145] width 105 height 16
click at [273, 151] on input "商品代號/名稱" at bounding box center [259, 145] width 105 height 16
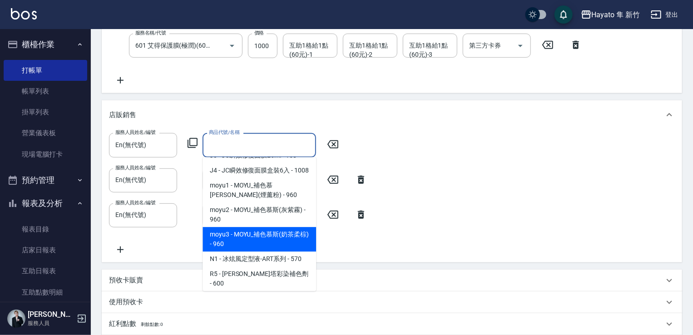
click at [256, 252] on span "moyu3 - MOYU_補色慕斯(奶茶柔棕) - 960" at bounding box center [260, 239] width 114 height 25
type input "MOYU_補色慕斯(奶茶柔棕)"
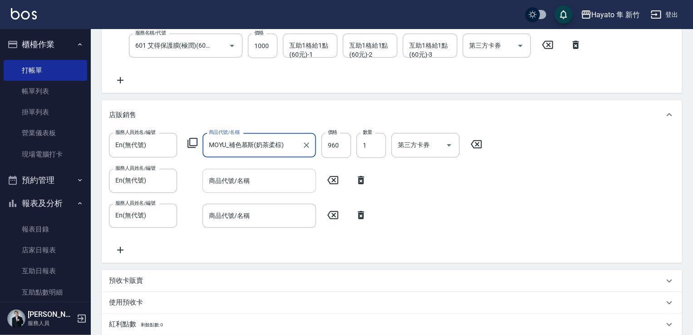
click at [232, 175] on div "商品代號/名稱 商品代號/名稱" at bounding box center [260, 181] width 114 height 24
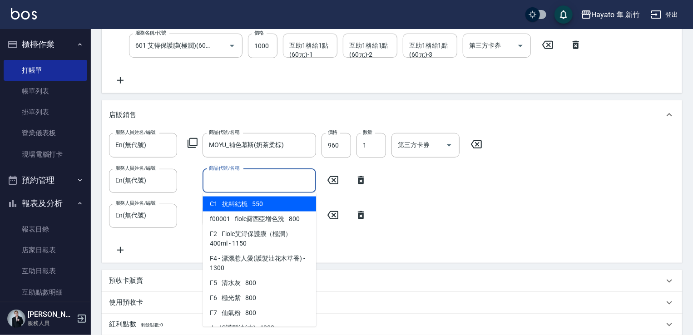
click at [241, 178] on input "商品代號/名稱" at bounding box center [259, 181] width 105 height 16
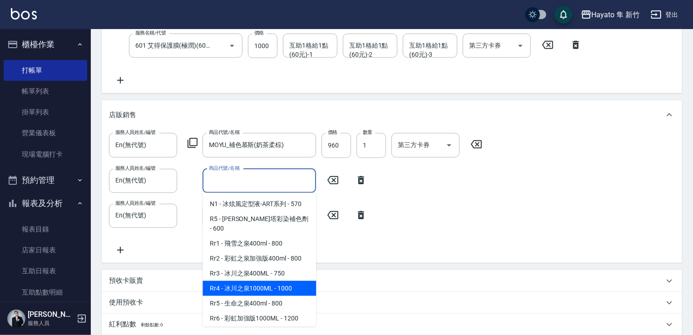
scroll to position [318, 0]
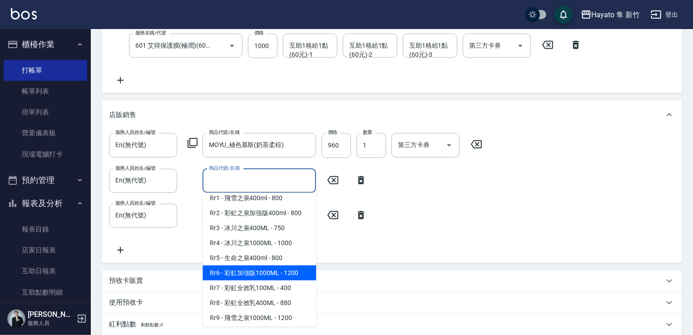
click at [265, 281] on span "Rr6 - 彩虹加強版1000ML - 1200" at bounding box center [260, 273] width 114 height 15
type input "彩虹加強版1000ML"
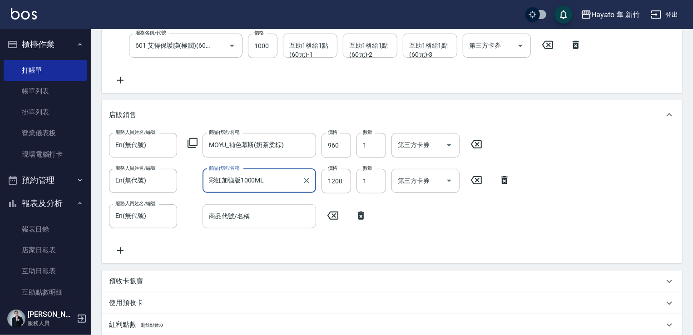
click at [222, 213] on div "商品代號/名稱 商品代號/名稱" at bounding box center [260, 216] width 114 height 24
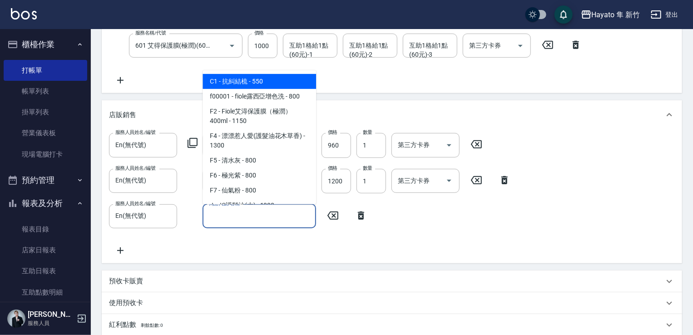
click at [232, 214] on input "商品代號/名稱" at bounding box center [259, 217] width 105 height 16
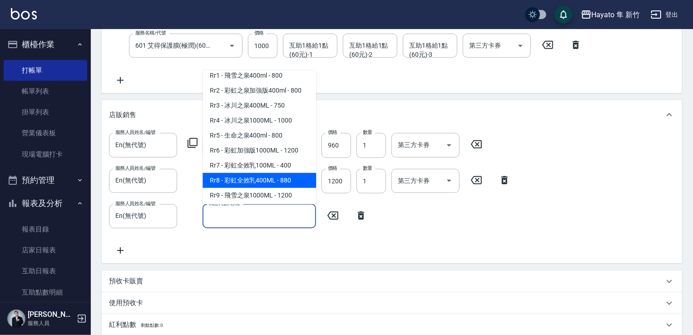
click at [272, 186] on span "Rr8 - 彩虹全效乳400ML - 880" at bounding box center [260, 180] width 114 height 15
type input "彩虹全效乳400ML"
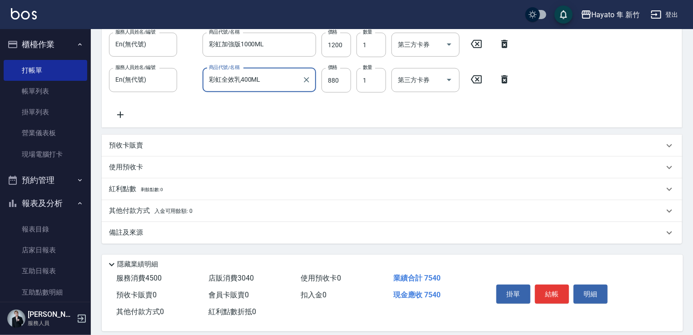
click at [180, 211] on span "入金可用餘額: 0" at bounding box center [173, 211] width 39 height 6
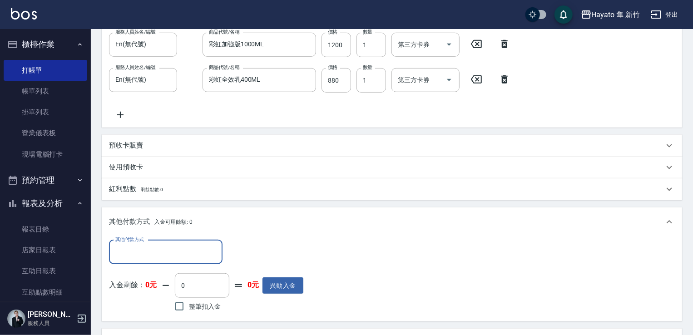
scroll to position [0, 0]
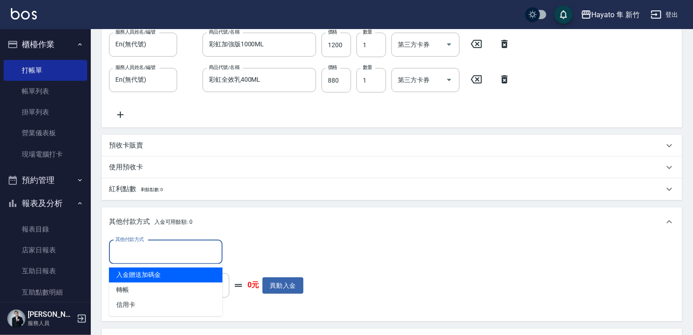
click at [183, 258] on input "其他付款方式" at bounding box center [165, 252] width 105 height 16
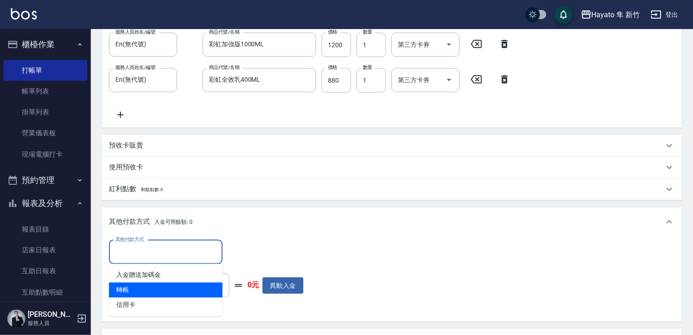
click at [171, 291] on span "轉帳" at bounding box center [166, 290] width 114 height 15
type input "轉帳"
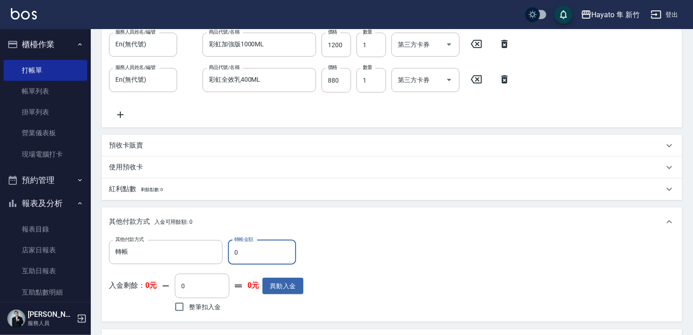
scroll to position [436, 0]
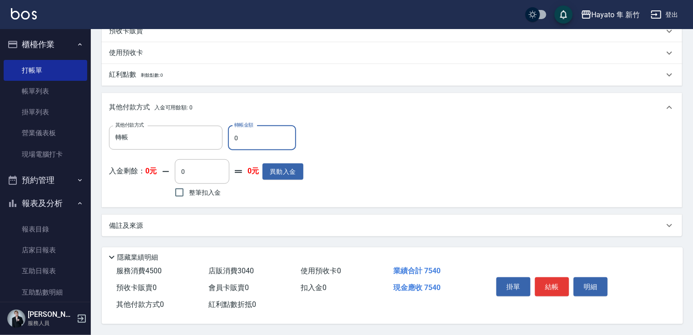
drag, startPoint x: 247, startPoint y: 129, endPoint x: 227, endPoint y: 134, distance: 20.4
click at [227, 134] on div "其他付款方式 轉帳 其他付款方式 轉帳金額 0 轉帳金額" at bounding box center [206, 138] width 194 height 25
type input "7540"
click at [208, 226] on div "備註及來源" at bounding box center [386, 226] width 555 height 10
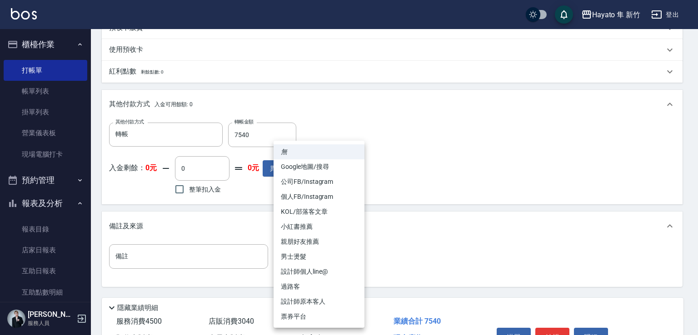
click at [332, 195] on li "個人FB/Instagram" at bounding box center [318, 196] width 91 height 15
type input "個人FB/Instagram"
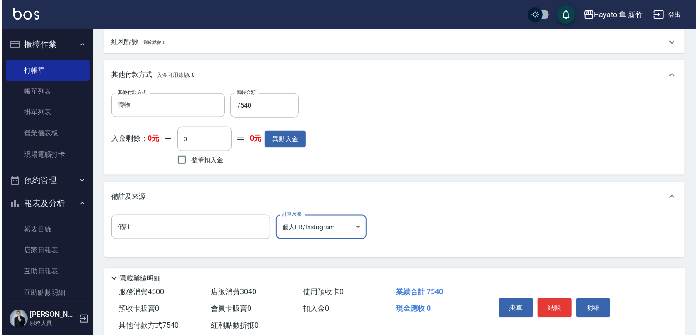
scroll to position [481, 0]
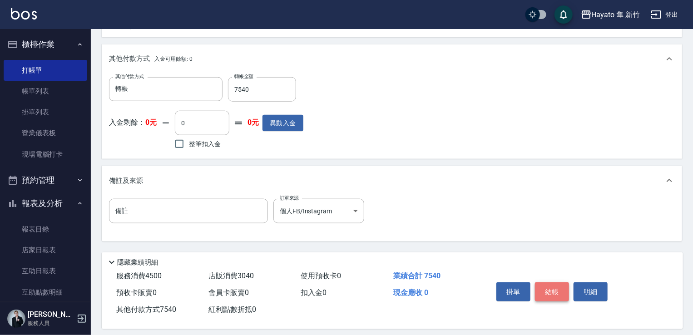
click at [552, 297] on button "結帳" at bounding box center [552, 292] width 34 height 19
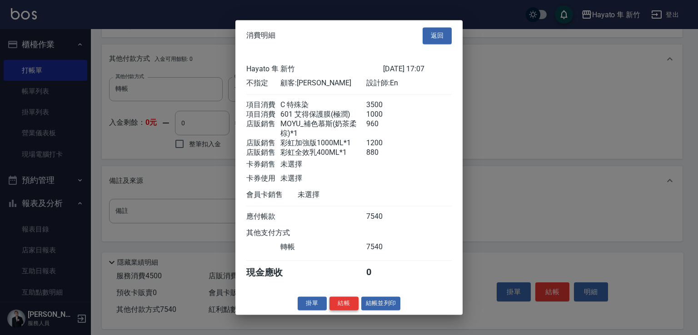
click at [349, 311] on button "結帳" at bounding box center [343, 304] width 29 height 14
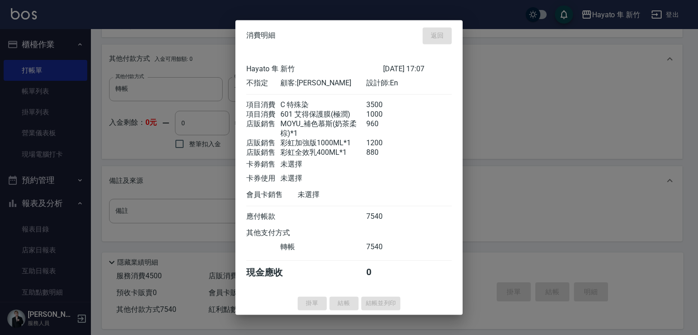
type input "[DATE] 17:10"
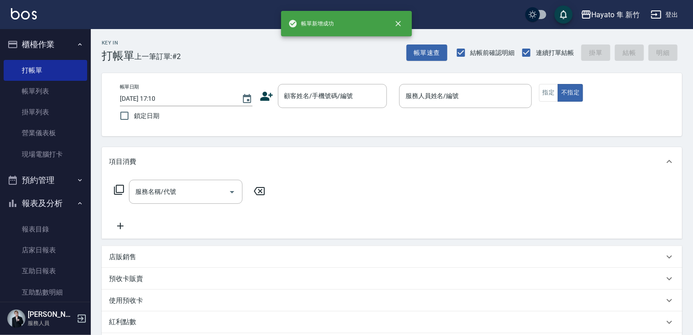
scroll to position [0, 0]
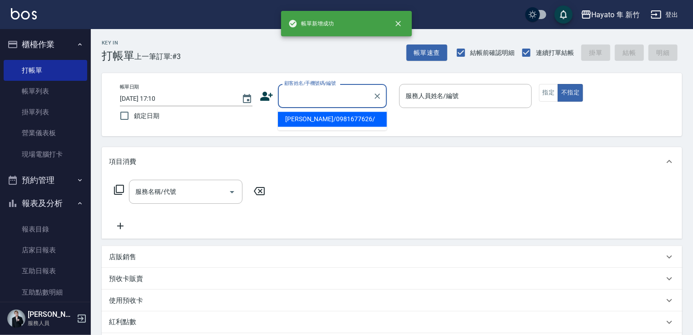
click at [322, 95] on input "顧客姓名/手機號碼/編號" at bounding box center [325, 96] width 87 height 16
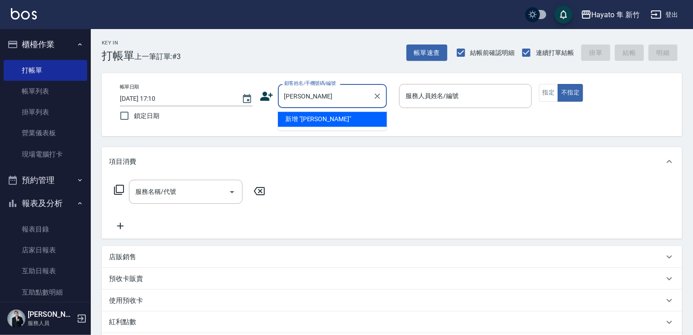
click at [322, 119] on li "新增 "[PERSON_NAME]"" at bounding box center [332, 119] width 109 height 15
click at [325, 89] on input "[PERSON_NAME]" at bounding box center [325, 96] width 87 height 16
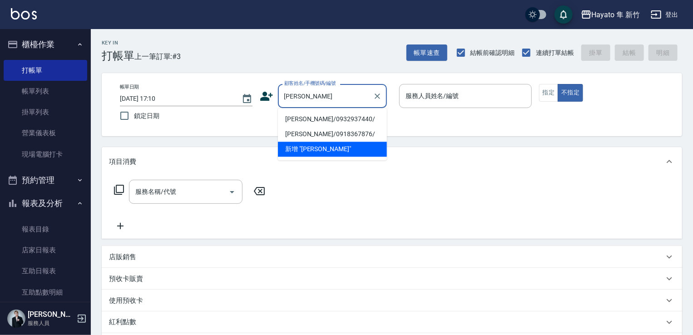
click at [323, 119] on li "[PERSON_NAME]/0932937440/" at bounding box center [332, 119] width 109 height 15
type input "[PERSON_NAME]/0932937440/"
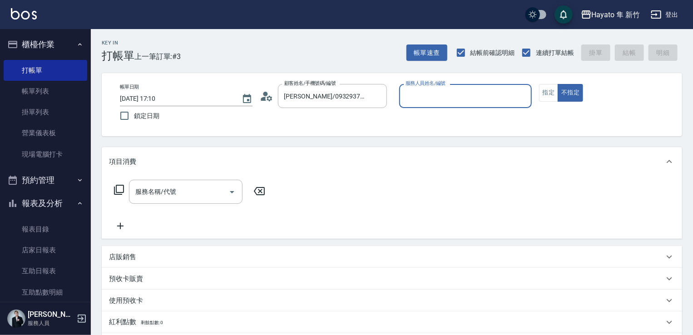
type input "En(無代號)"
click at [549, 98] on button "指定" at bounding box center [549, 93] width 20 height 18
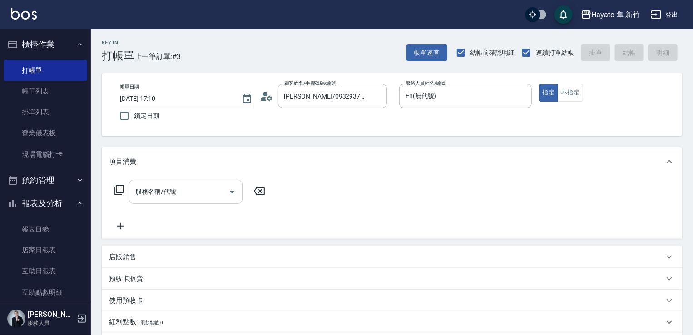
click at [233, 194] on icon "Open" at bounding box center [232, 192] width 11 height 11
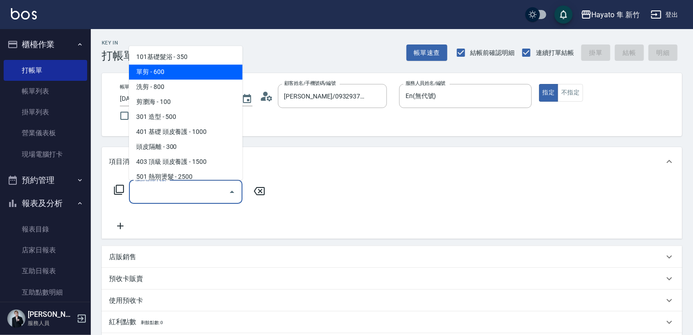
click at [180, 77] on span "單剪 - 600" at bounding box center [186, 72] width 114 height 15
type input "單剪(102)"
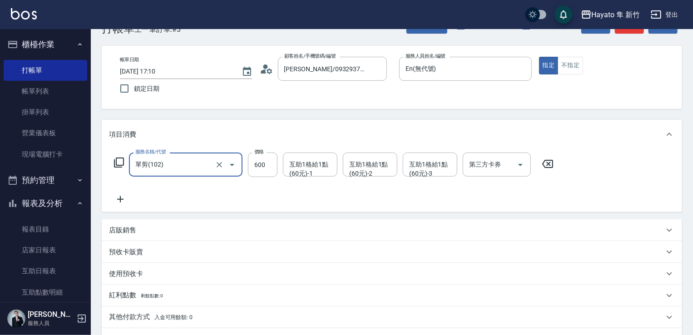
scroll to position [136, 0]
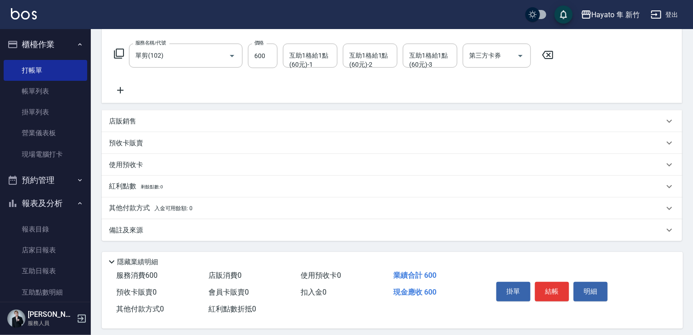
click at [205, 235] on div "備註及來源" at bounding box center [392, 230] width 581 height 22
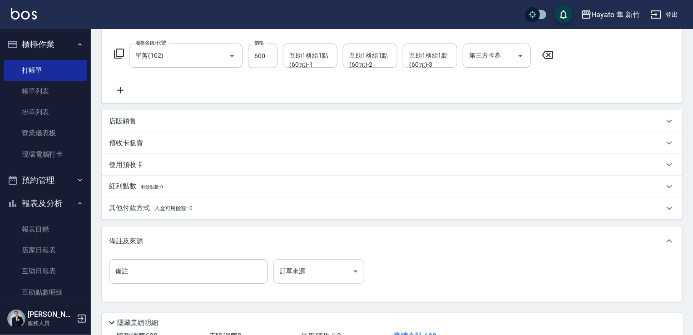
click at [353, 267] on body "[PERSON_NAME] 新竹 登出 櫃檯作業 打帳單 帳單列表 掛單列表 營業儀表板 現場電腦打卡 預約管理 預約管理 報表及分析 報表目錄 店家日報表 …" at bounding box center [346, 132] width 693 height 537
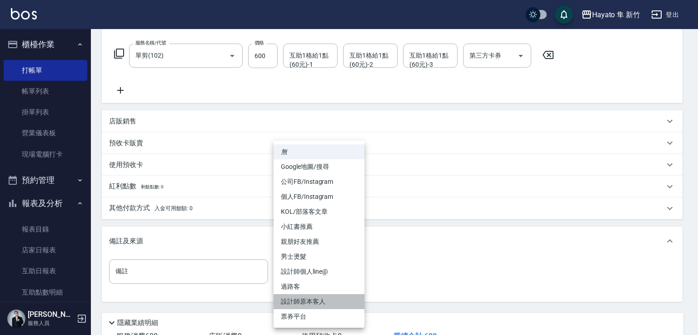
click at [328, 299] on li "設計師原本客人" at bounding box center [318, 301] width 91 height 15
type input "設計師原本客人"
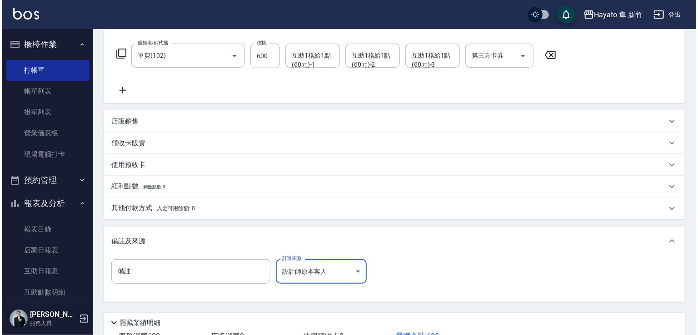
scroll to position [205, 0]
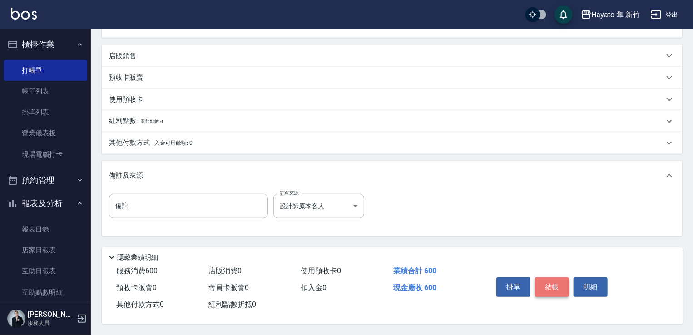
click at [549, 286] on button "結帳" at bounding box center [552, 287] width 34 height 19
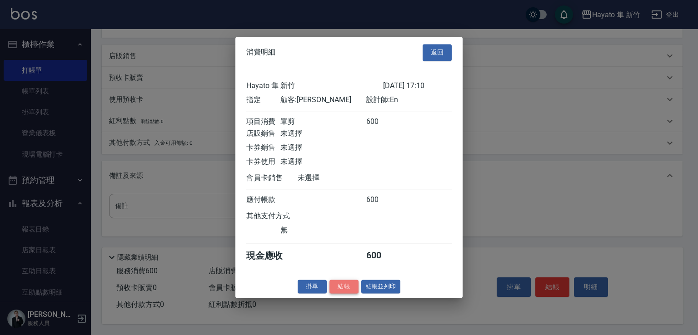
click at [343, 287] on button "結帳" at bounding box center [343, 287] width 29 height 14
type input "[DATE] 17:11"
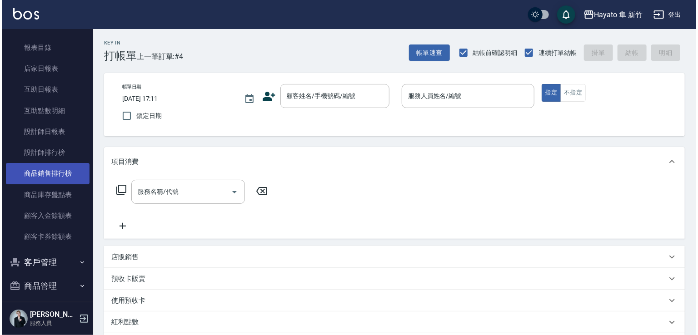
scroll to position [211, 0]
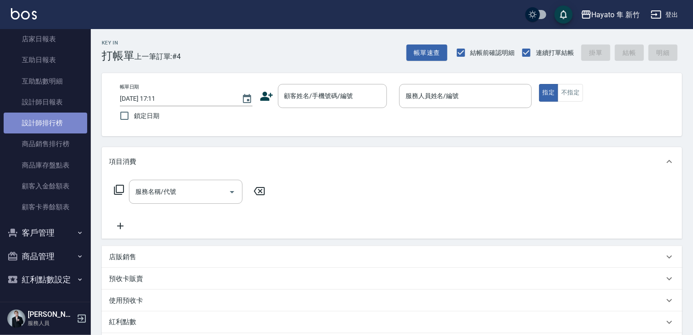
click at [60, 124] on link "設計師排行榜" at bounding box center [46, 123] width 84 height 21
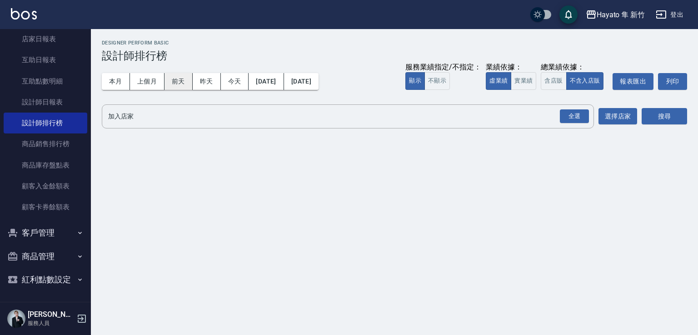
drag, startPoint x: 117, startPoint y: 81, endPoint x: 166, endPoint y: 84, distance: 49.6
click at [116, 82] on button "本月" at bounding box center [116, 81] width 28 height 17
click at [576, 124] on button "全選" at bounding box center [574, 117] width 33 height 18
click at [590, 118] on button "全選" at bounding box center [574, 117] width 33 height 18
click at [570, 119] on div "全選" at bounding box center [574, 116] width 29 height 14
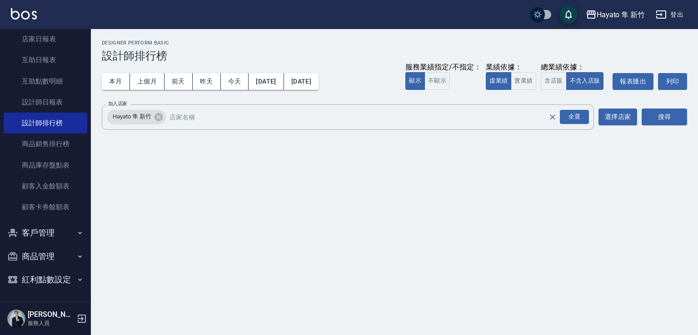
click at [680, 106] on div "搜尋" at bounding box center [663, 116] width 45 height 25
click at [670, 113] on button "搜尋" at bounding box center [663, 117] width 45 height 17
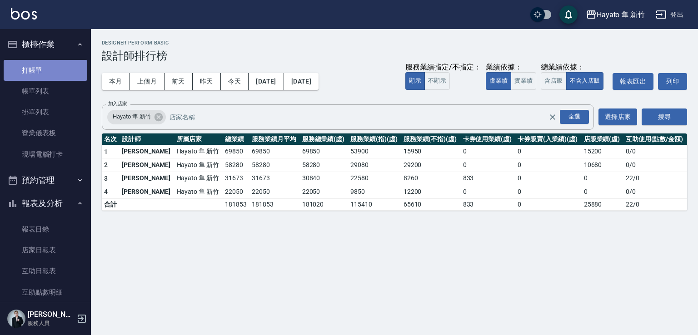
click at [51, 65] on link "打帳單" at bounding box center [46, 70] width 84 height 21
